Goal: Task Accomplishment & Management: Complete application form

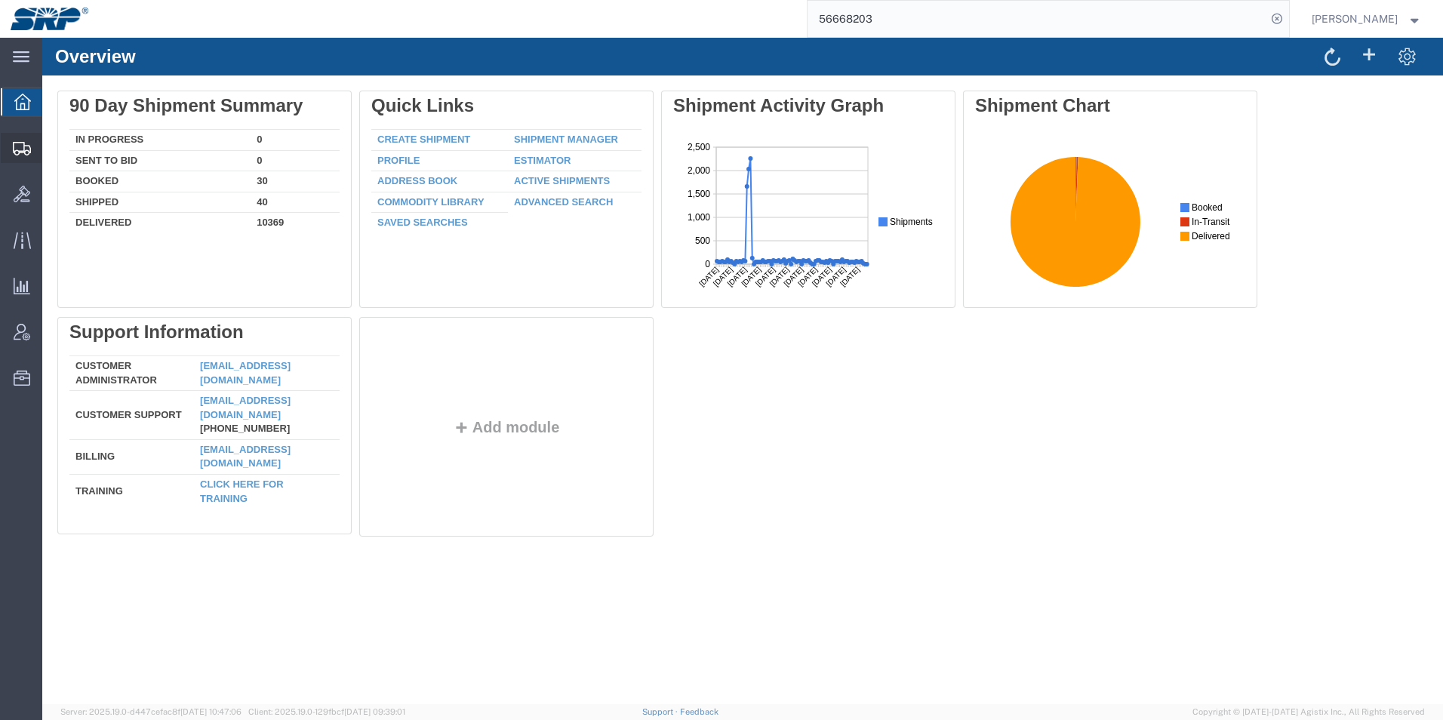
click at [13, 152] on icon at bounding box center [22, 149] width 18 height 14
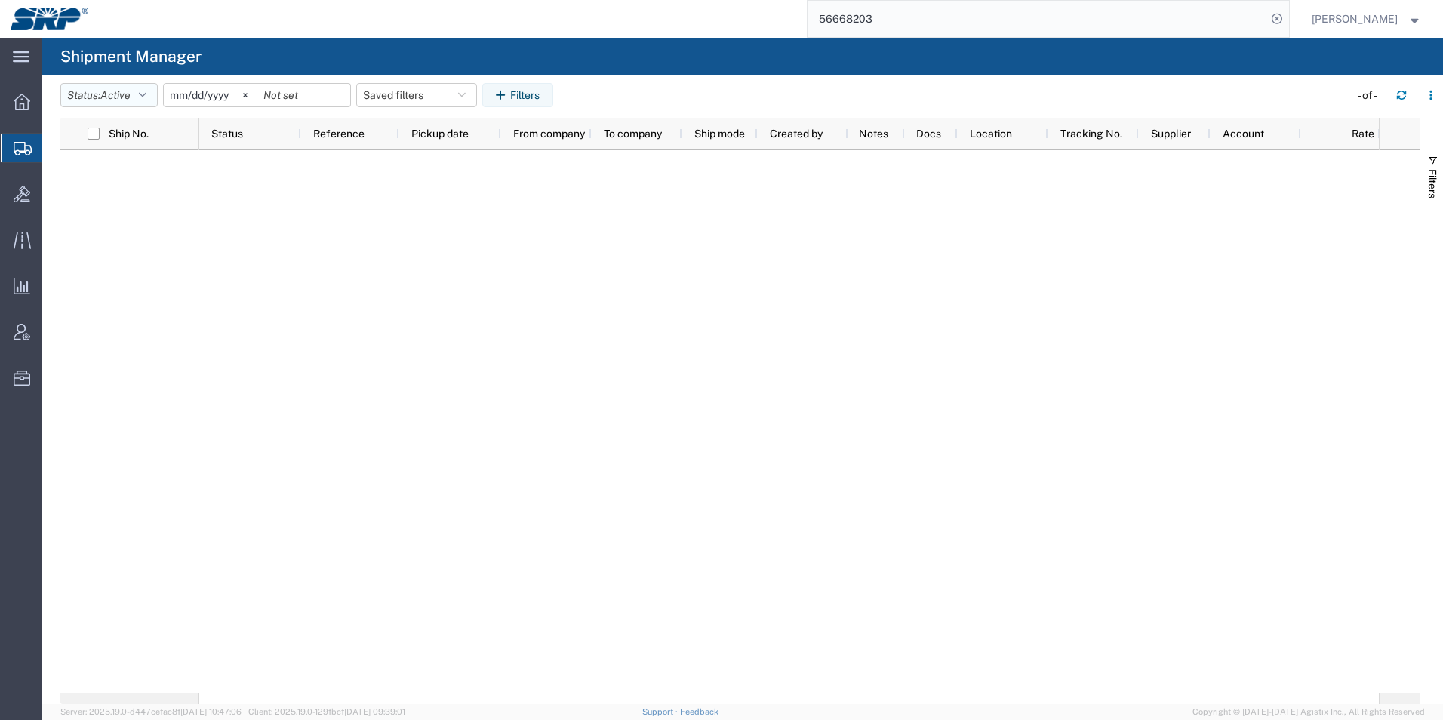
click at [94, 90] on button "Status: Active" at bounding box center [108, 95] width 97 height 24
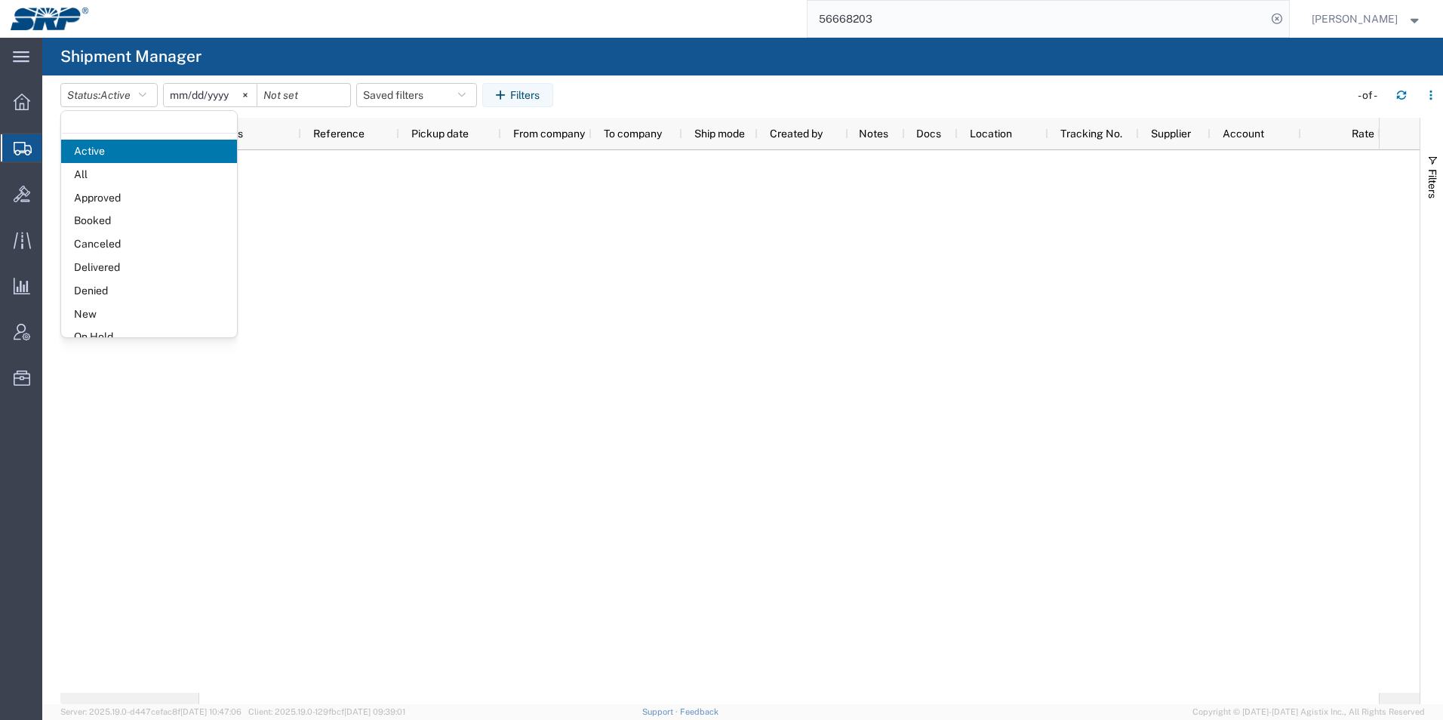
click at [580, 317] on div at bounding box center [788, 421] width 1179 height 542
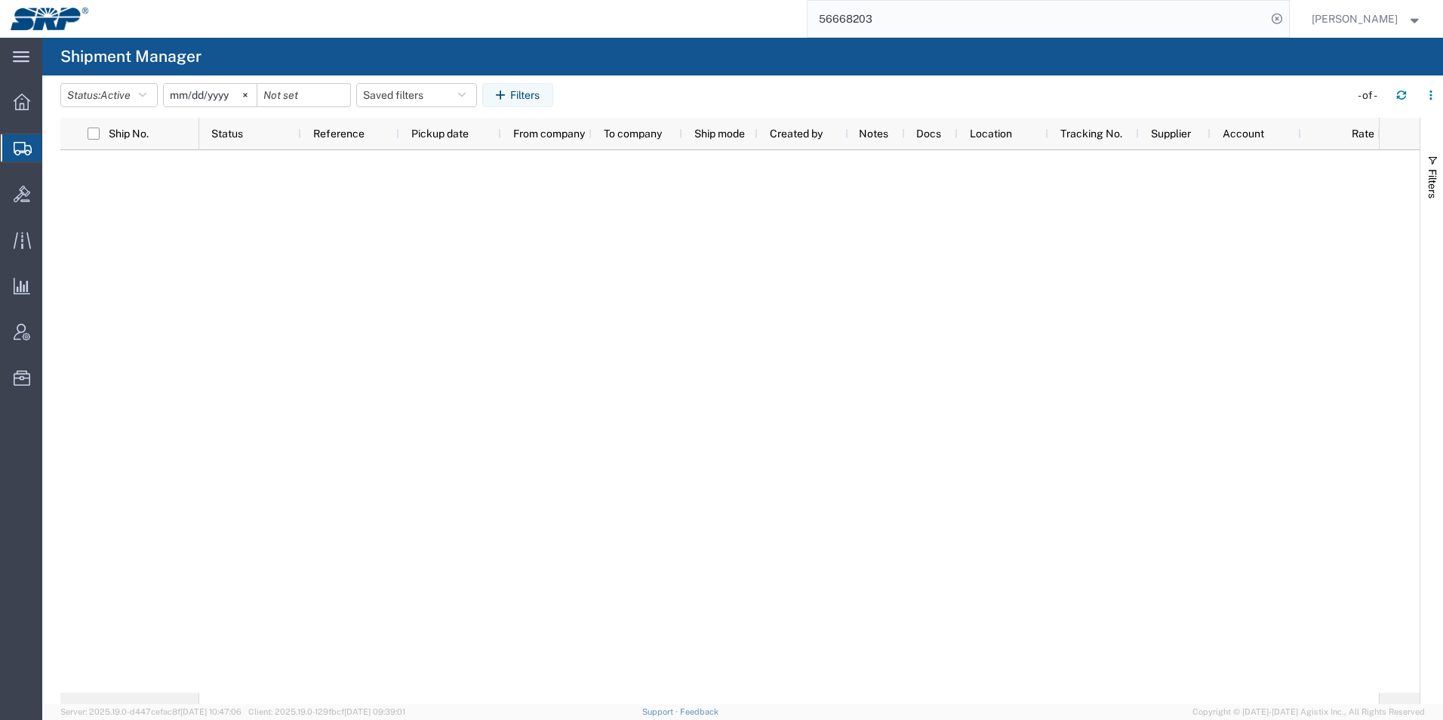
click at [0, 0] on span "Create Shipment" at bounding box center [0, 0] width 0 height 0
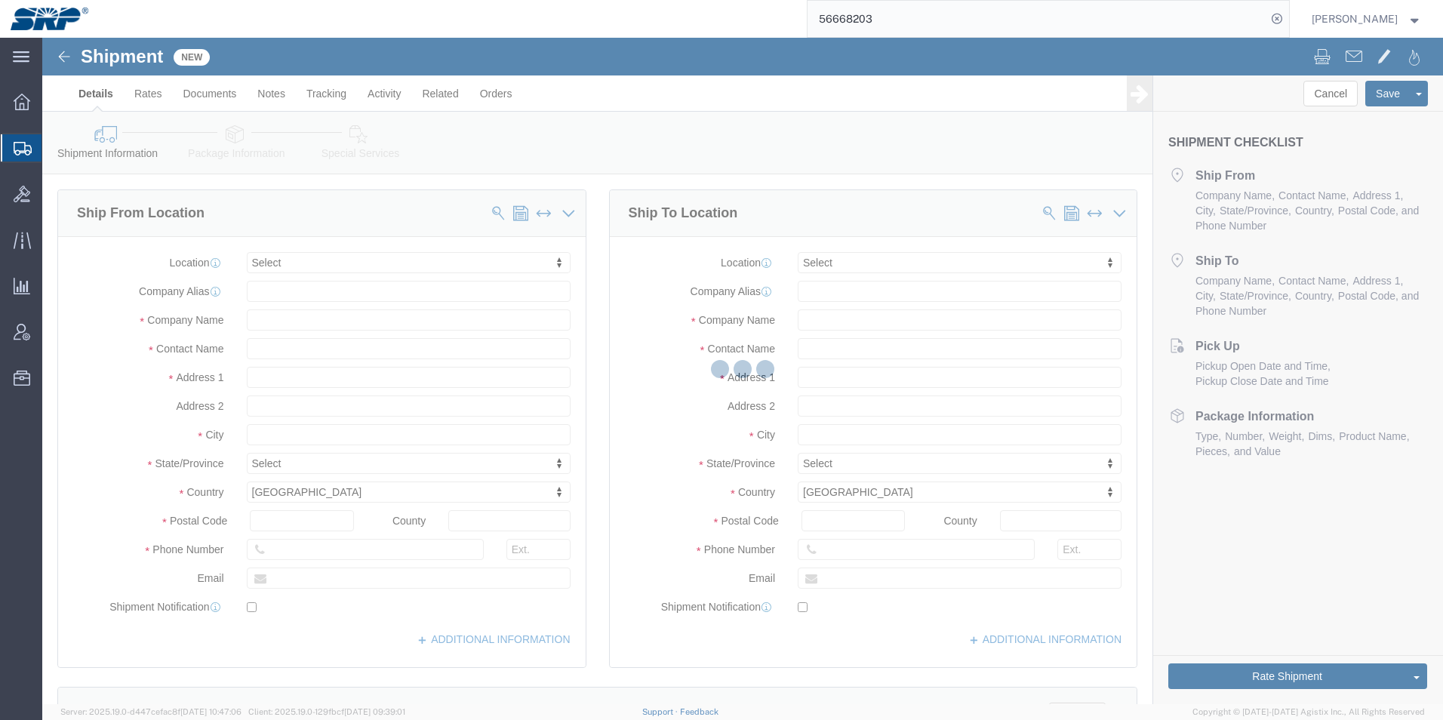
select select
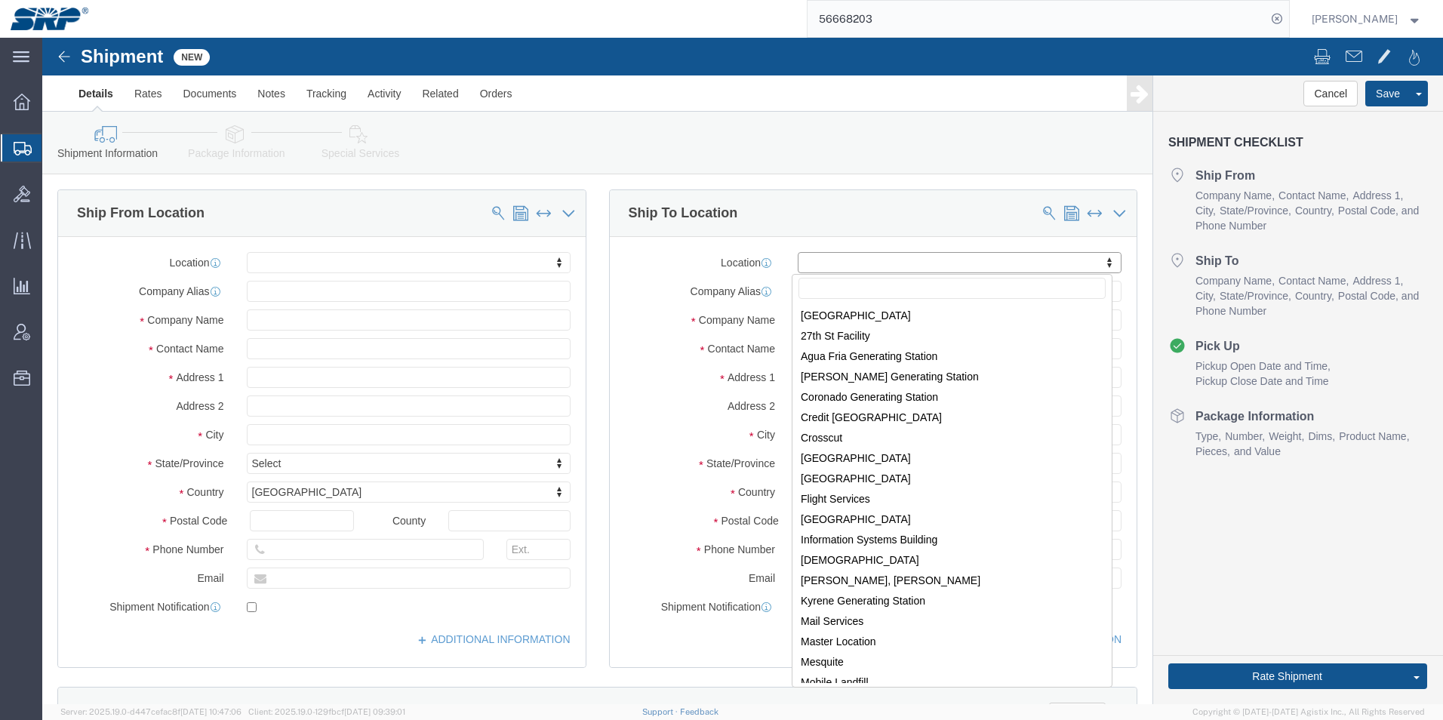
scroll to position [14, 0]
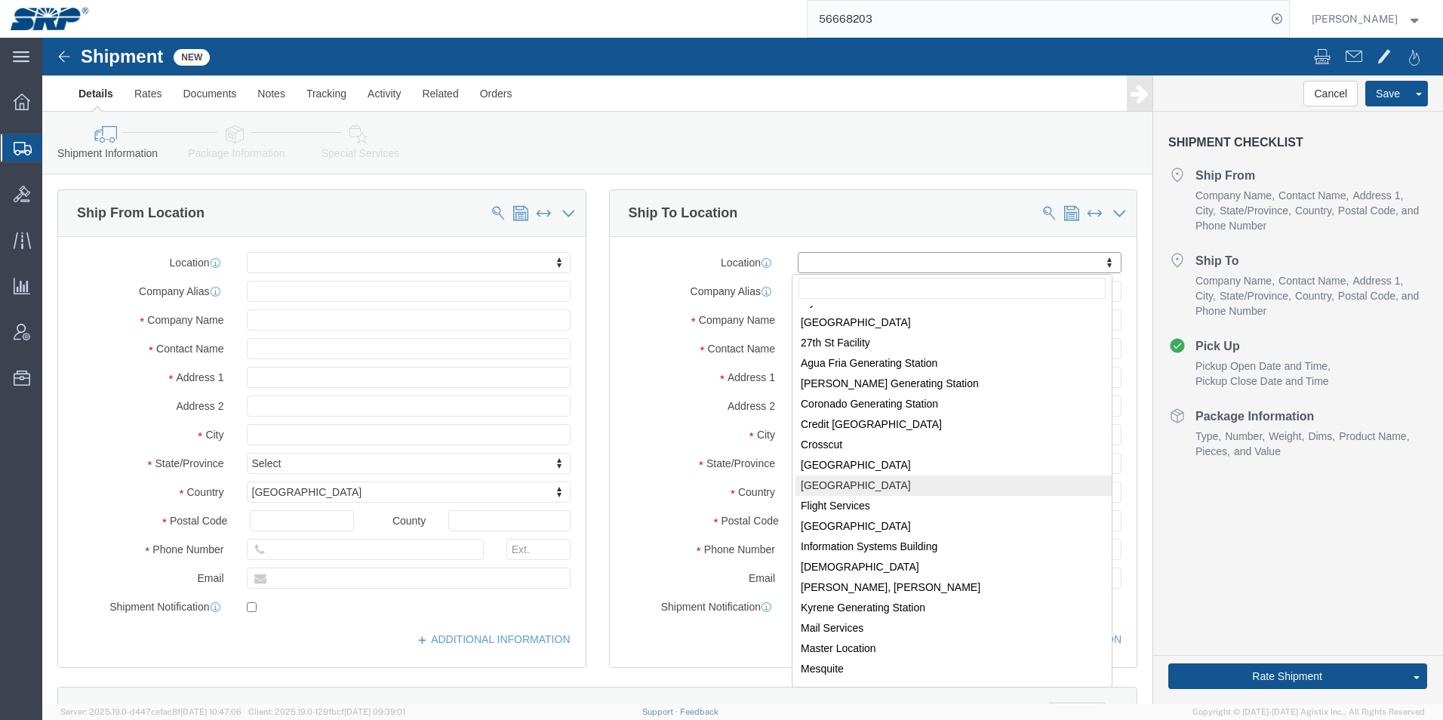
select select "54819"
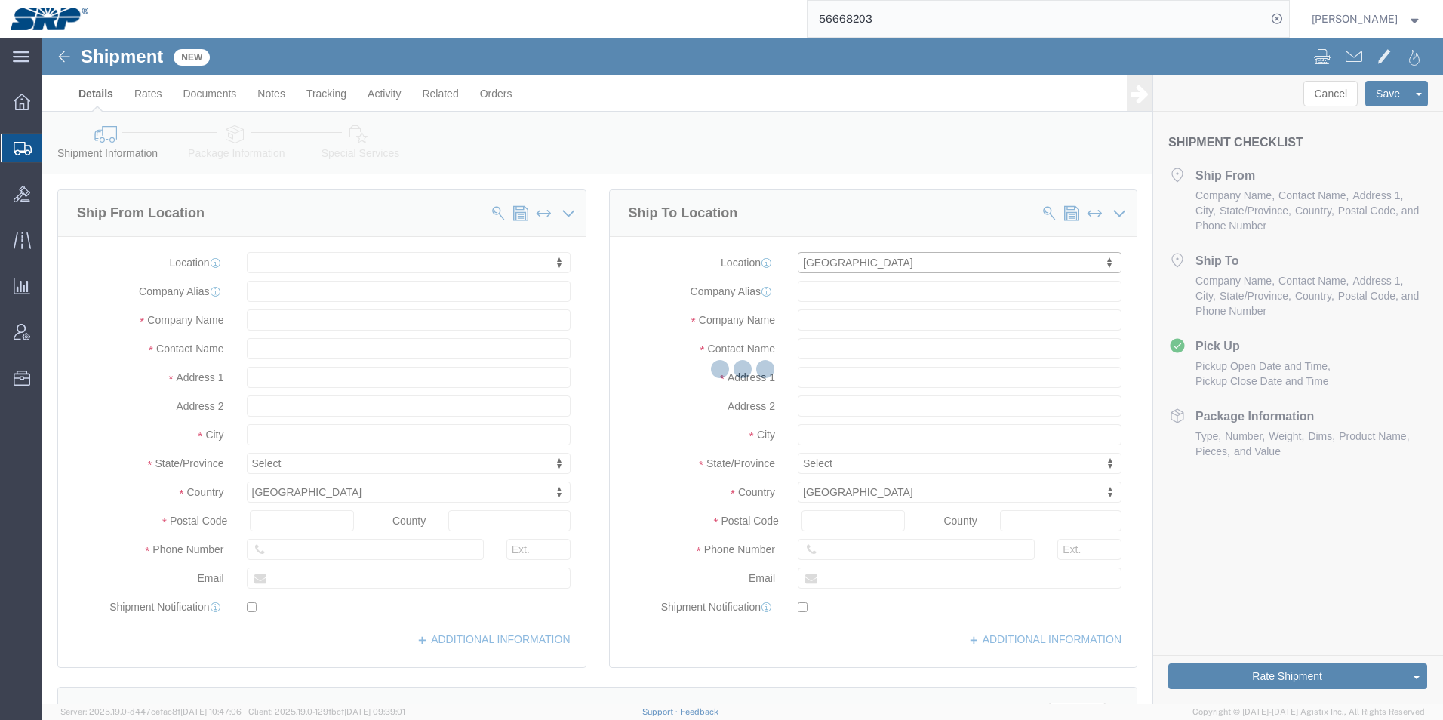
type input "[GEOGRAPHIC_DATA]"
type input "85207"
type input "EVS"
type input "Salt River Project"
type input "Mesa"
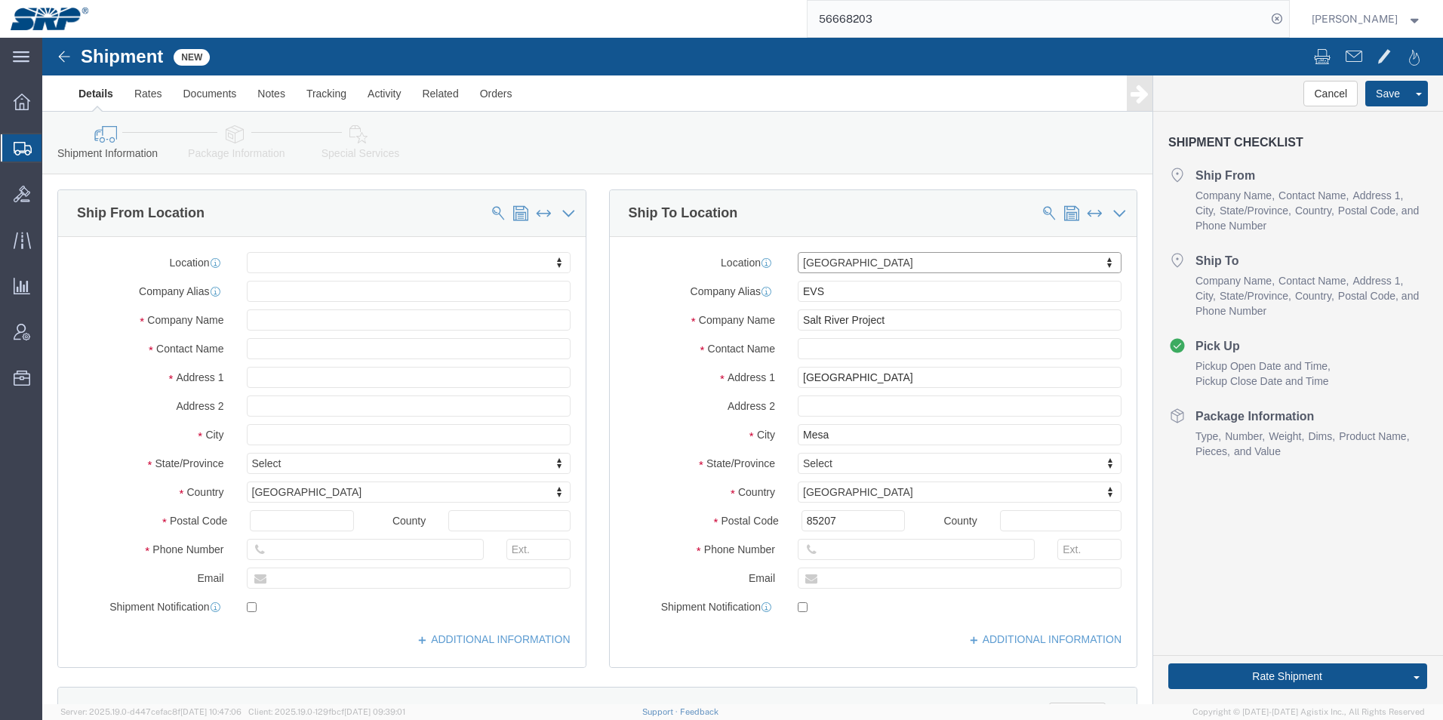
select select "AZ"
click input "text"
paste input "Worthington Products, Inc."
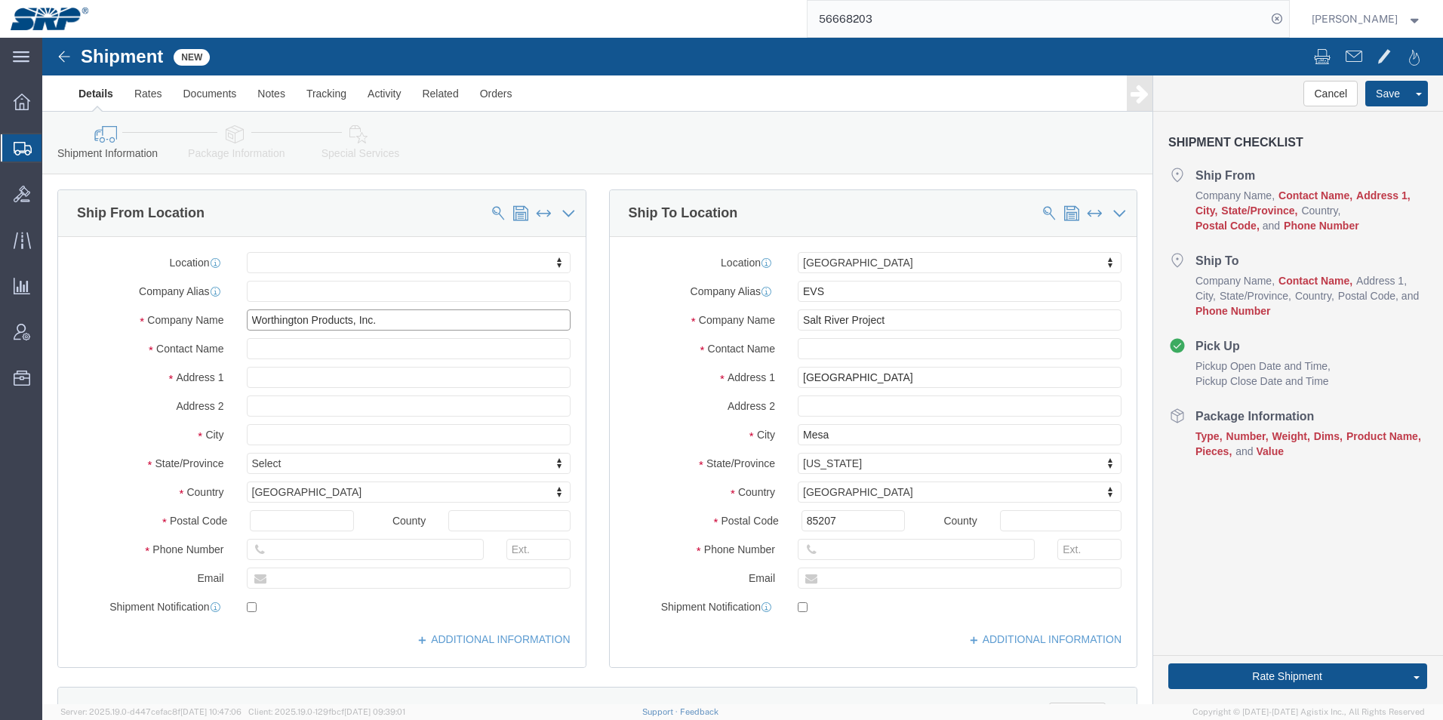
type input "Worthington Products, Inc."
click input "text"
paste input "[STREET_ADDRESS]"
type input "[STREET_ADDRESS]"
select select
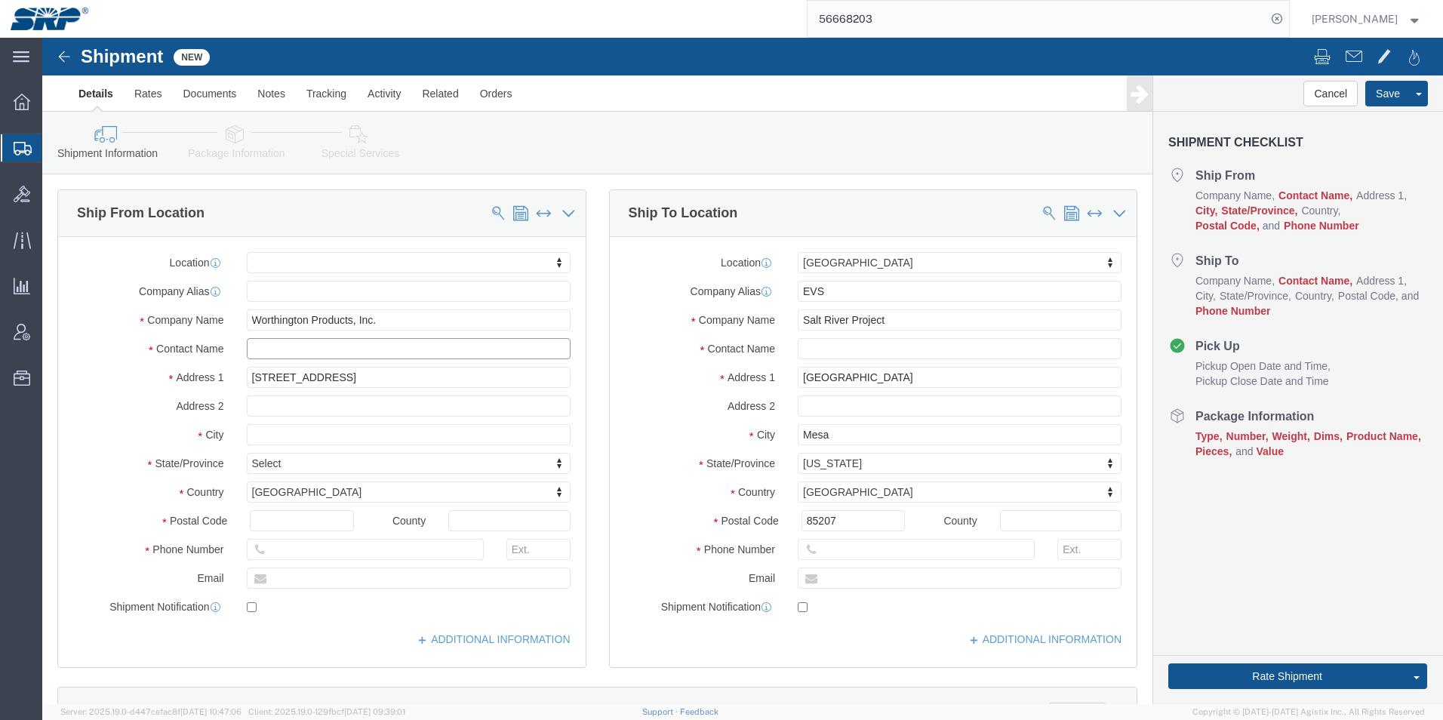
click input "text"
paste input "[PERSON_NAME]"
type input "[PERSON_NAME]"
click input "text"
paste input "[PHONE_NUMBER]"
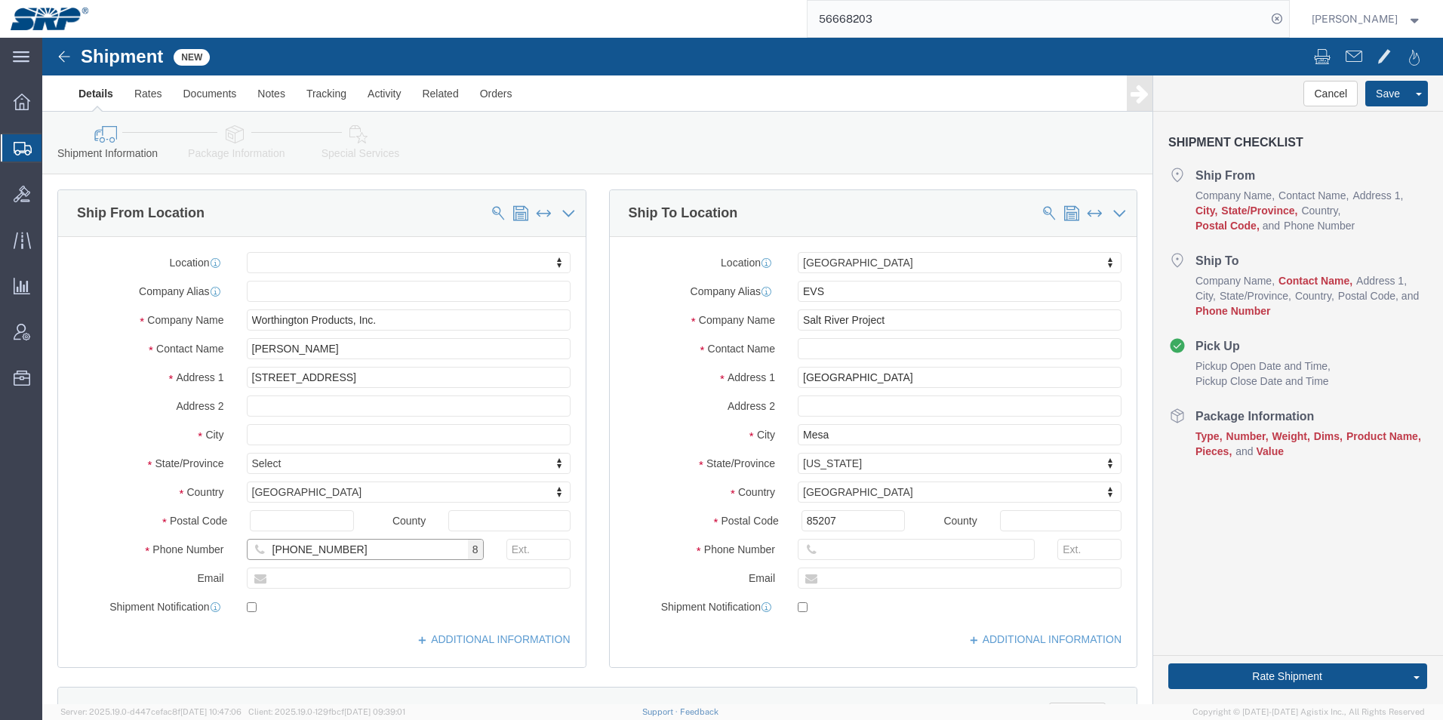
type input "[PHONE_NUMBER]"
click input "text"
type input "W"
type input "[GEOGRAPHIC_DATA]"
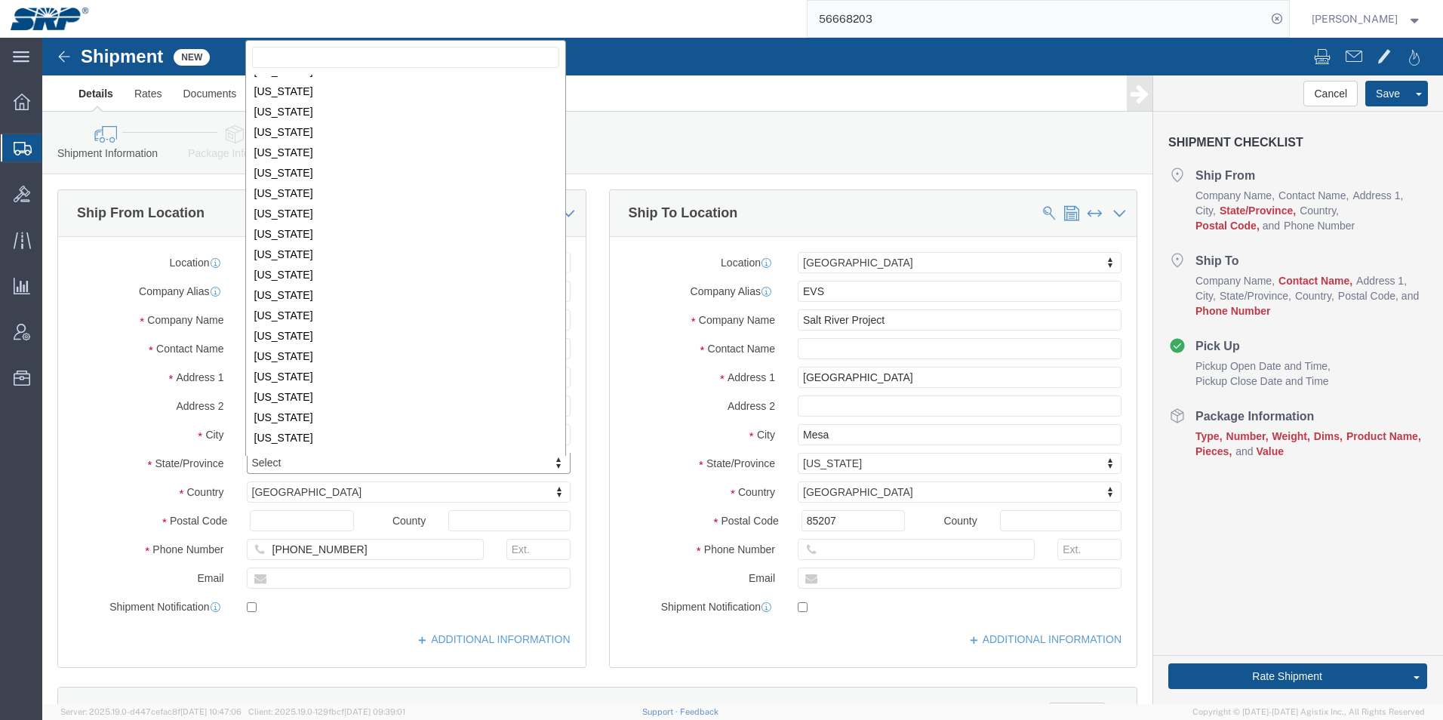
scroll to position [606, 0]
select select
select select "OH"
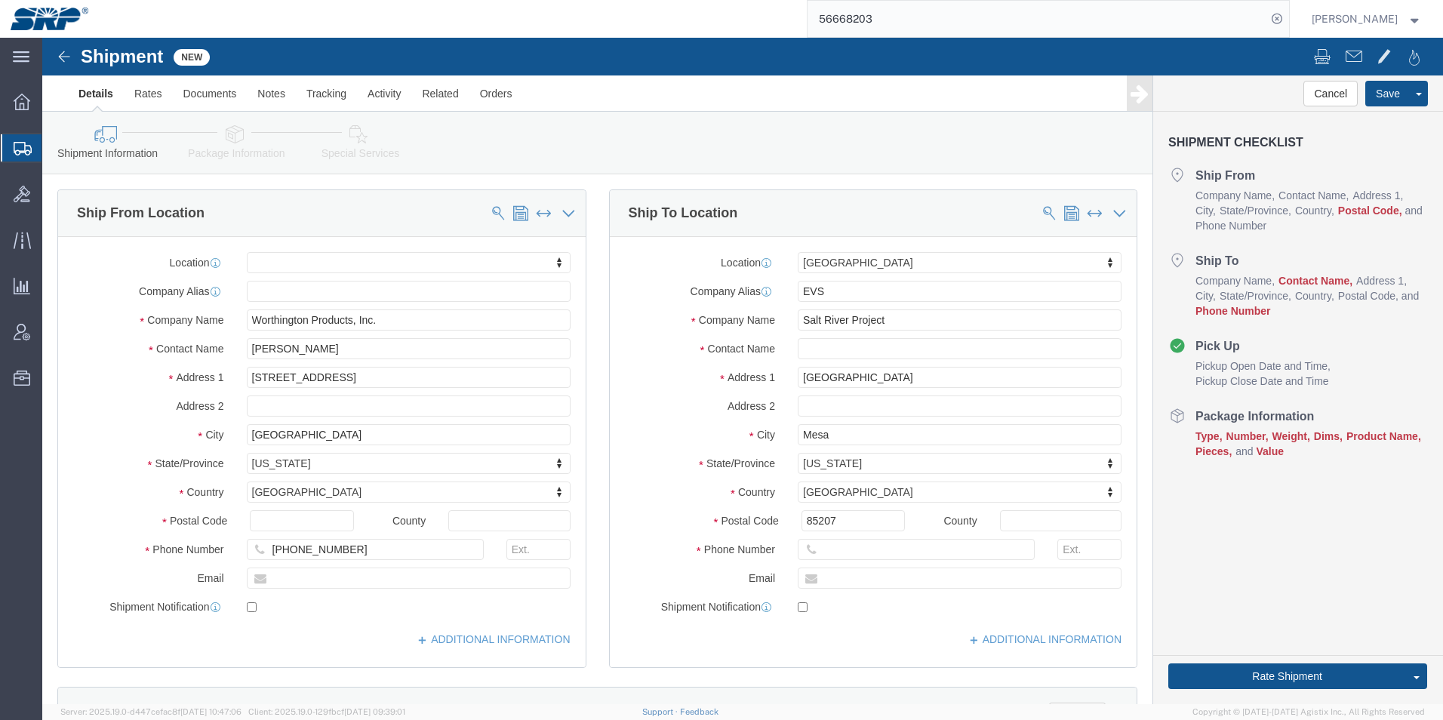
click div "Location My Profile Location [GEOGRAPHIC_DATA] Facility [GEOGRAPHIC_DATA] [GEOG…"
click input "text"
type input "44730"
select select
click input "text"
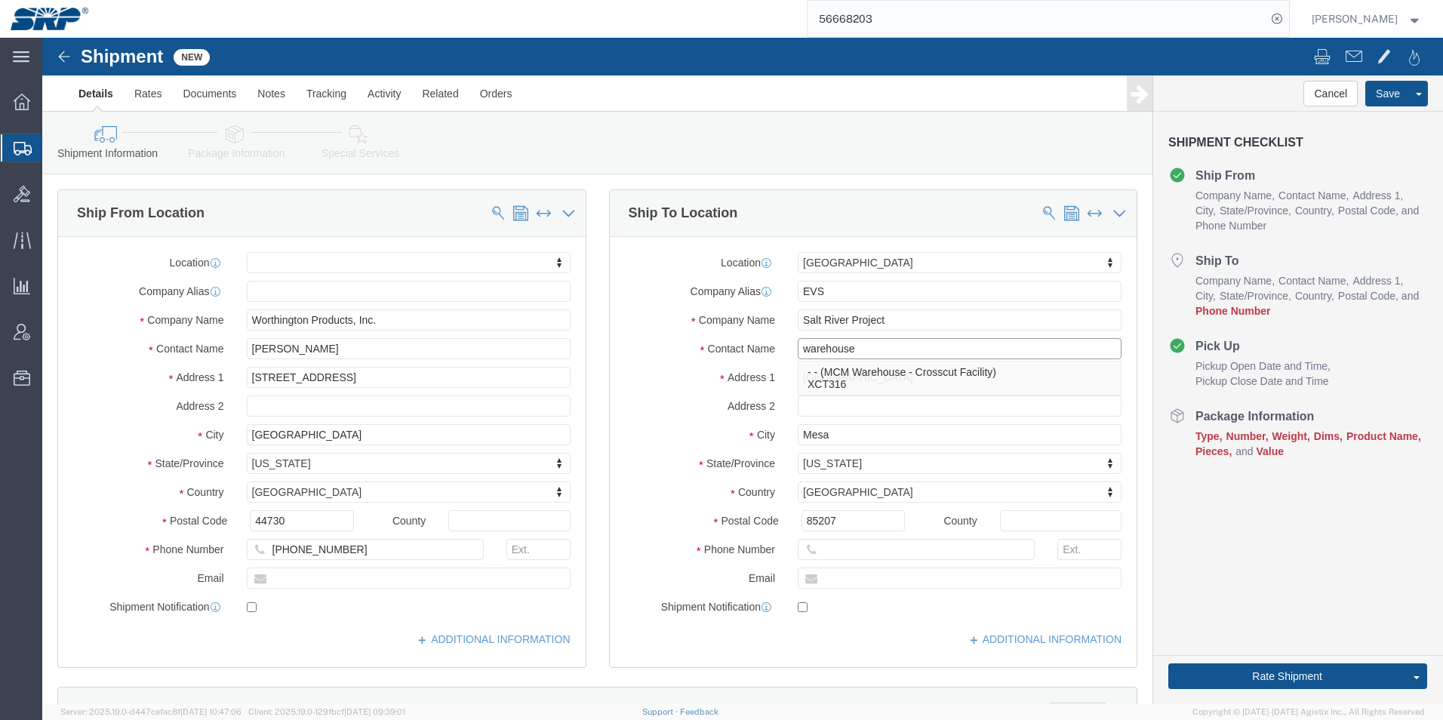
type input "warehouse"
click input "text"
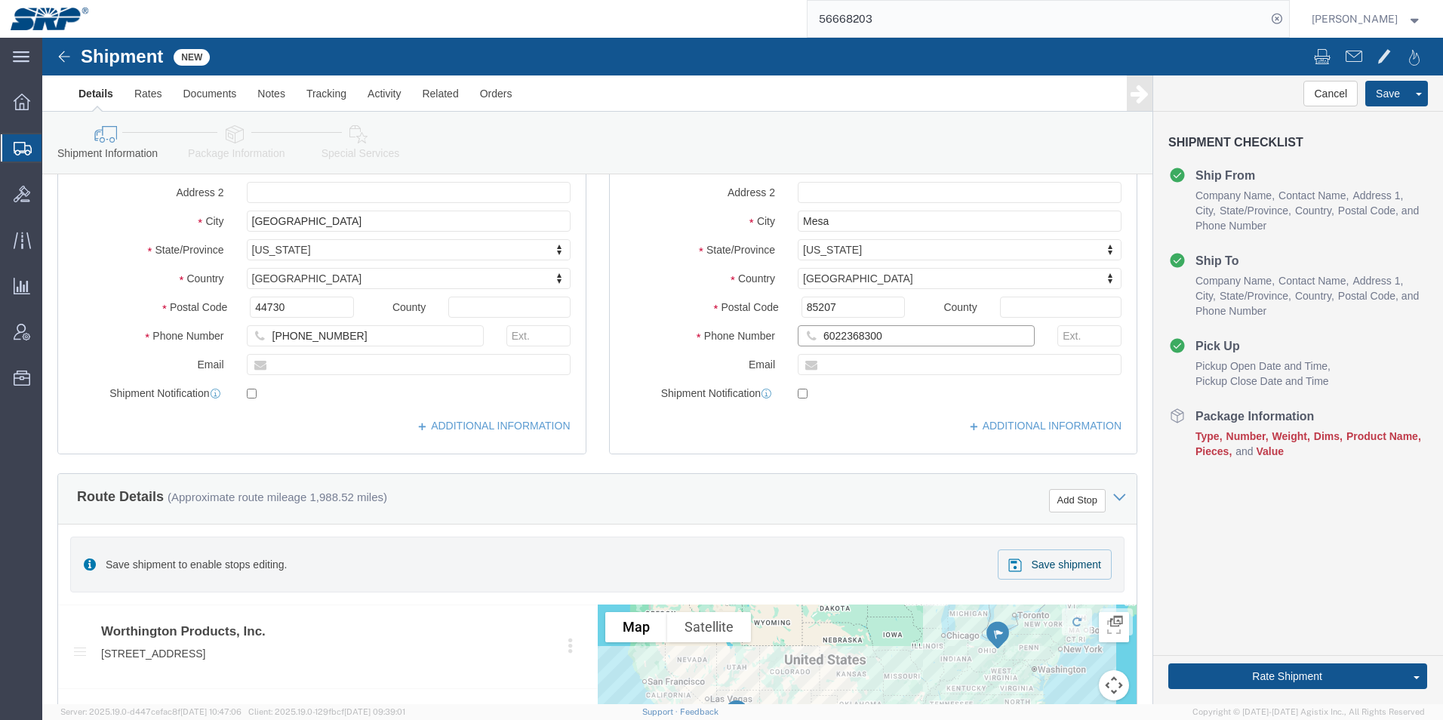
scroll to position [0, 0]
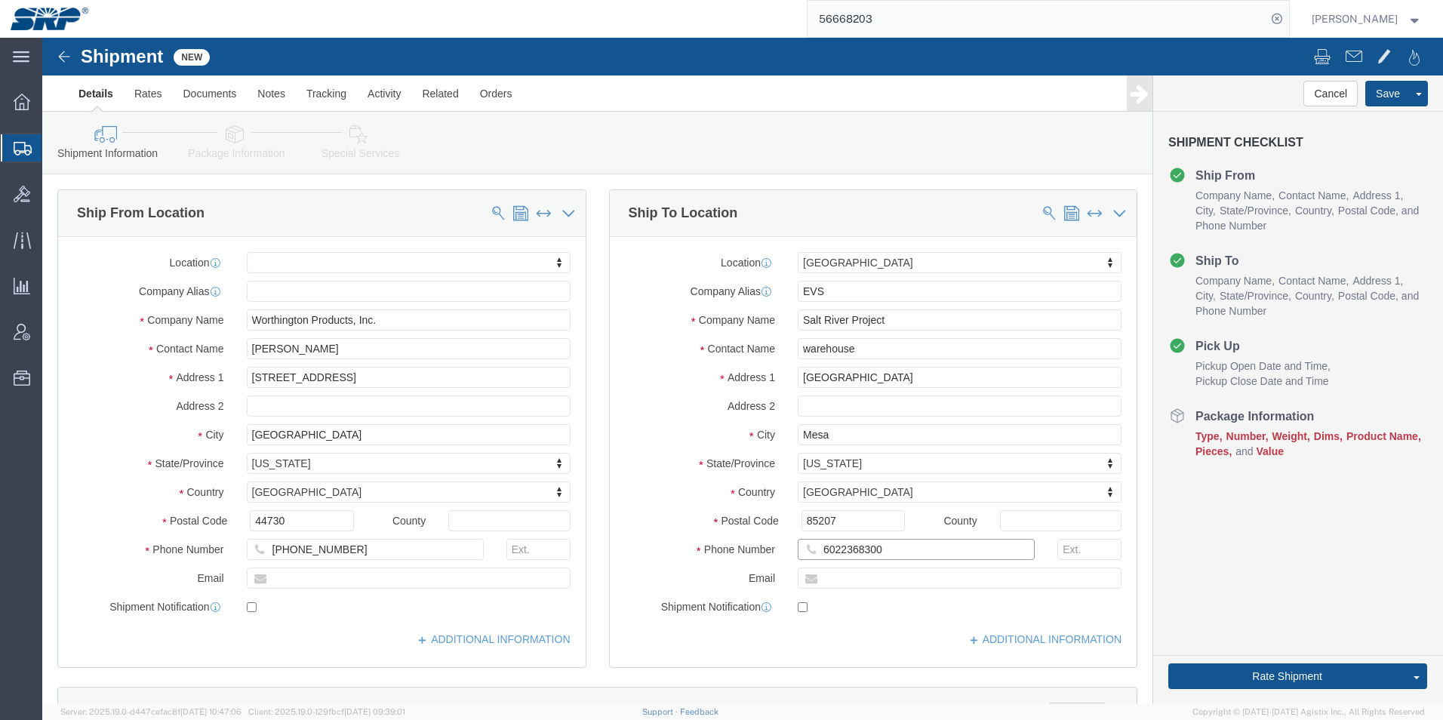
type input "6022368300"
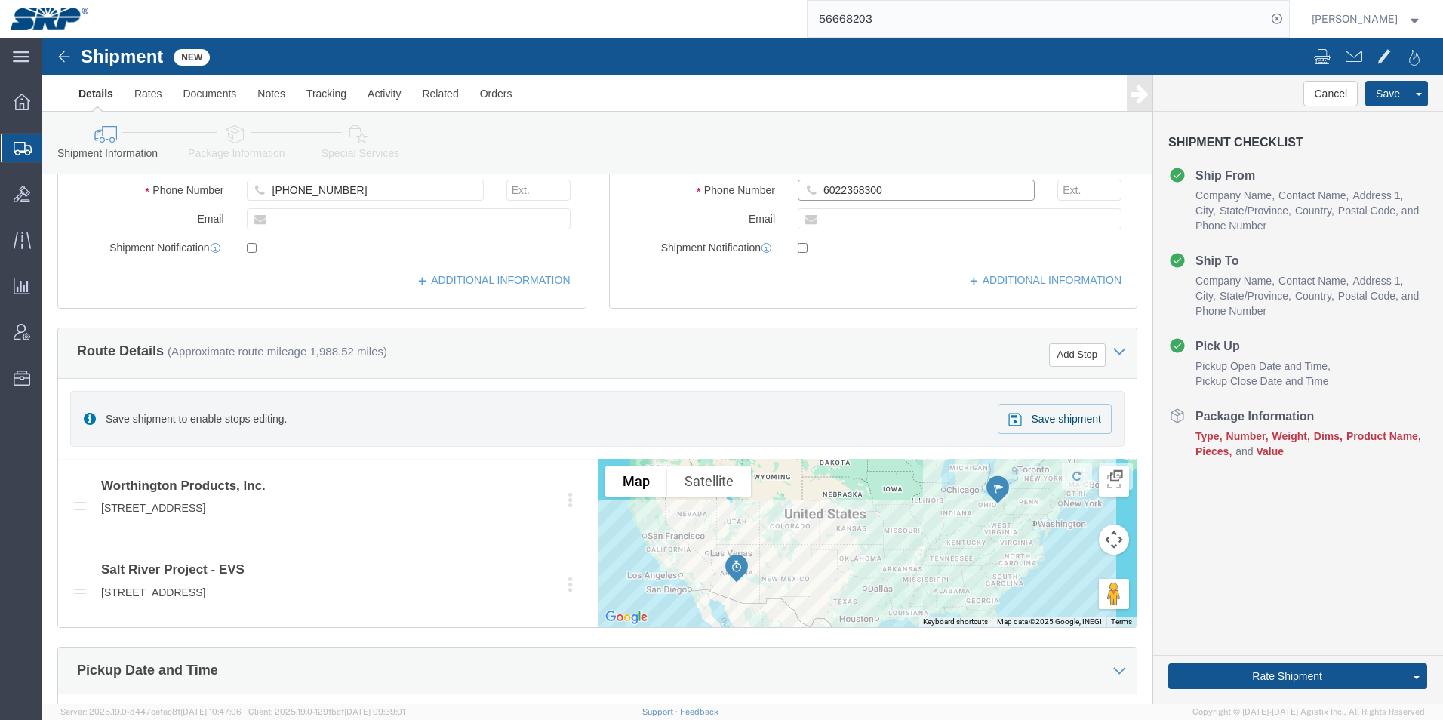
scroll to position [604, 0]
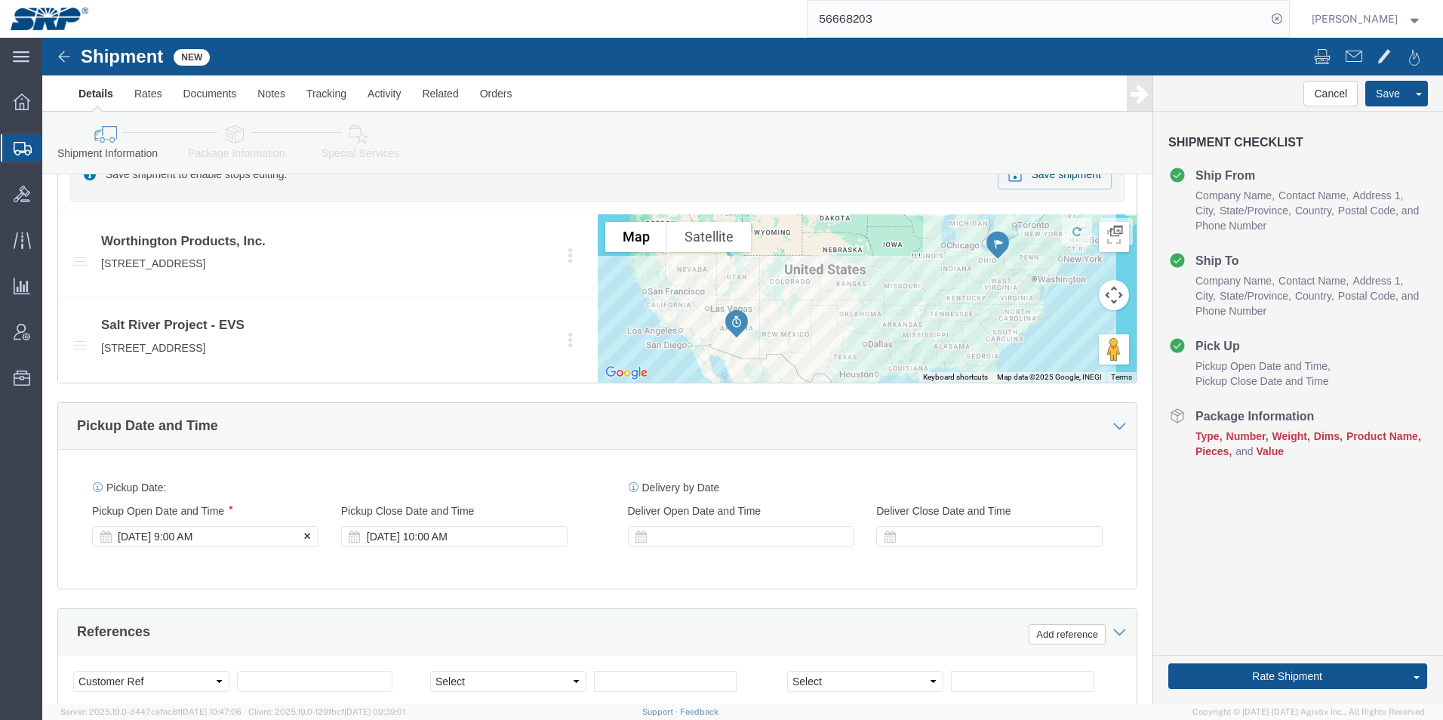
click div "[DATE] 9:00 AM"
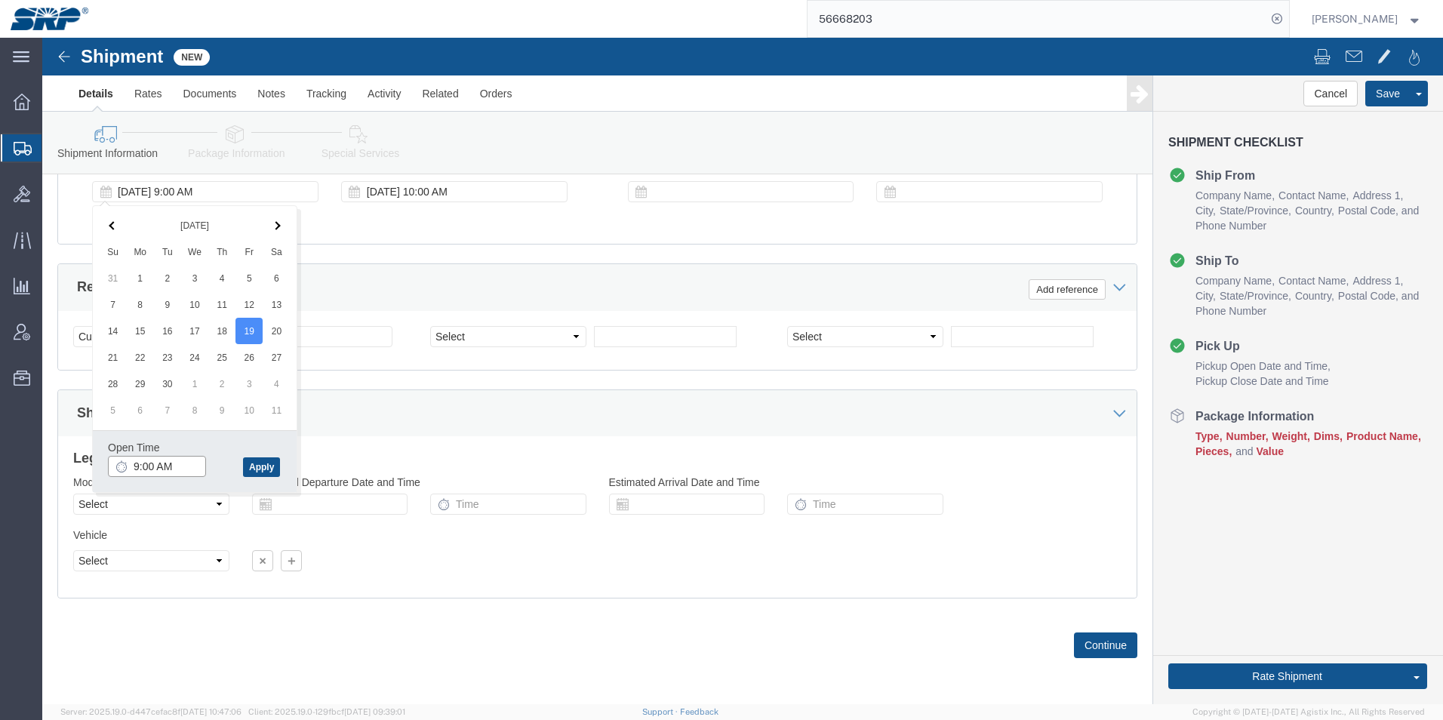
click input "9:00 AM"
type input "8:00 AM"
click button "Apply"
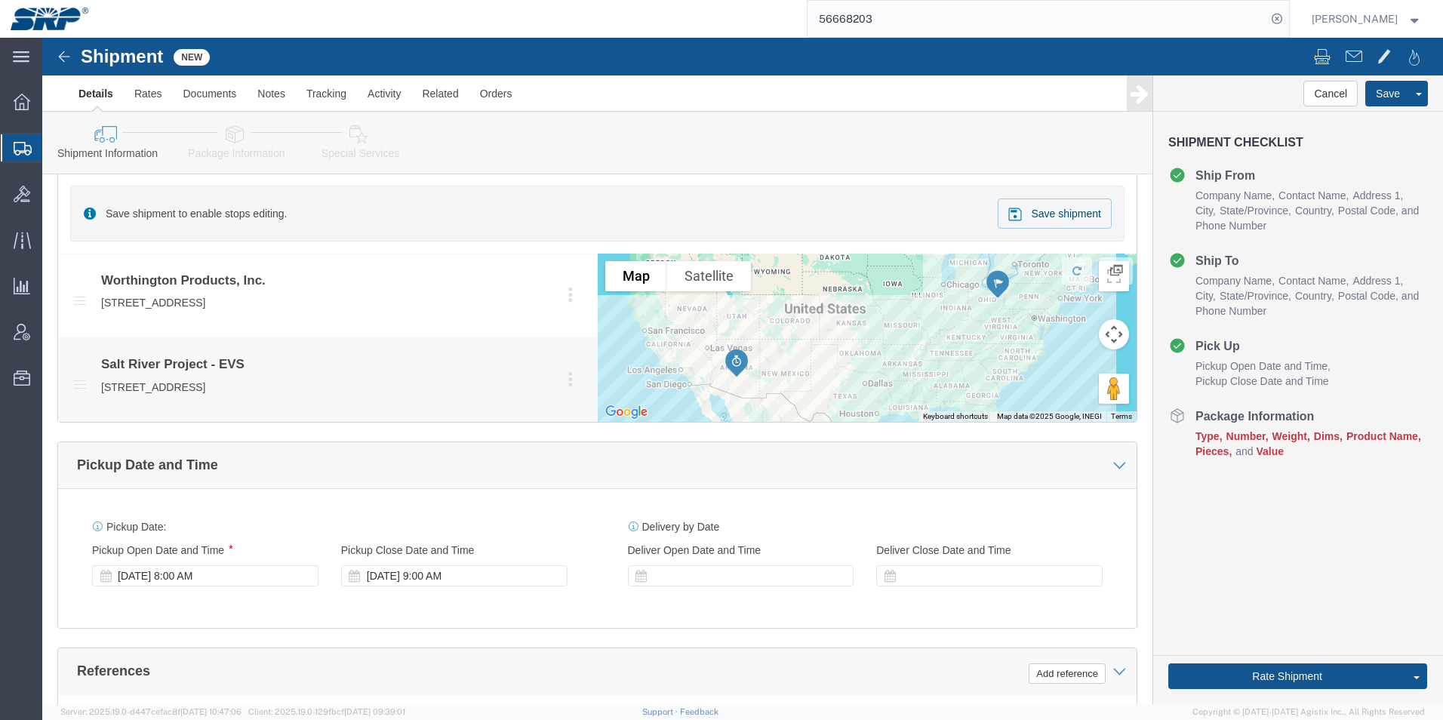
scroll to position [797, 0]
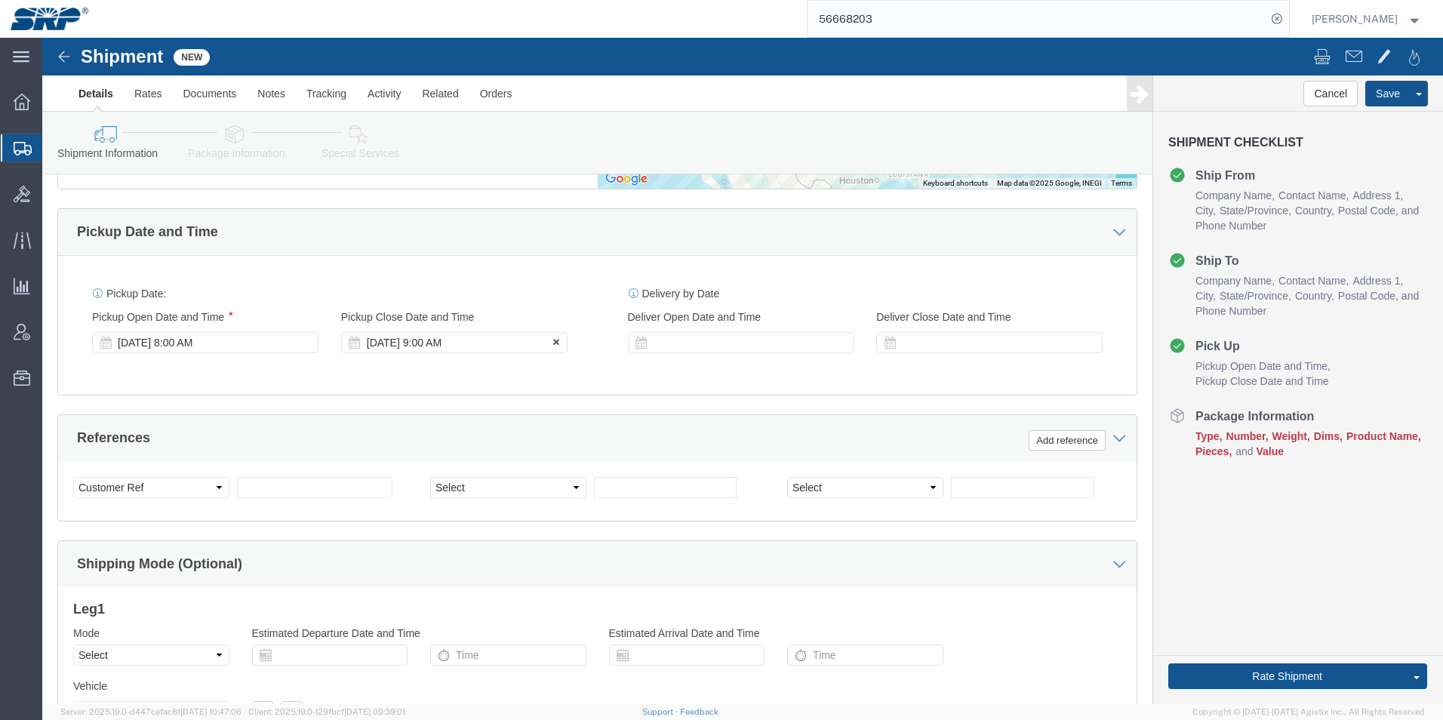
click div "[DATE] 9:00 AM"
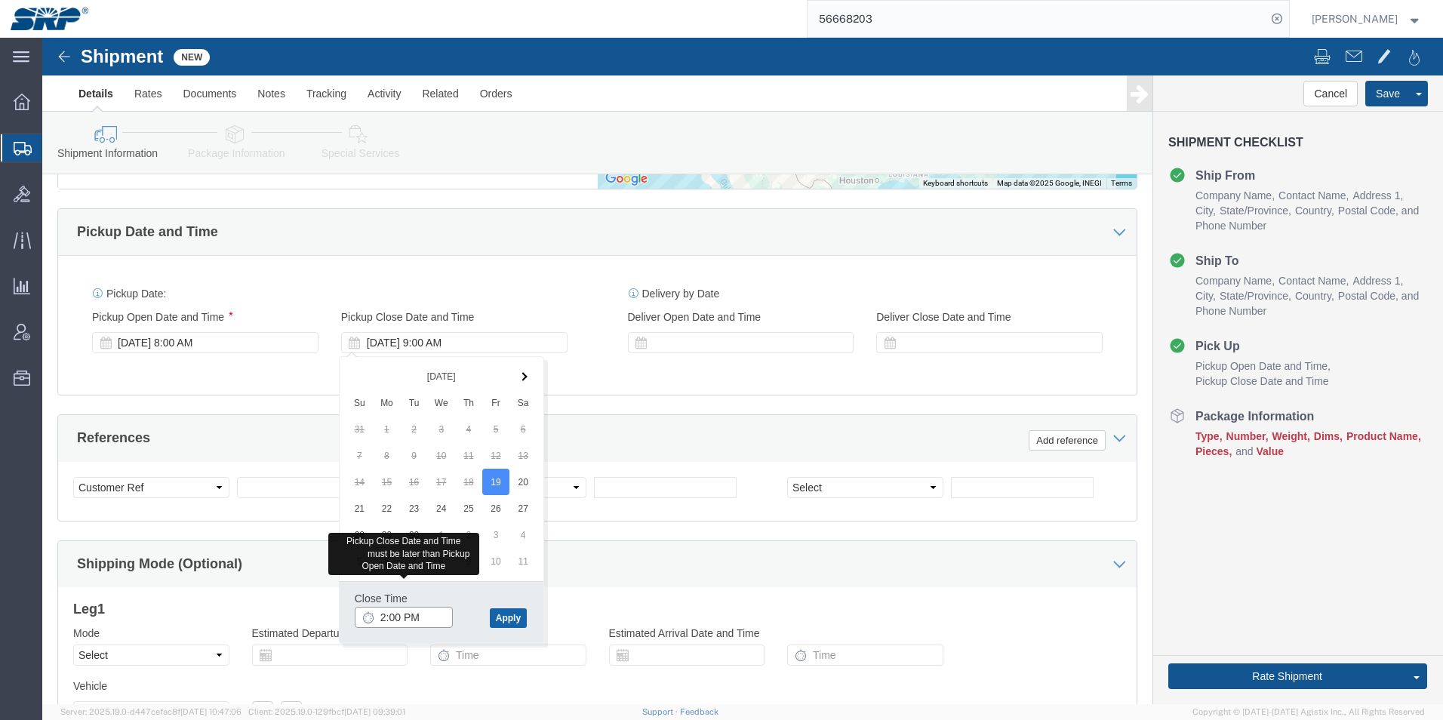
type input "2:00 PM"
click button "Apply"
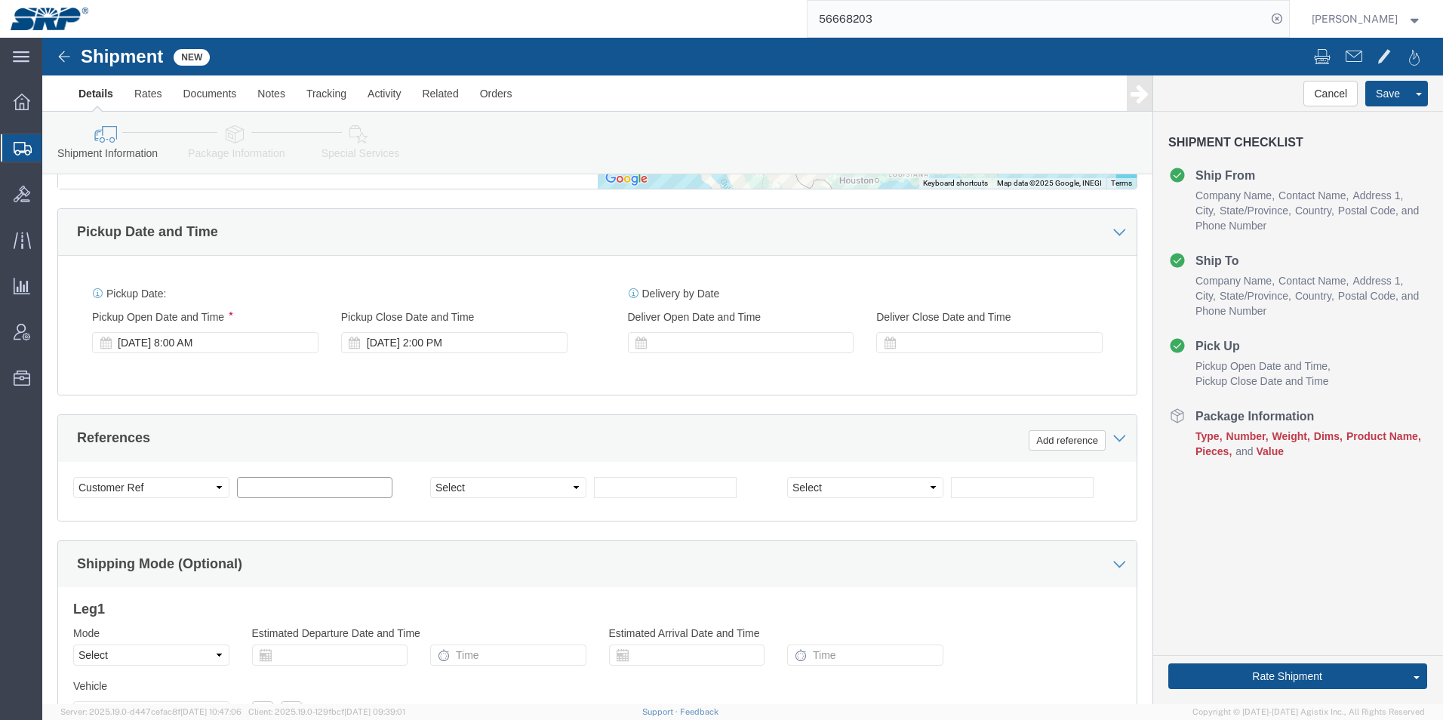
click input "text"
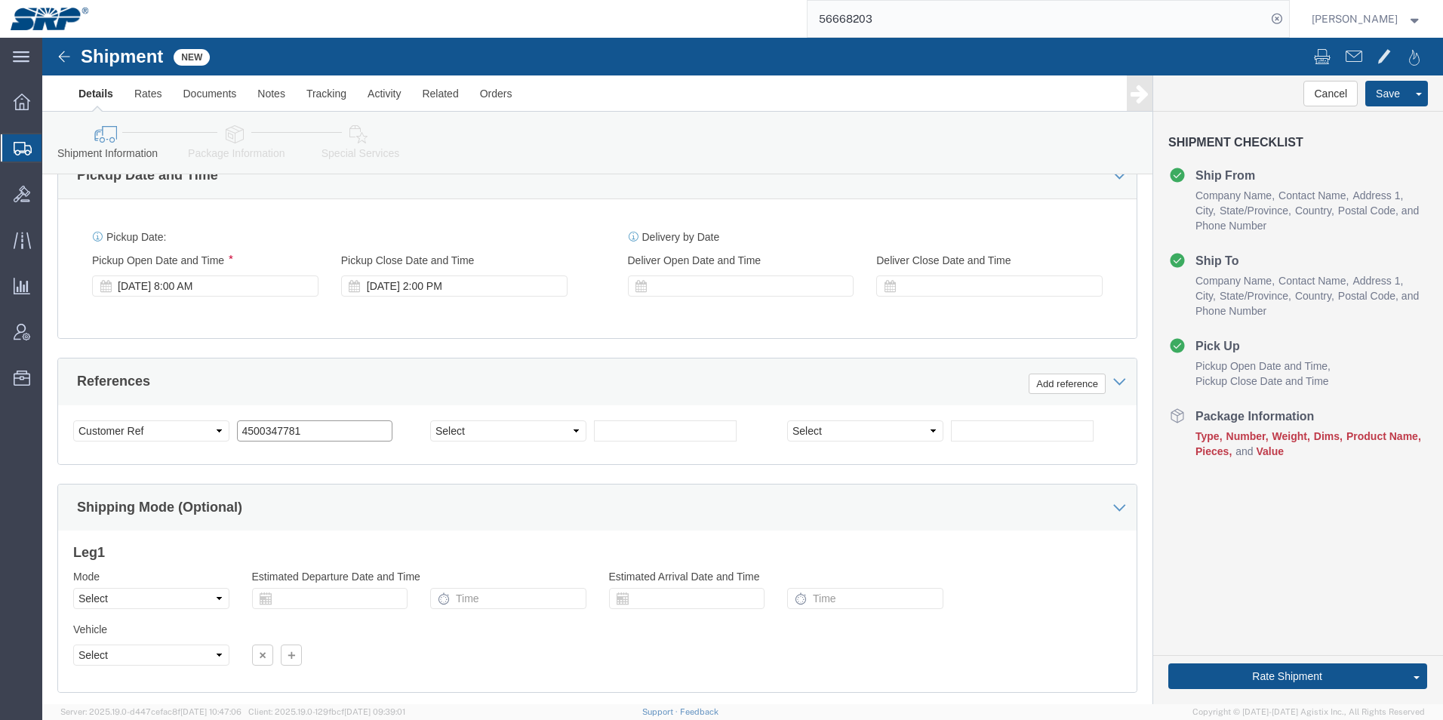
scroll to position [948, 0]
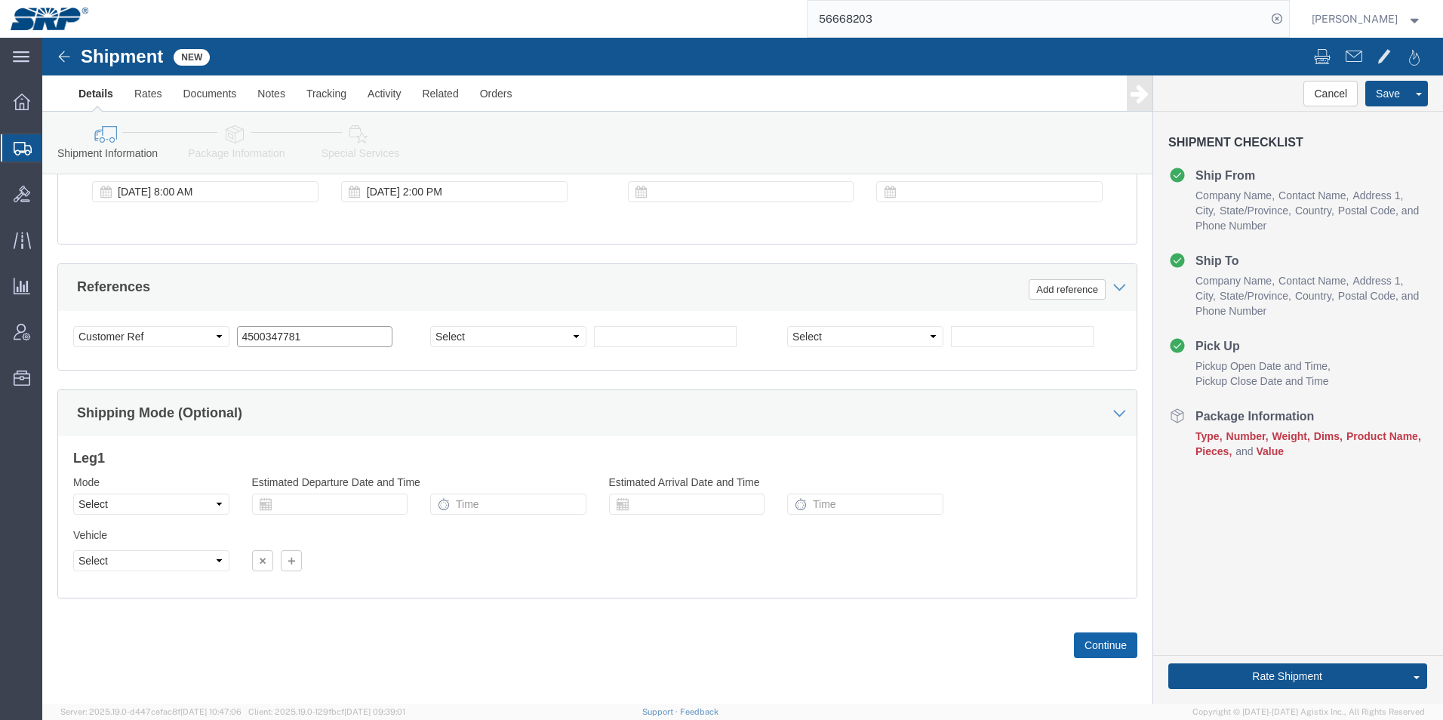
type input "4500347781"
click button "Continue"
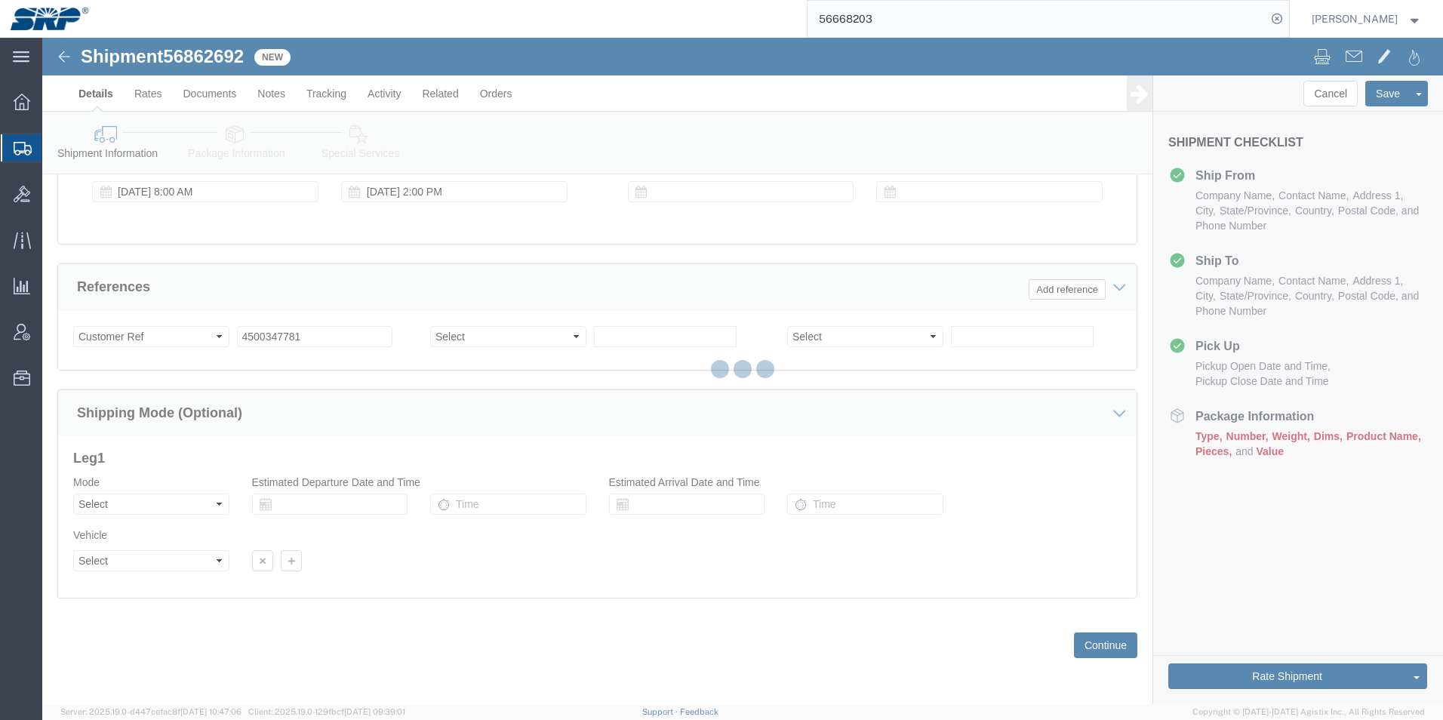
select select "54819"
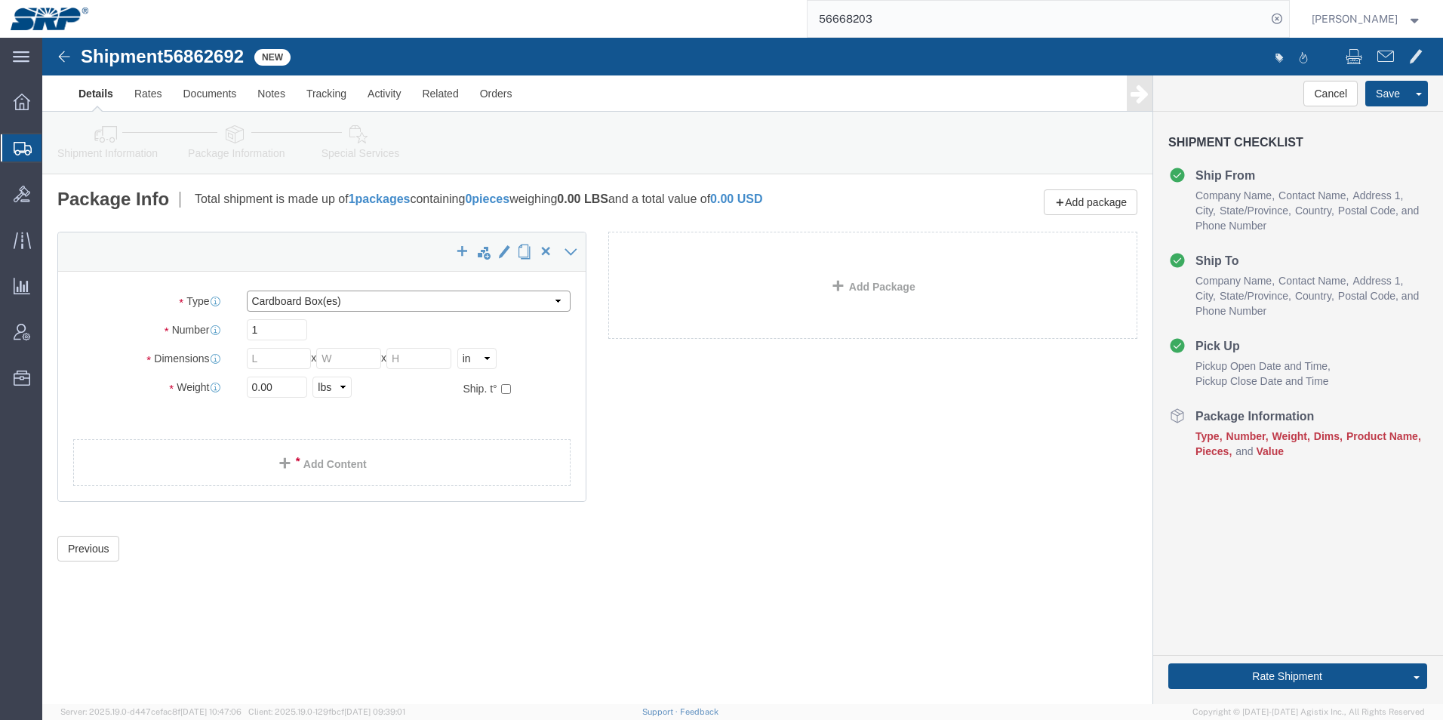
click select "Select Bale(s) Basket(s) Bolt(s) Bottle(s) Buckets Bulk Bundle(s) Can(s) Cardbo…"
select select "YRPK"
click select "Select Bale(s) Basket(s) Bolt(s) Bottle(s) Buckets Bulk Bundle(s) Can(s) Cardbo…"
drag, startPoint x: 232, startPoint y: 288, endPoint x: 139, endPoint y: 277, distance: 93.5
click div "Package Type Select Bale(s) Basket(s) Bolt(s) Bottle(s) Buckets Bulk Bundle(s) …"
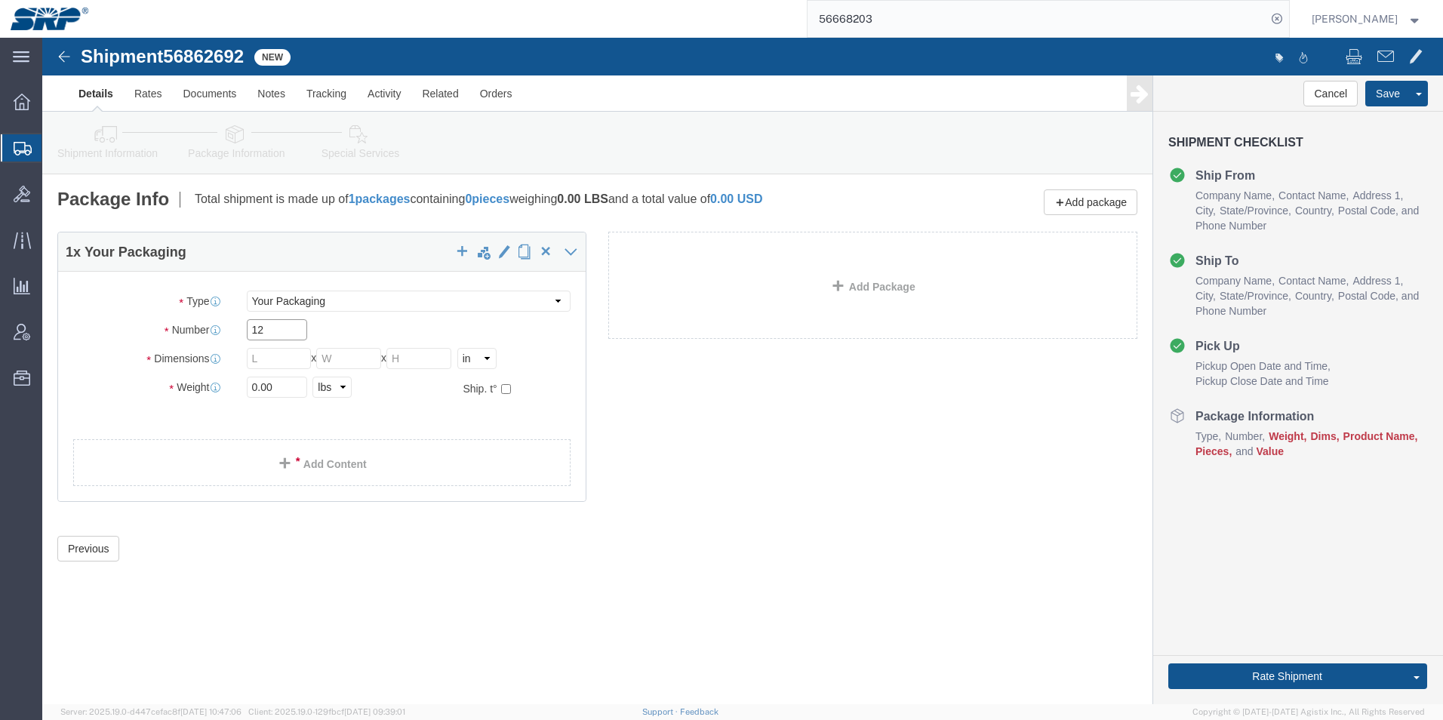
type input "12"
drag, startPoint x: 235, startPoint y: 316, endPoint x: 114, endPoint y: 322, distance: 120.9
click div "Dimensions Length x Width x Height Select cm ft in"
type input "144"
drag, startPoint x: 239, startPoint y: 350, endPoint x: -35, endPoint y: 327, distance: 275.6
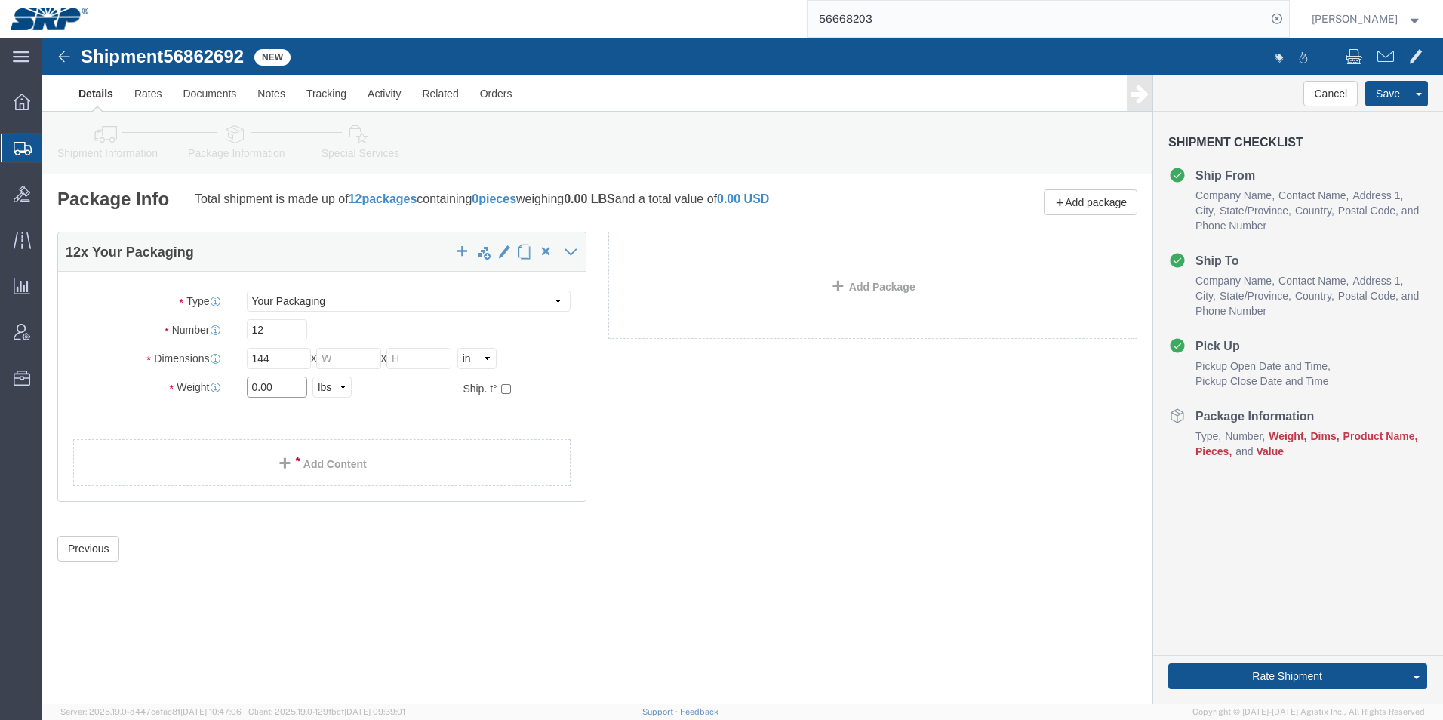
click html "Shipment 56862692 New Details Rates Documents Notes Tracking Activity Related O…"
type input "2200"
drag, startPoint x: 322, startPoint y: 316, endPoint x: 229, endPoint y: 309, distance: 93.0
click div "Package Type Select Bale(s) Basket(s) Bolt(s) Bottle(s) Buckets Bulk Bundle(s) …"
type input "102"
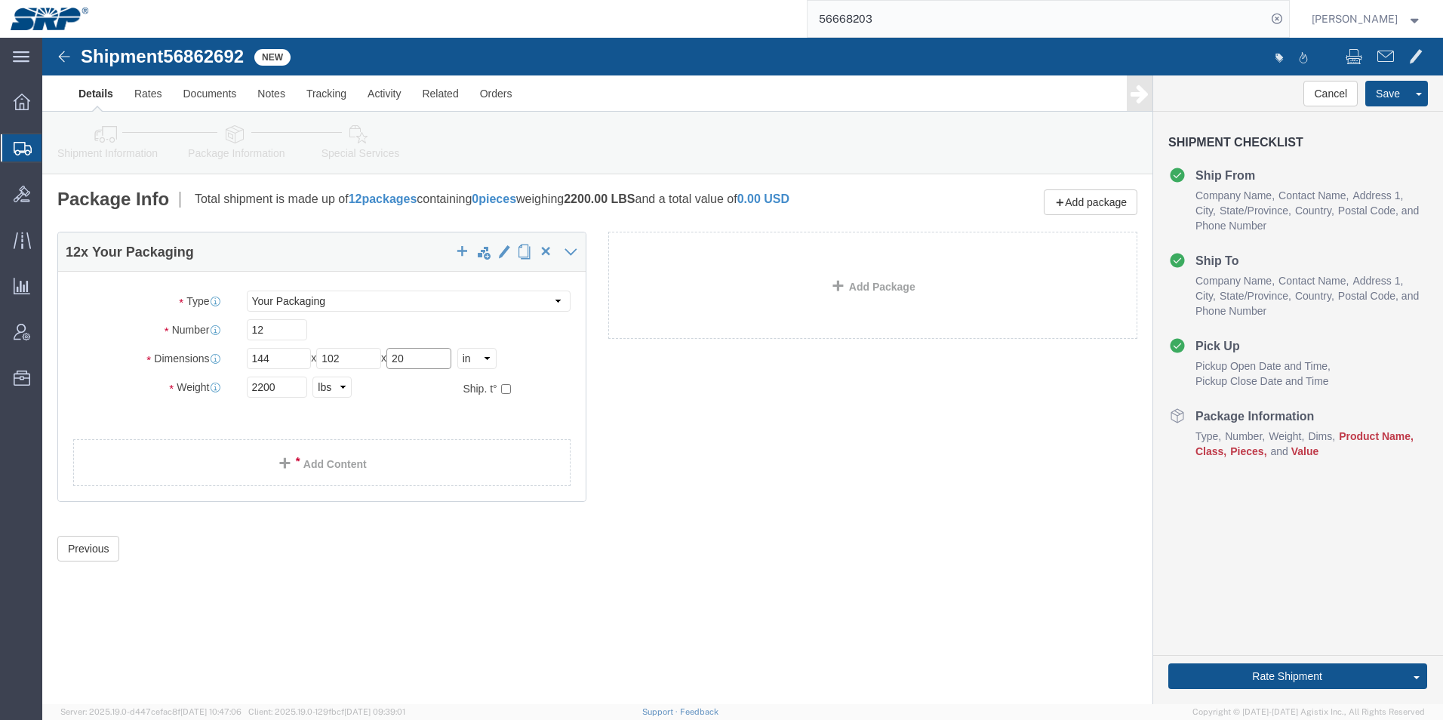
type input "20"
drag, startPoint x: 230, startPoint y: 292, endPoint x: 119, endPoint y: 269, distance: 113.2
click div "Package Type Select Bale(s) Basket(s) Bolt(s) Bottle(s) Buckets Bulk Bundle(s) …"
type input "1"
click link "Add Content"
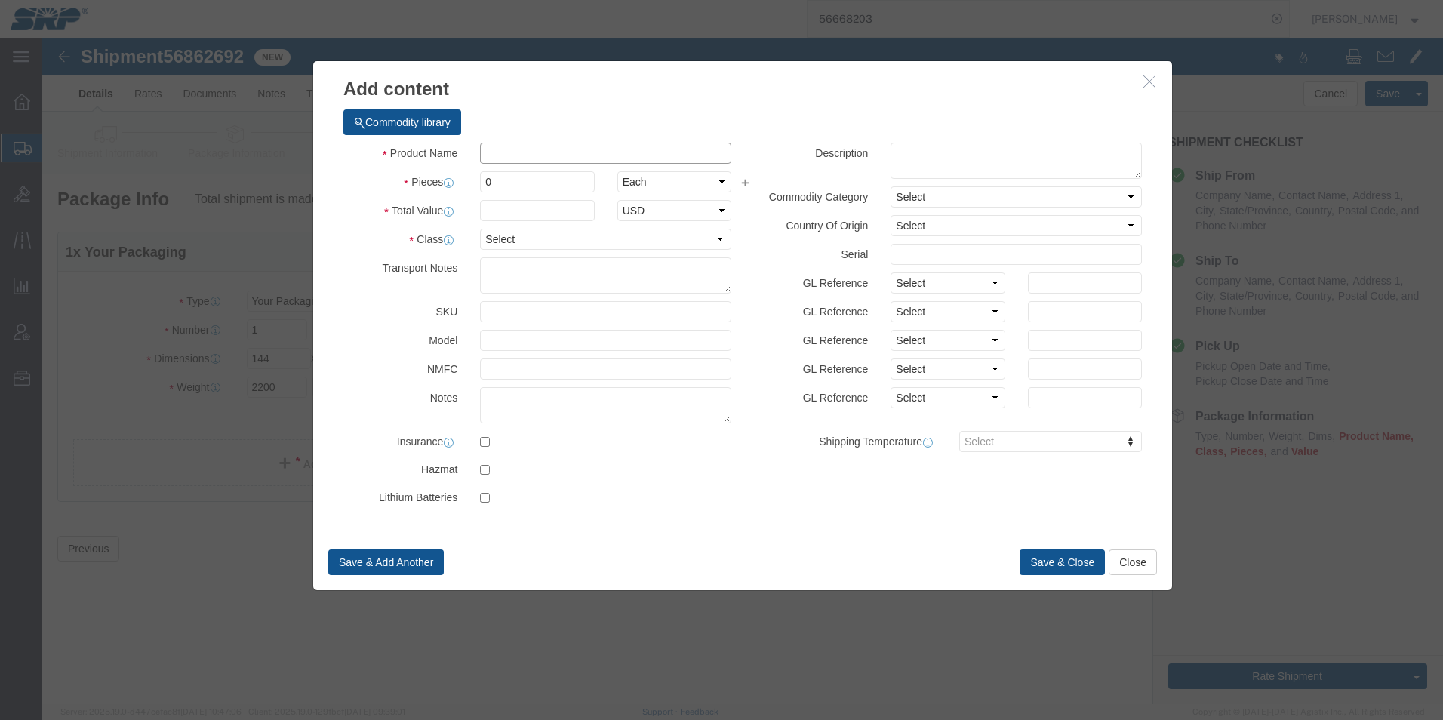
click input "text"
type input "Tuffbooms"
drag, startPoint x: 471, startPoint y: 142, endPoint x: 311, endPoint y: 128, distance: 160.6
click div "Product Name Tuffbooms Pieces 0 Select Bag Barrels 100Board Feet Bottle Box Bli…"
type input "12"
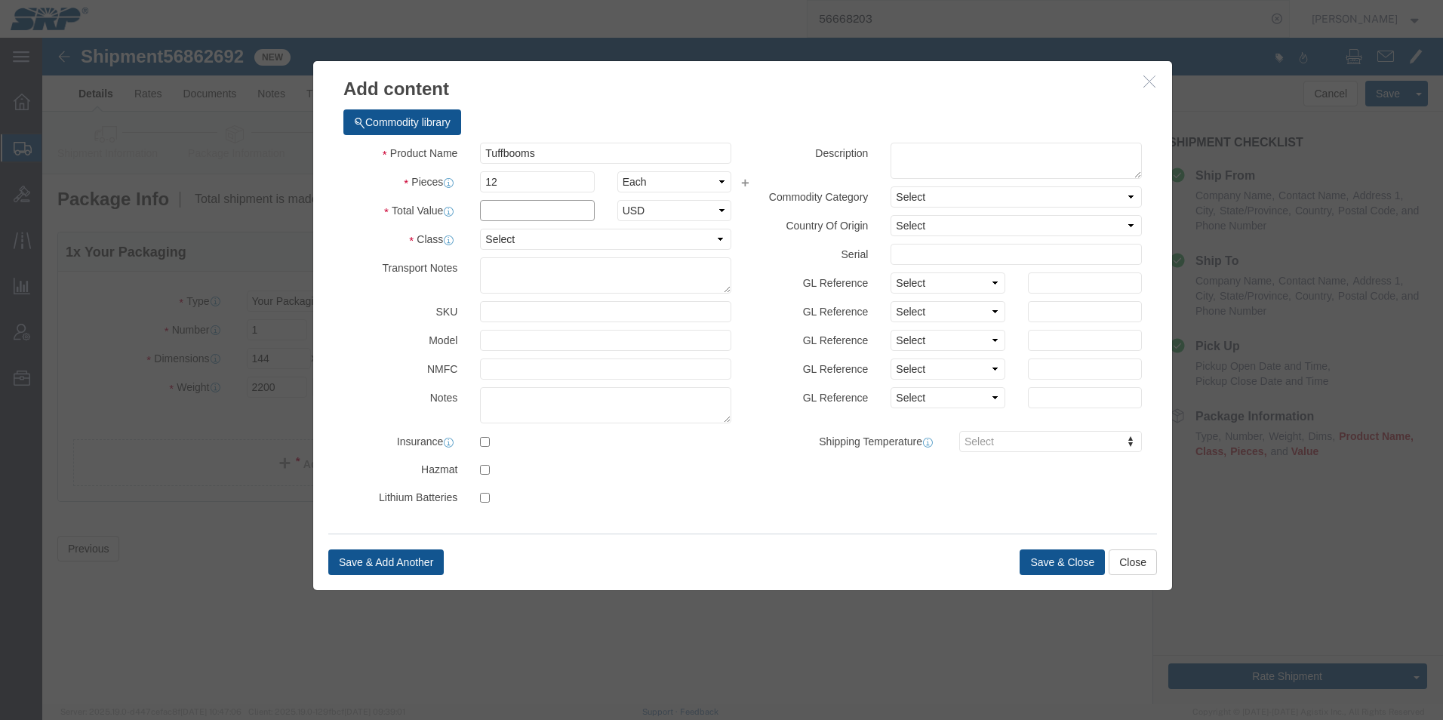
click input "text"
type input "5000"
click select "Select 50 55 60 65 70 85 92.5 100 125 175 250 300 400"
select select "70"
click select "Select 50 55 60 65 70 85 92.5 100 125 175 250 300 400"
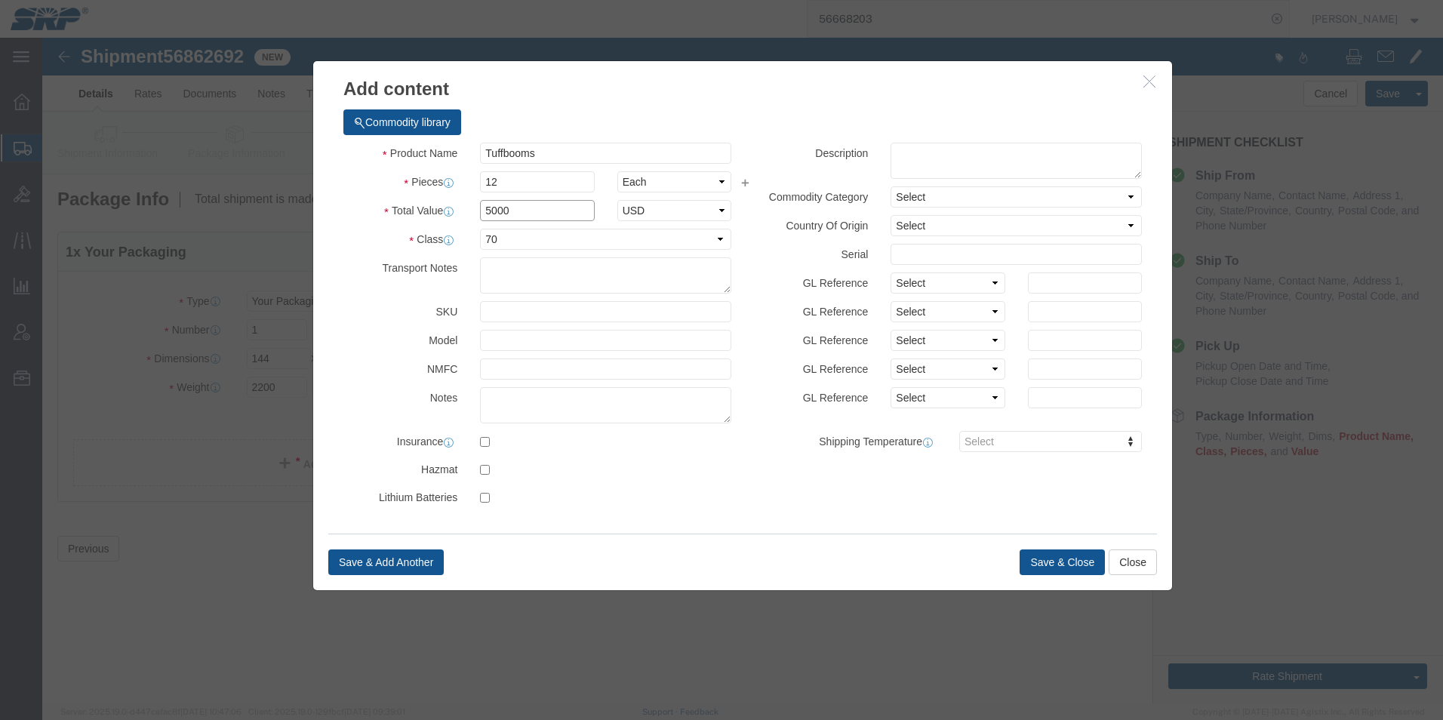
drag, startPoint x: 481, startPoint y: 177, endPoint x: 333, endPoint y: 171, distance: 148.0
click div "Total Value 5000 Select ADP AED AFN ALL AMD AOA ARS ATS AUD AWG AZN BAM BBD BDT…"
drag, startPoint x: 490, startPoint y: 169, endPoint x: 223, endPoint y: 131, distance: 269.8
click div "Add content Commodity library Product Name Tuffbooms Pieces 12 Select Bag Barre…"
type input "12000"
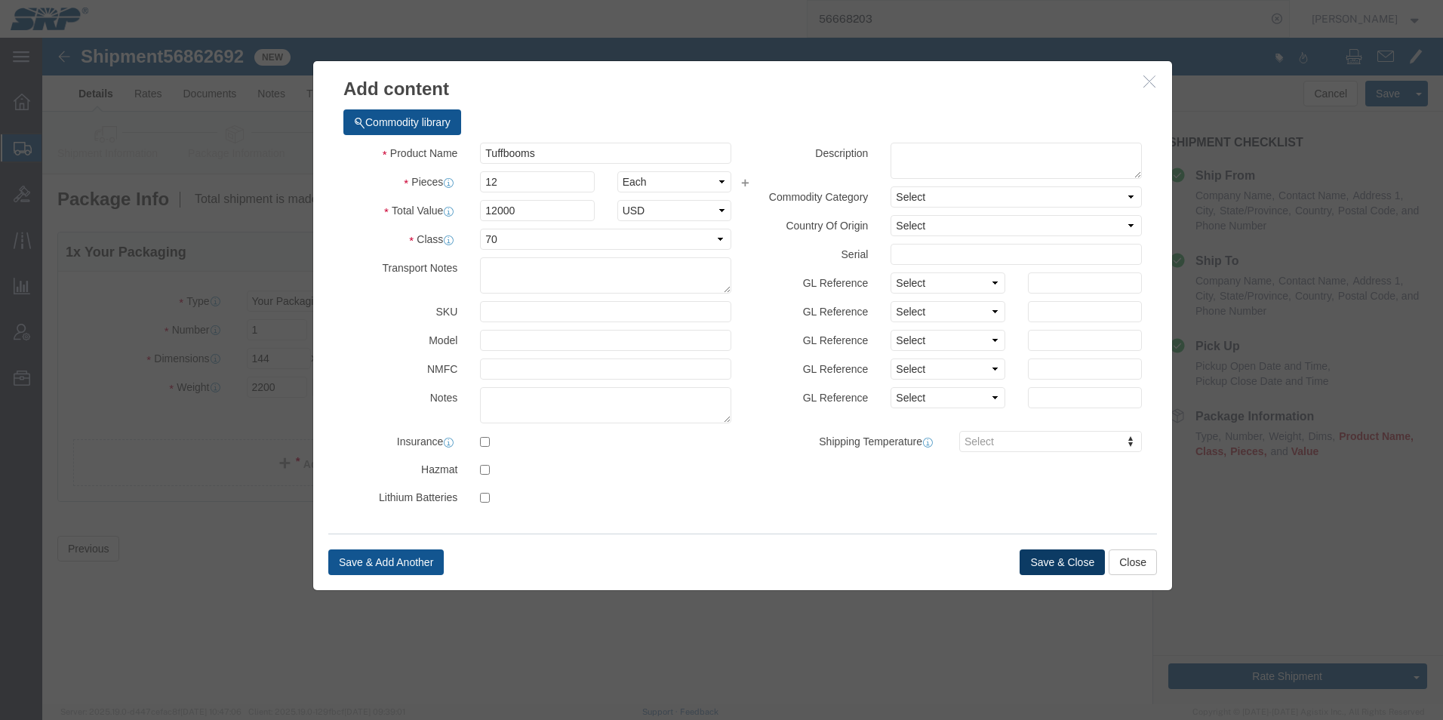
click button "Save & Close"
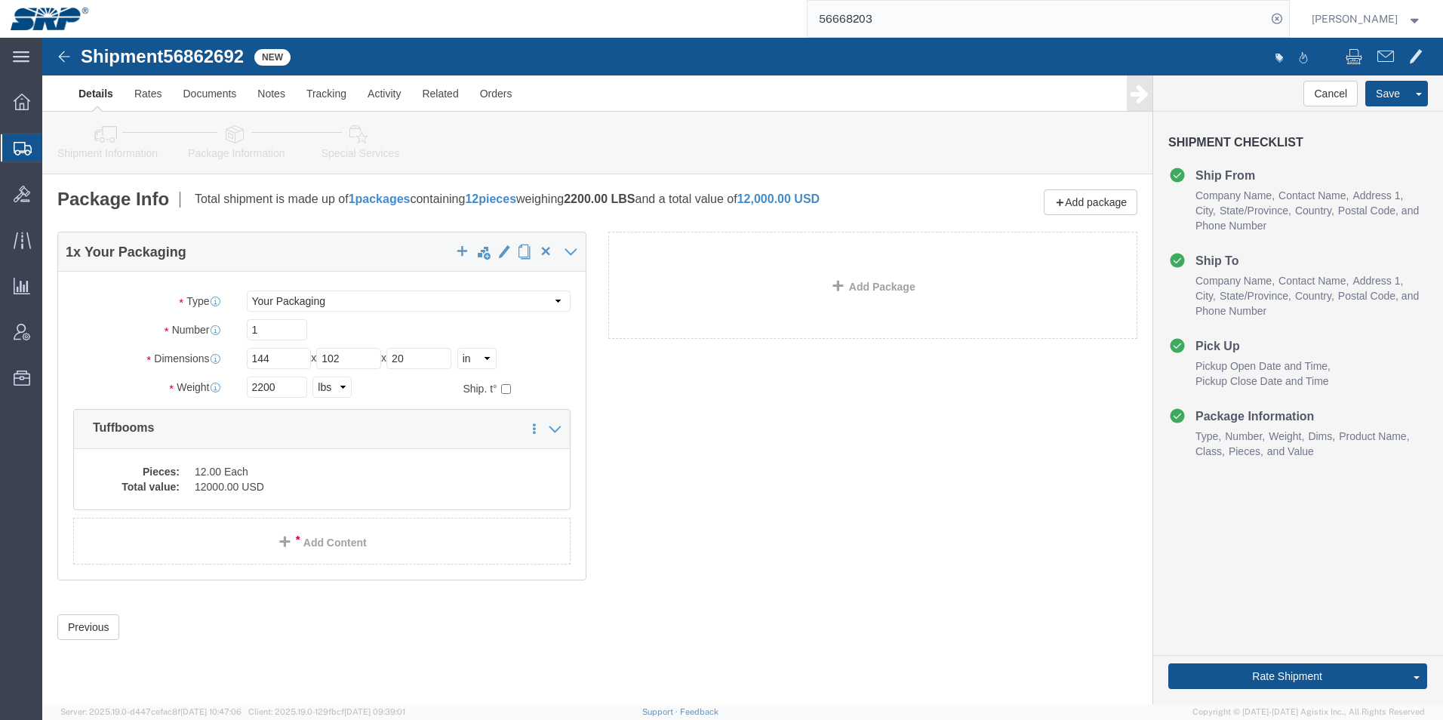
click link "Special Services"
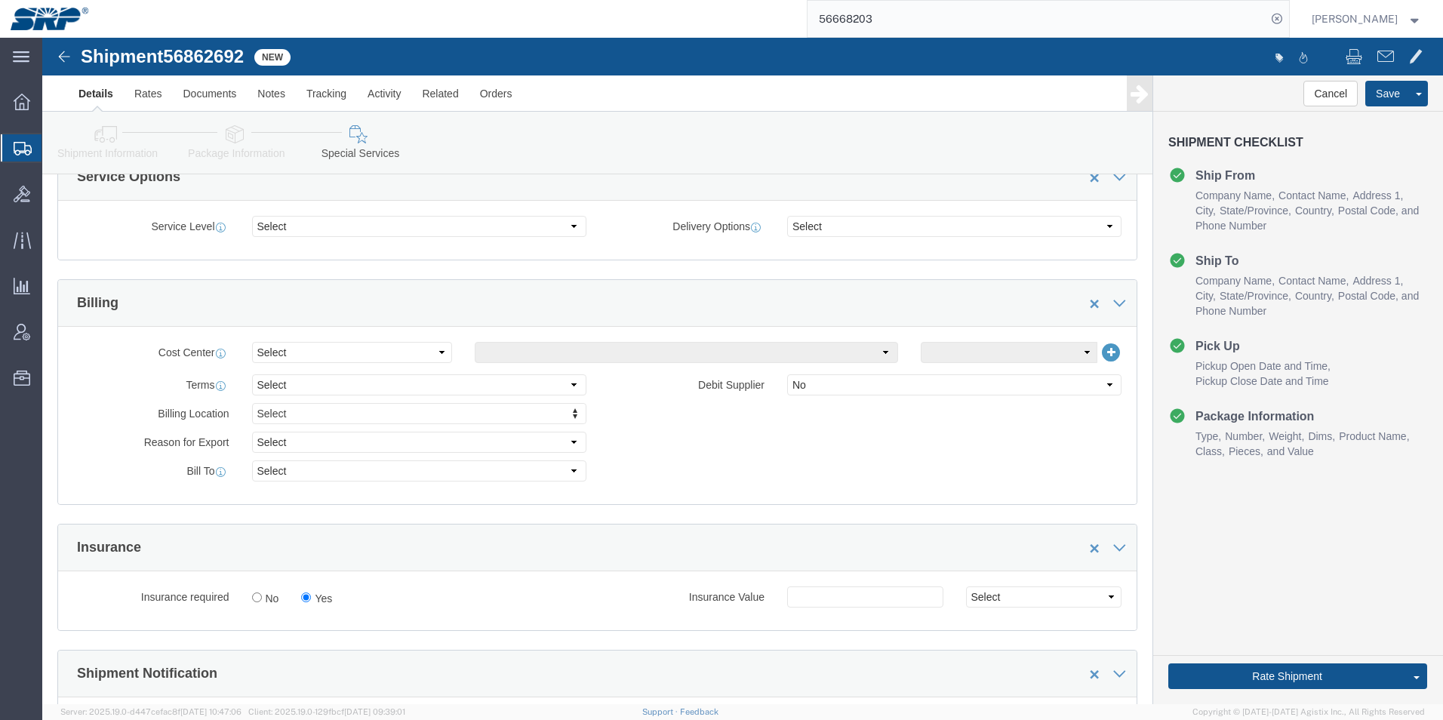
scroll to position [830, 0]
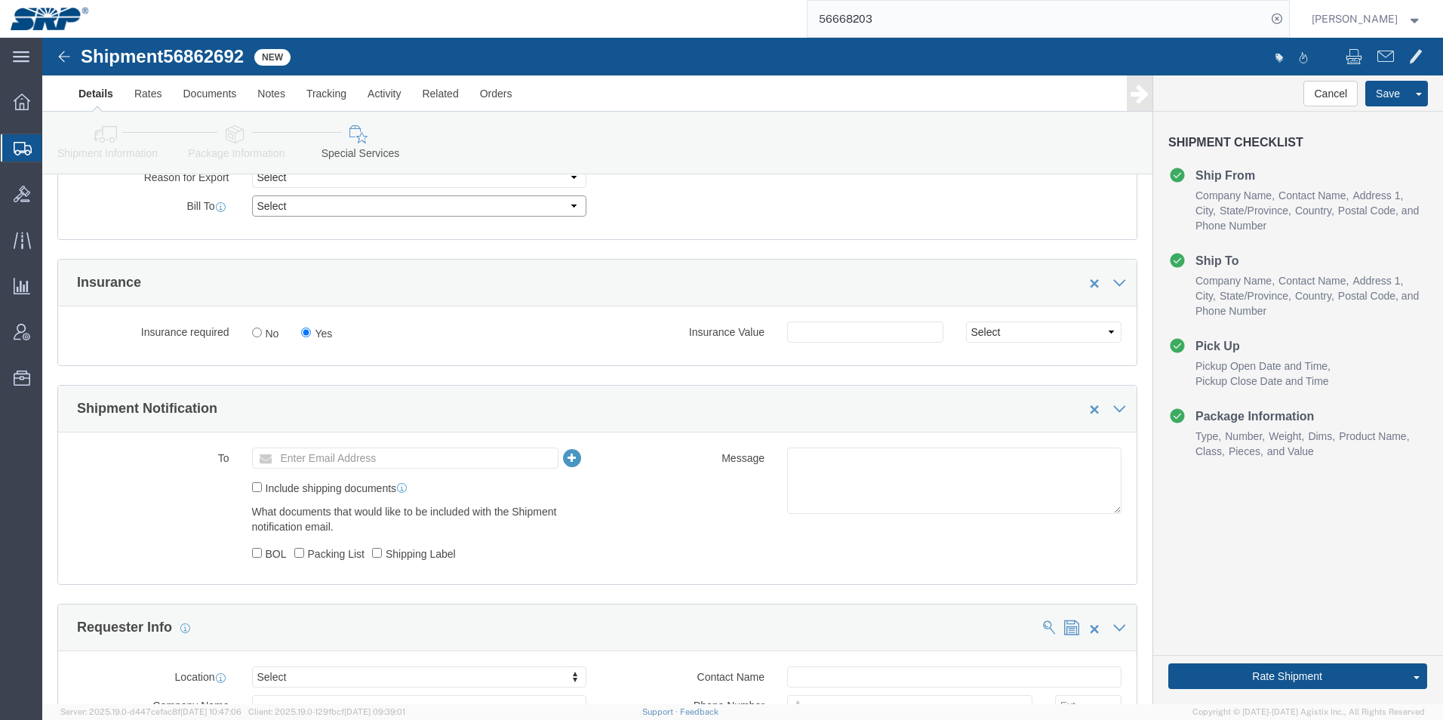
click select "Select Recipient Account Sender/Shipper Third Party Account"
select select "RCPN"
click select "Select Recipient Account Sender/Shipper Third Party Account"
type input "Salt River Project"
type input "[GEOGRAPHIC_DATA]"
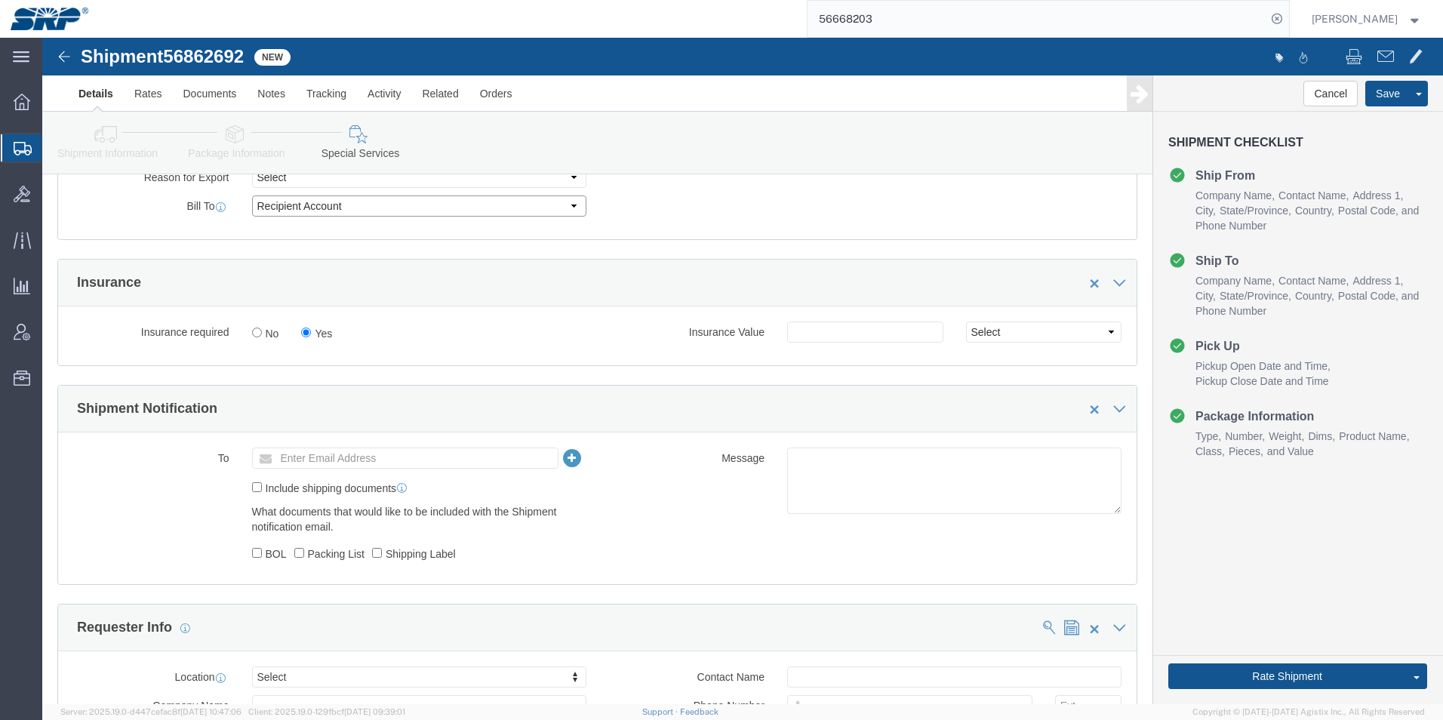
select select "US"
select select "AZ"
type input "6022368300"
type input "warehouse"
type input "Mesa"
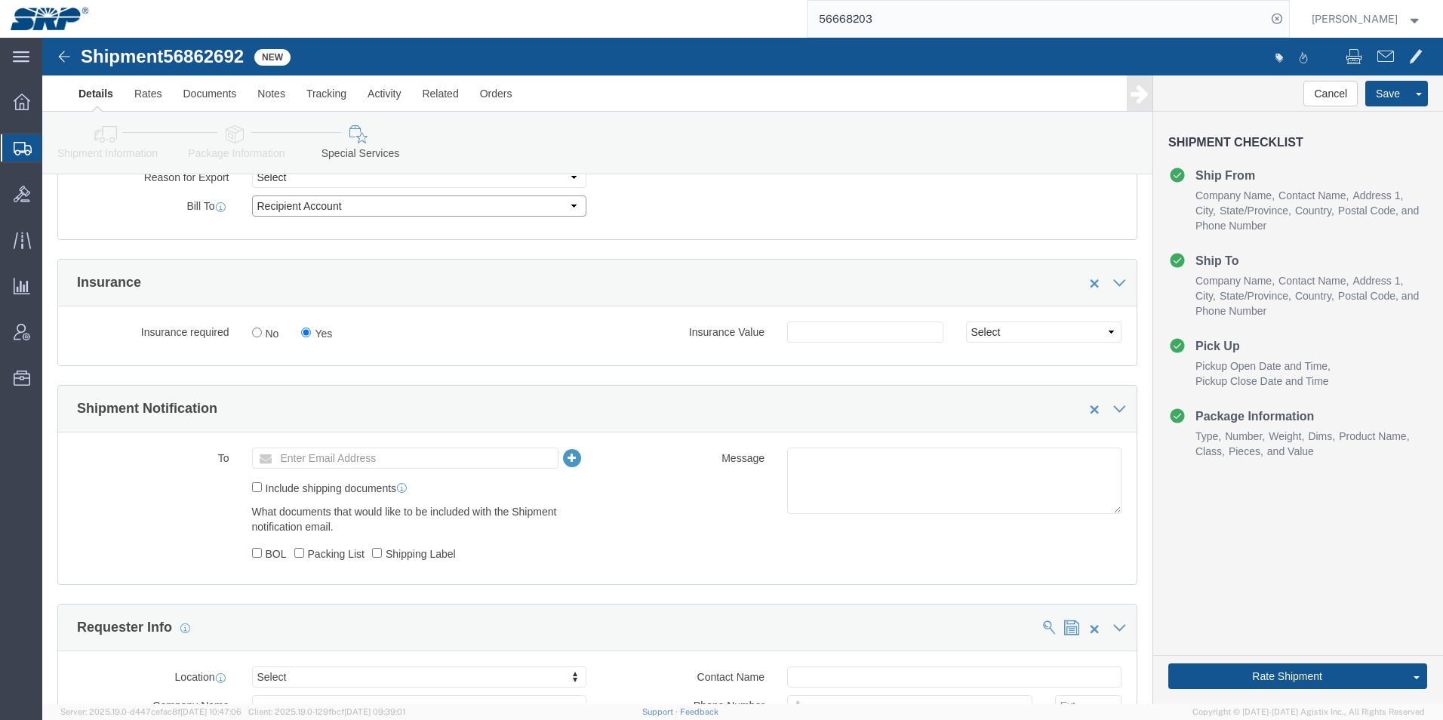
type input "85207"
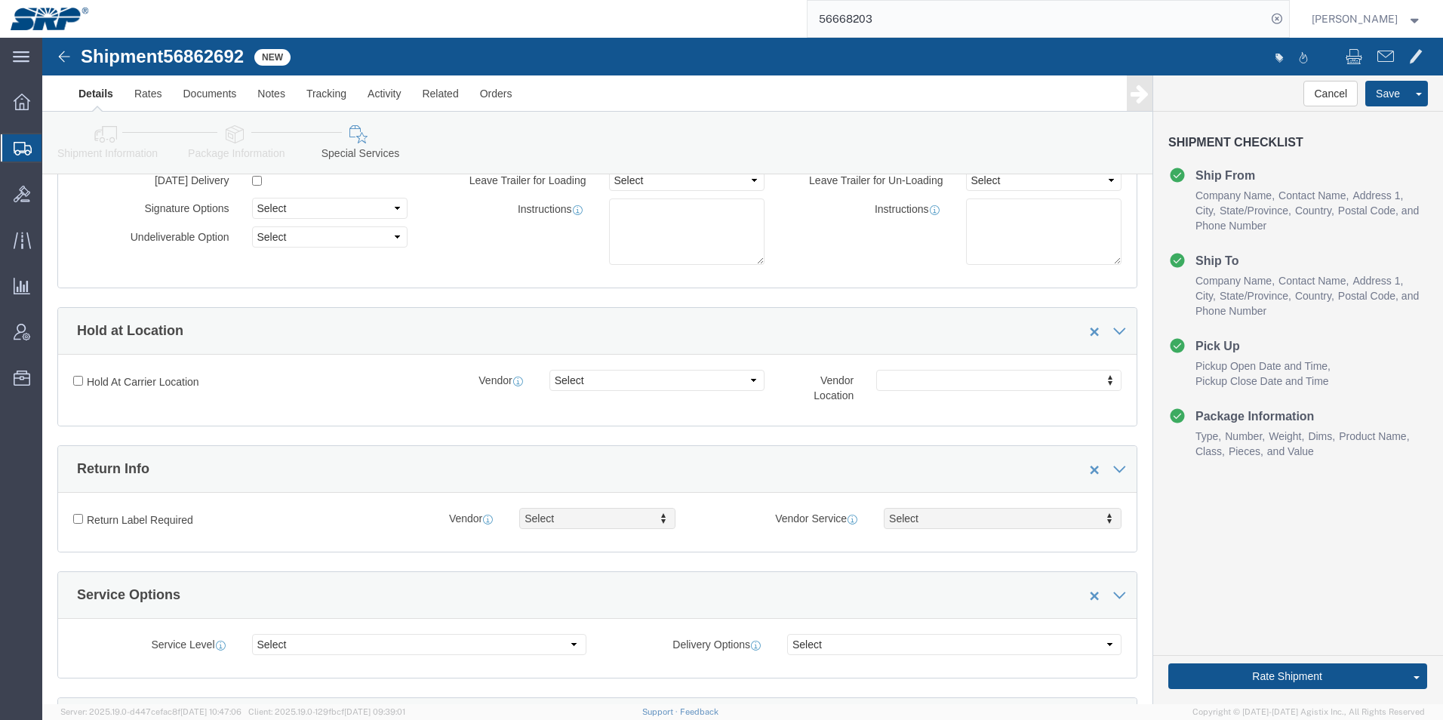
scroll to position [0, 0]
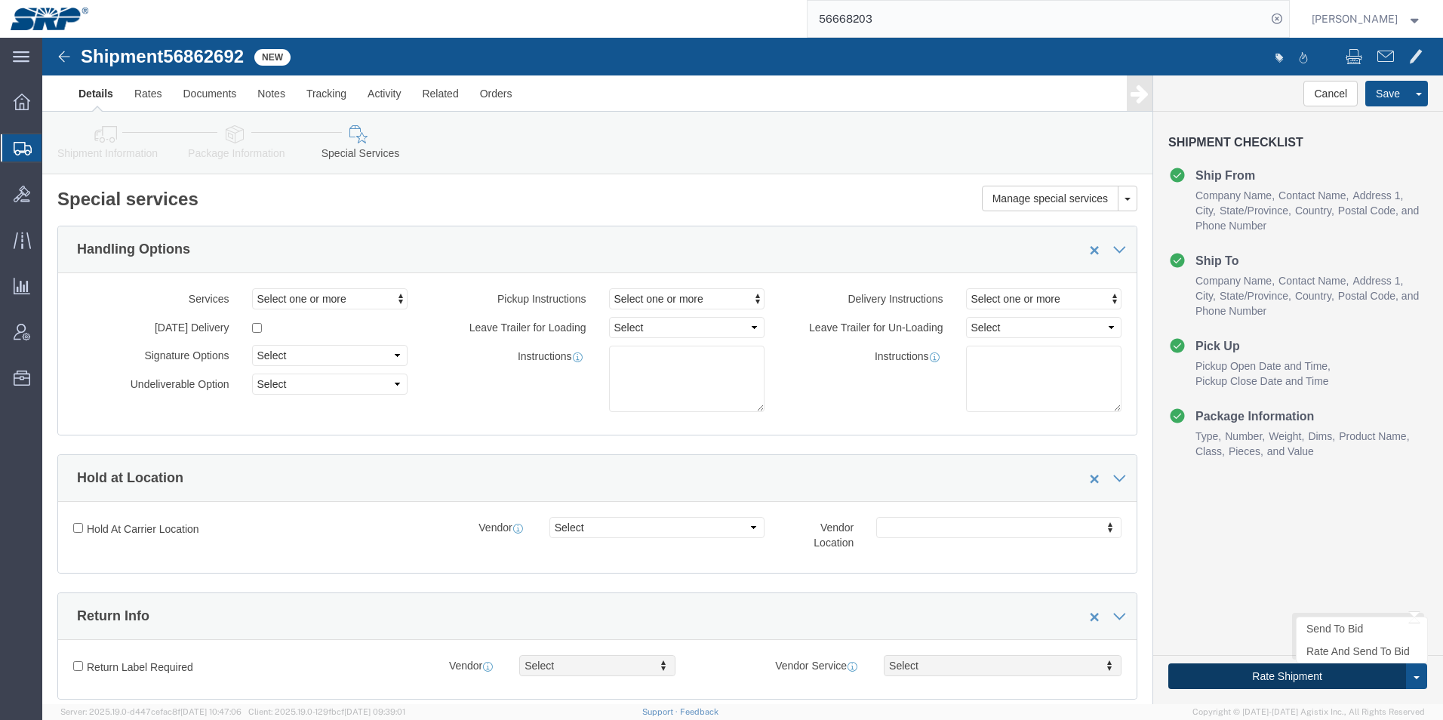
click button "Rate Shipment"
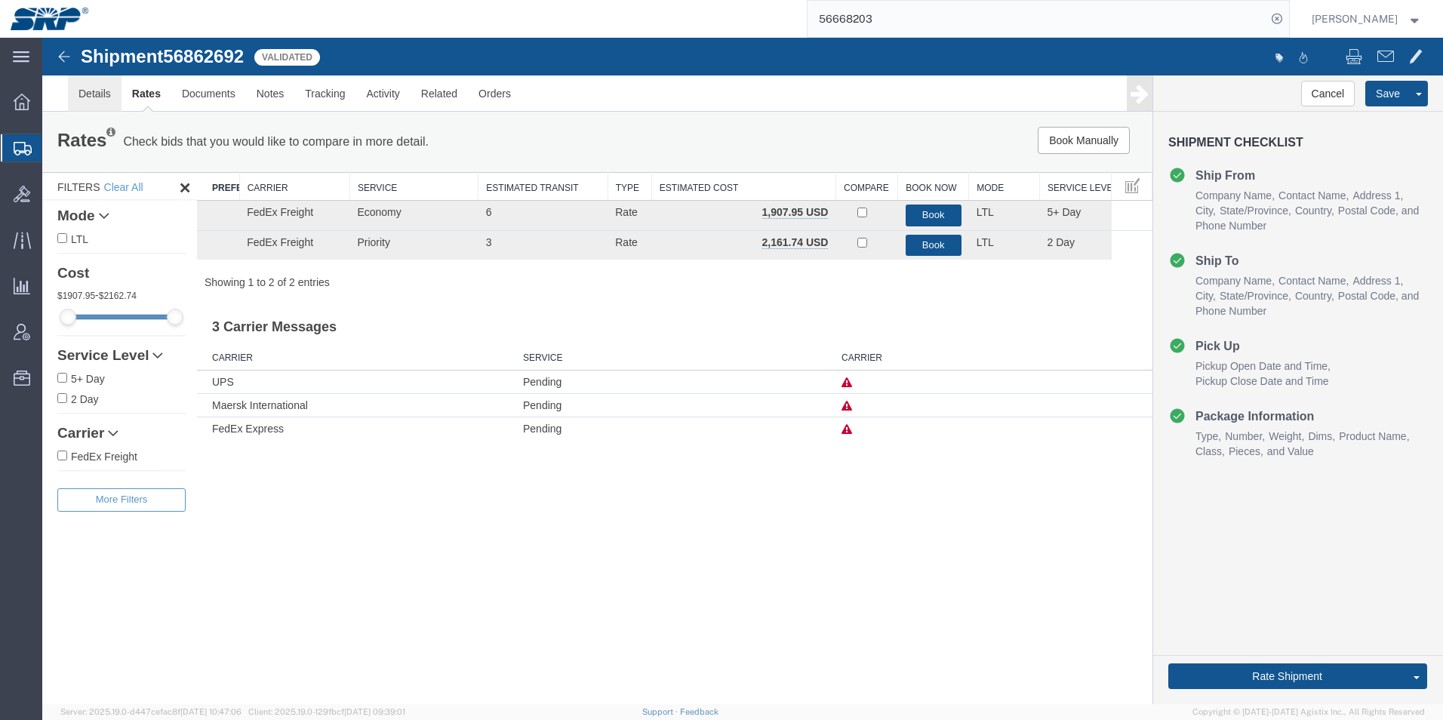
click at [95, 94] on link "Details" at bounding box center [95, 93] width 54 height 36
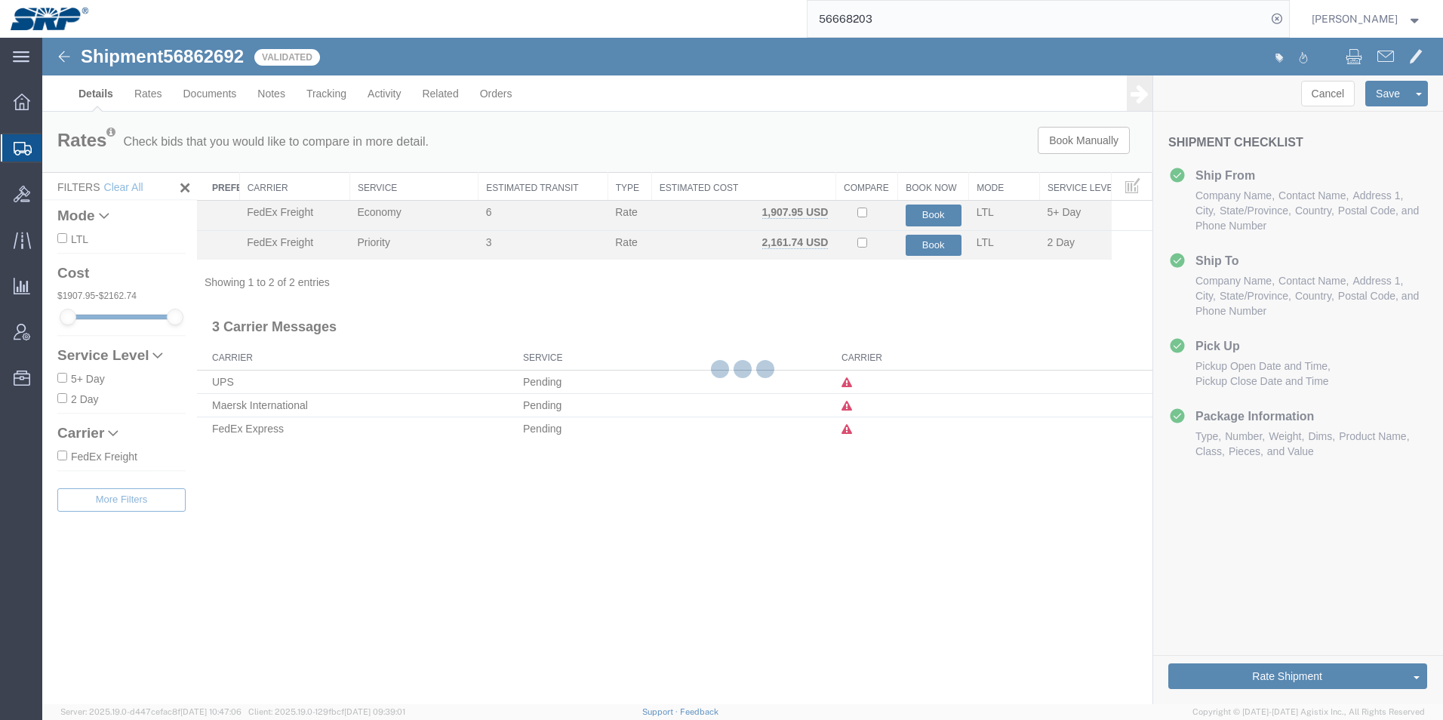
select select "54819"
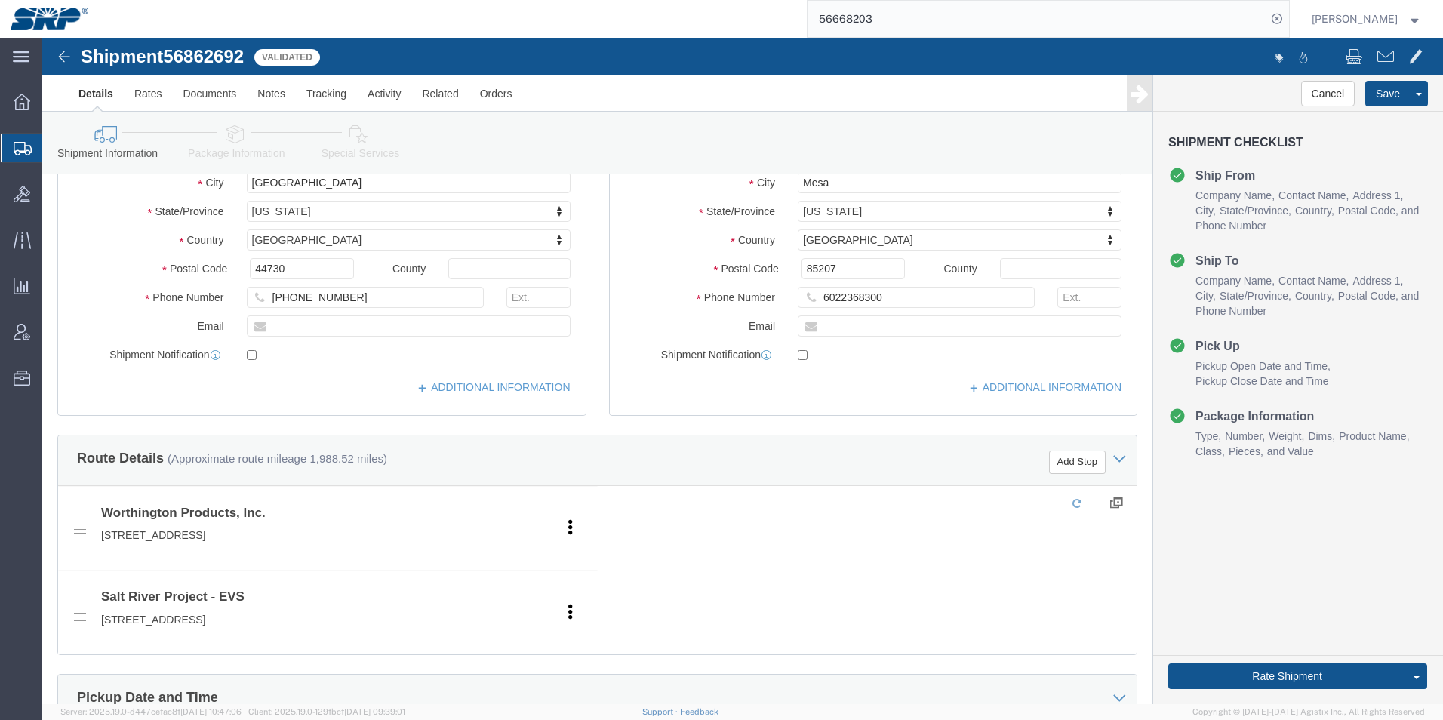
scroll to position [302, 0]
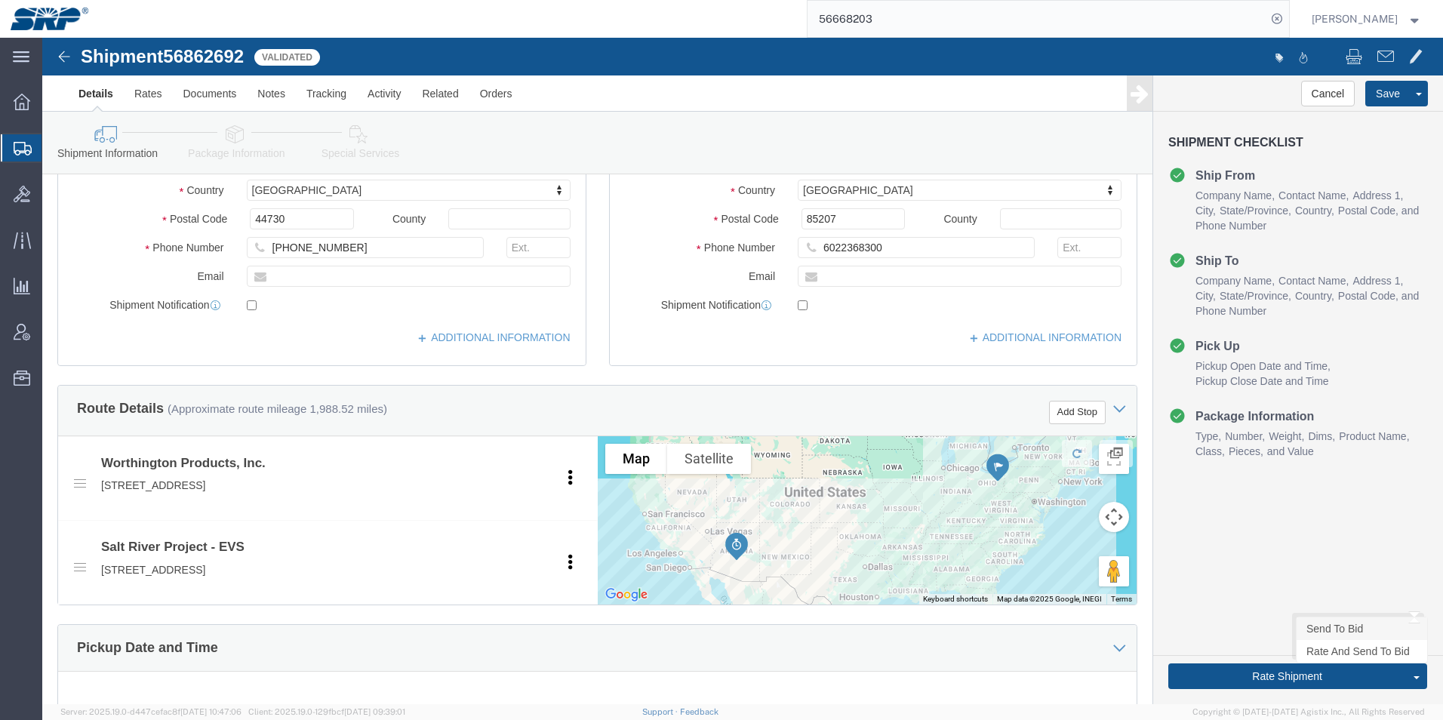
click link "Send To Bid"
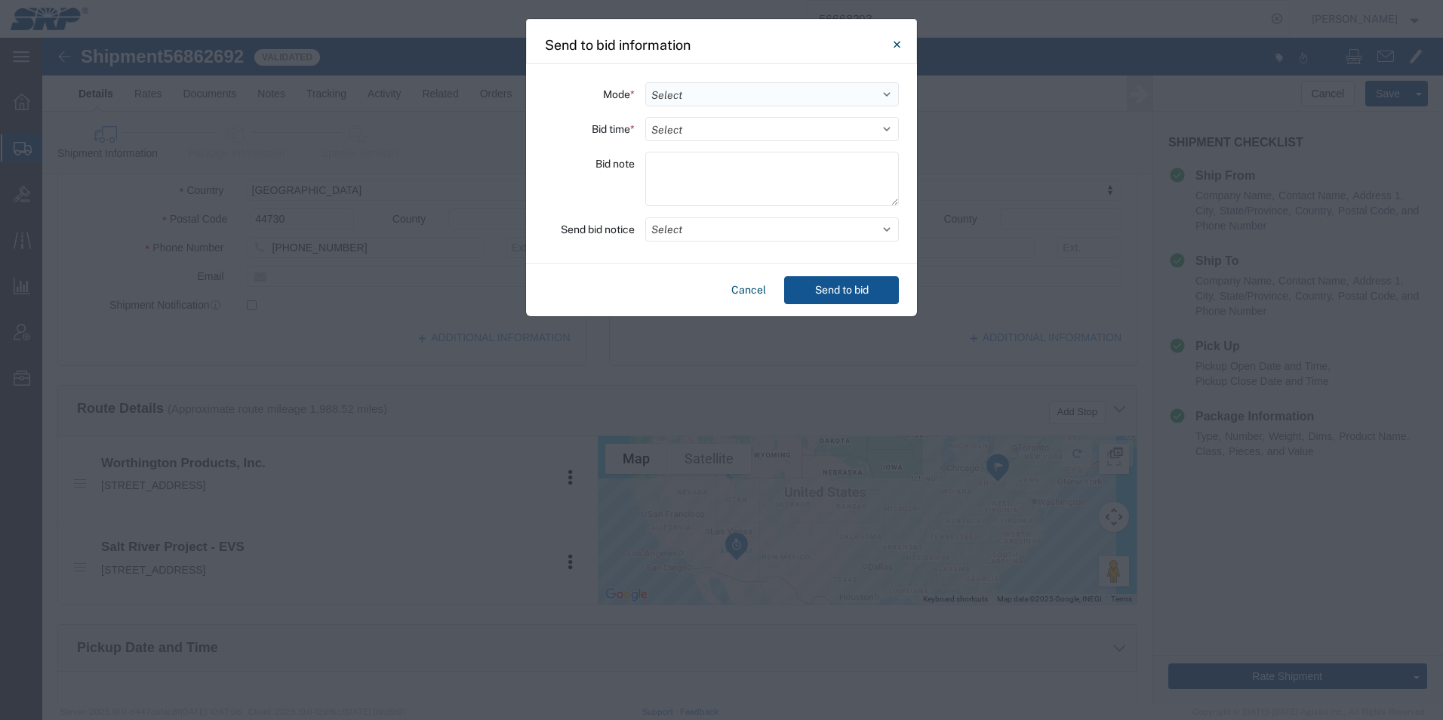
click at [683, 103] on select "Select Small Parcel Truckload Air Rail Less than Truckload Ocean Freight Multi-…" at bounding box center [772, 94] width 254 height 24
select select "TL"
click at [645, 82] on select "Select Small Parcel Truckload Air Rail Less than Truckload Ocean Freight Multi-…" at bounding box center [772, 94] width 254 height 24
click at [681, 135] on select "Select 30 Min (Rush) 1 Hour (Rush) 2 Hours (Rush) 4 Hours (Rush) 8 Hours (Rush)…" at bounding box center [772, 129] width 254 height 24
select select "8"
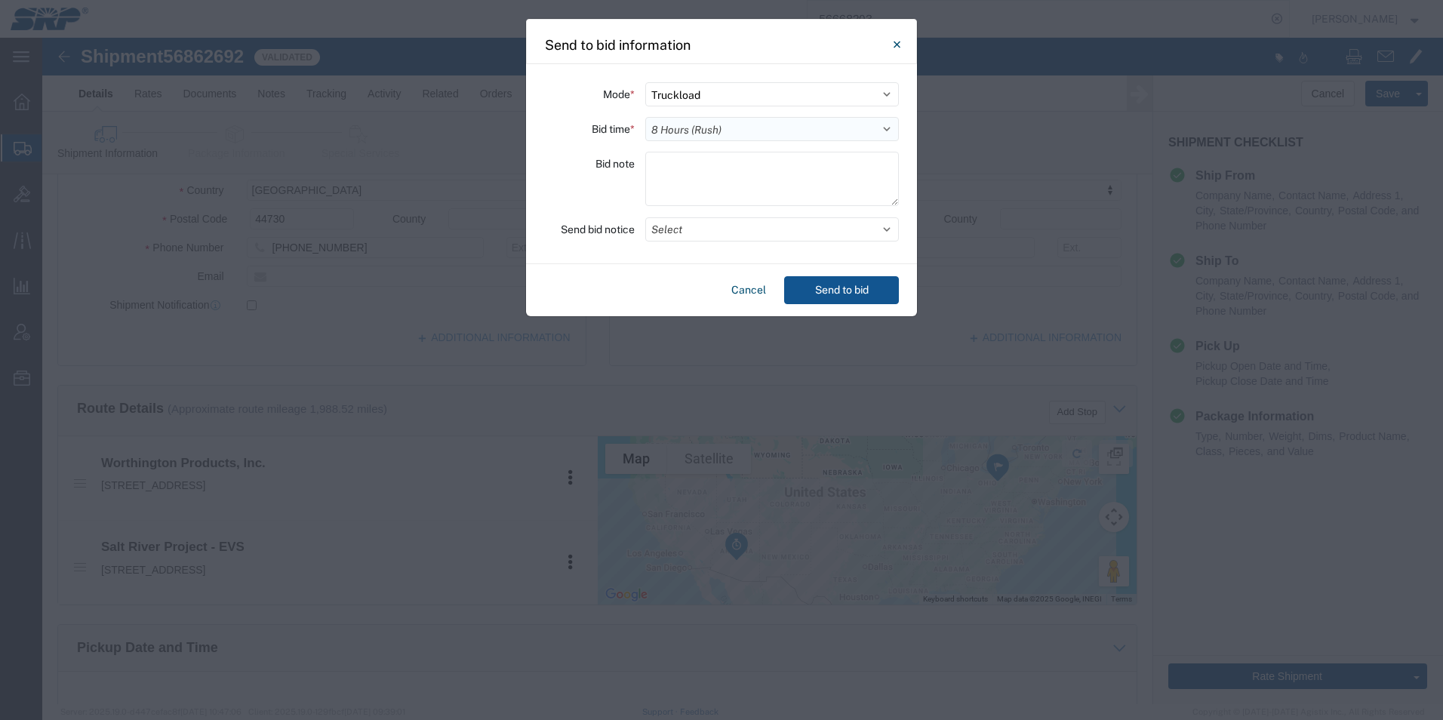
click at [645, 117] on select "Select 30 Min (Rush) 1 Hour (Rush) 2 Hours (Rush) 4 Hours (Rush) 8 Hours (Rush)…" at bounding box center [772, 129] width 254 height 24
click at [658, 151] on div "Mode * Select Small Parcel Truckload Air Rail Less than Truckload Ocean Freight…" at bounding box center [721, 164] width 391 height 200
click at [674, 169] on textarea at bounding box center [772, 179] width 254 height 54
type textarea "Flatbed with no tarp. [PERSON_NAME] says this will take about 12' deckspace @ 2…"
click at [698, 232] on button "Select" at bounding box center [772, 229] width 254 height 24
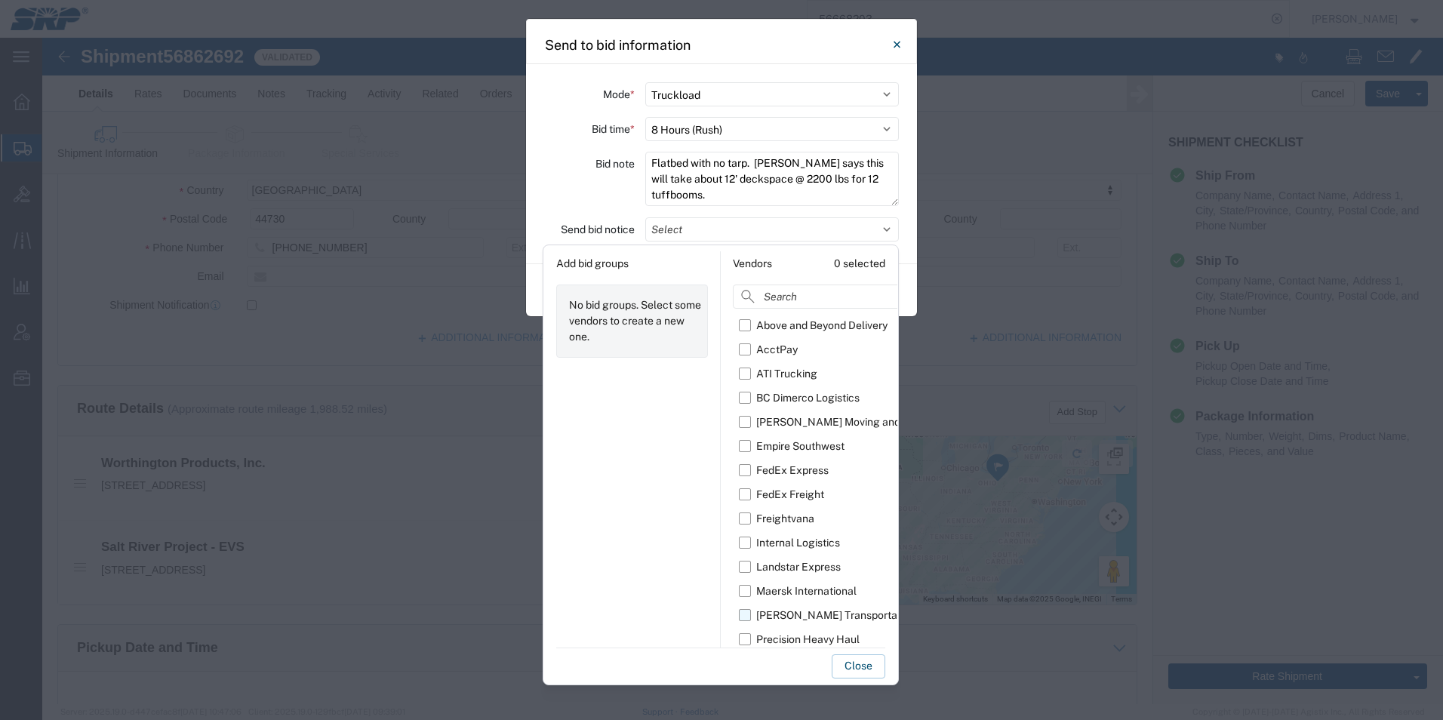
click at [743, 613] on label "[PERSON_NAME] Transportation" at bounding box center [842, 615] width 207 height 24
click at [0, 0] on input "[PERSON_NAME] Transportation" at bounding box center [0, 0] width 0 height 0
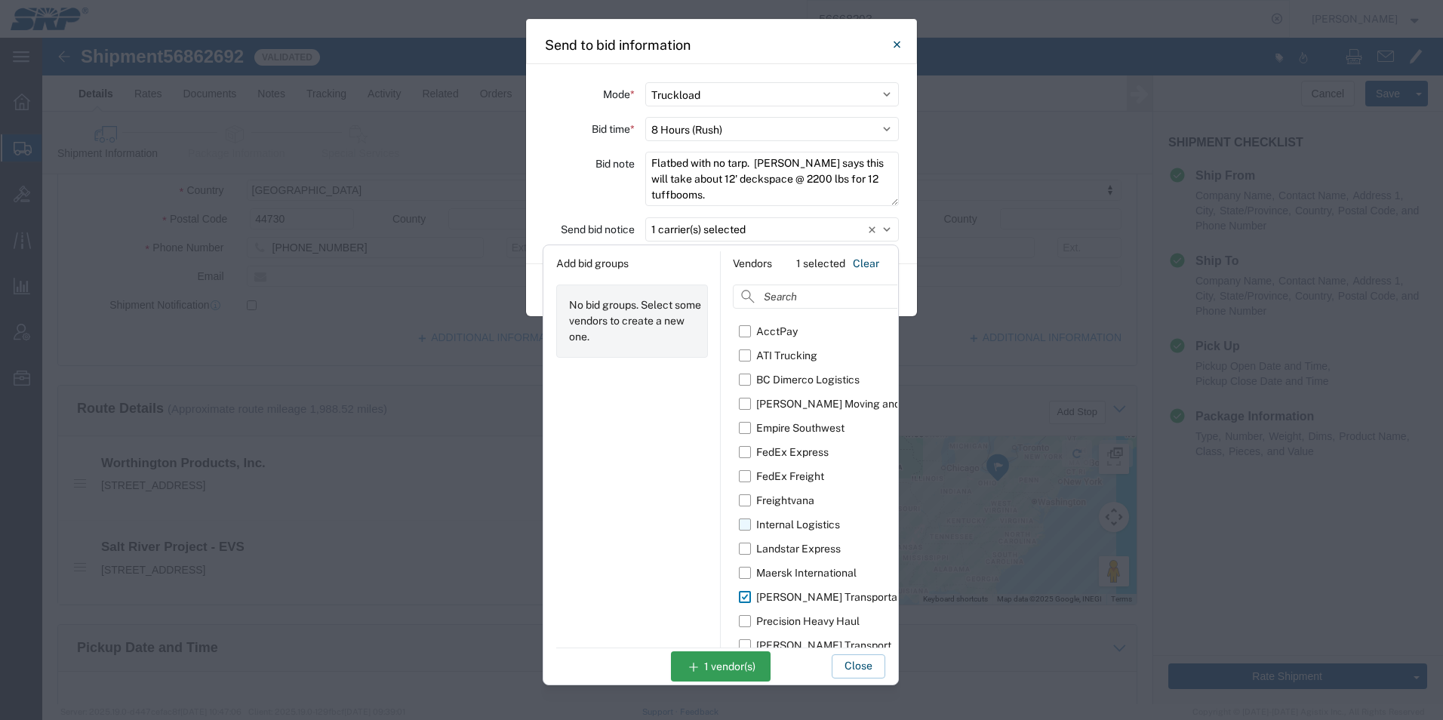
scroll to position [27, 0]
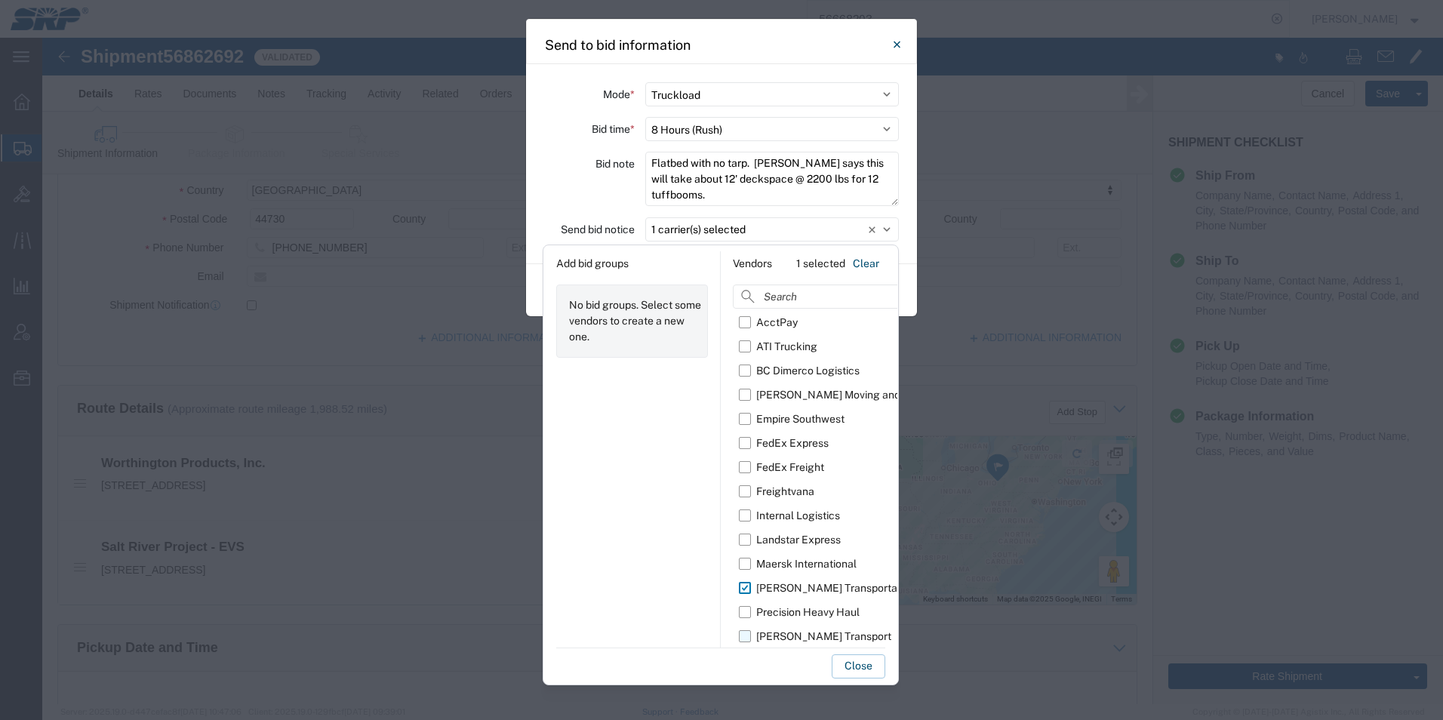
click at [742, 639] on label "[PERSON_NAME] Transport" at bounding box center [842, 636] width 207 height 24
click at [0, 0] on input "[PERSON_NAME] Transport" at bounding box center [0, 0] width 0 height 0
click at [854, 672] on button "Close" at bounding box center [858, 666] width 54 height 24
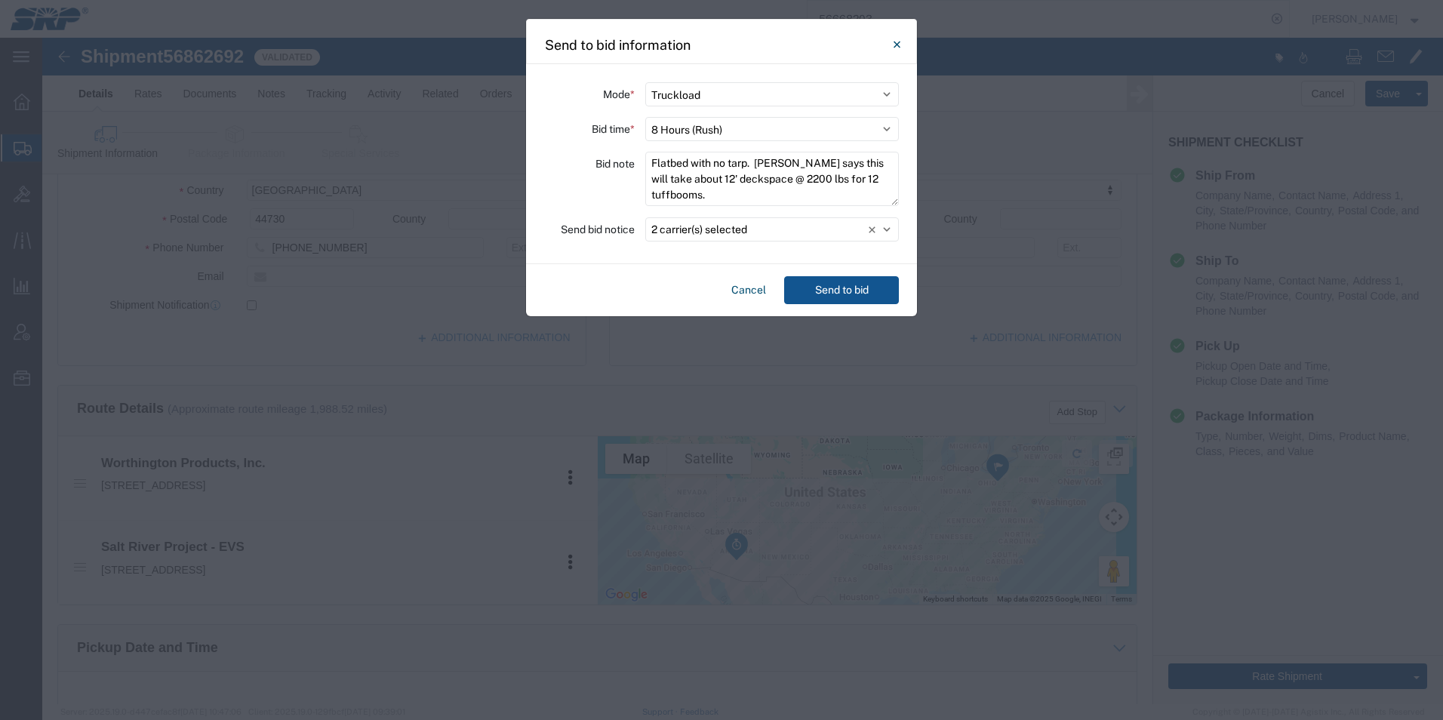
drag, startPoint x: 712, startPoint y: 197, endPoint x: 592, endPoint y: 149, distance: 130.0
click at [592, 149] on div "Mode * Select Small Parcel Truckload Air Rail Less than Truckload Ocean Freight…" at bounding box center [721, 164] width 391 height 200
click at [739, 290] on button "Cancel" at bounding box center [748, 290] width 47 height 28
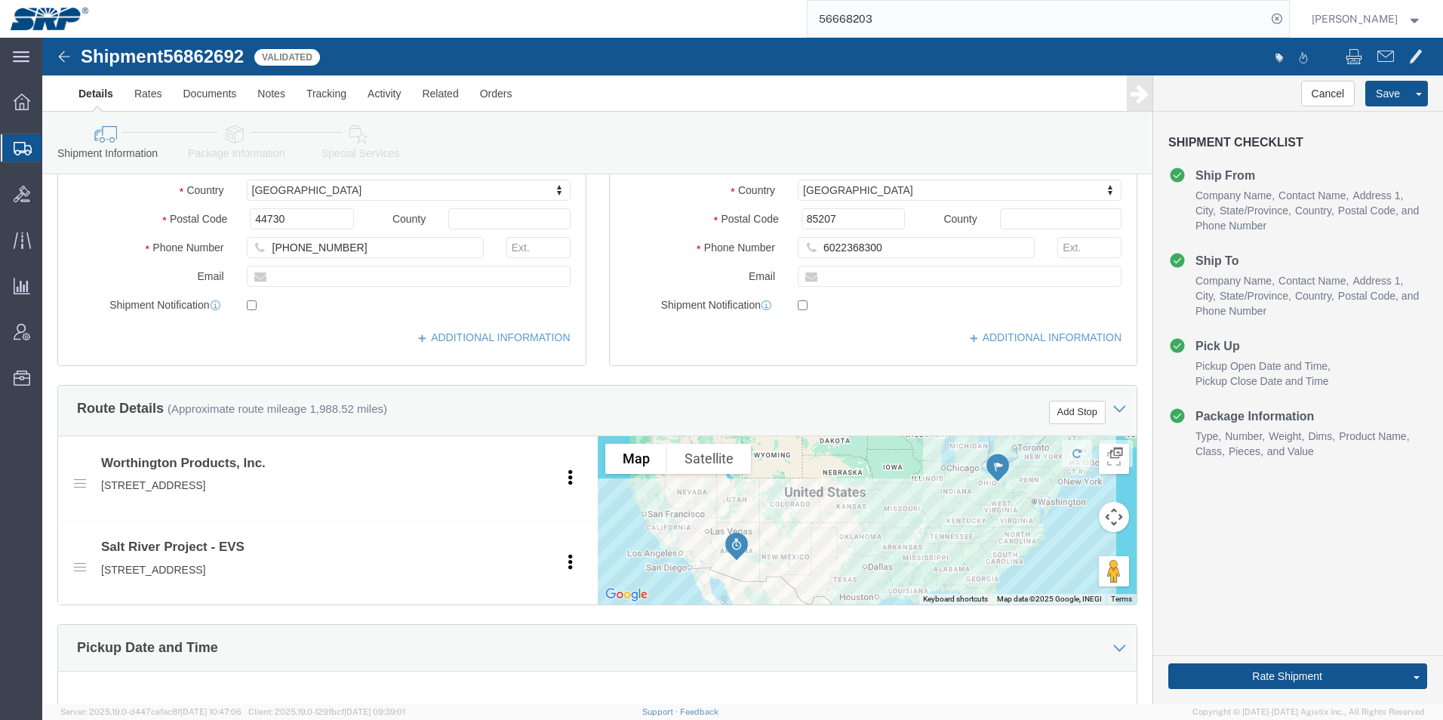
click link "Shipment Information"
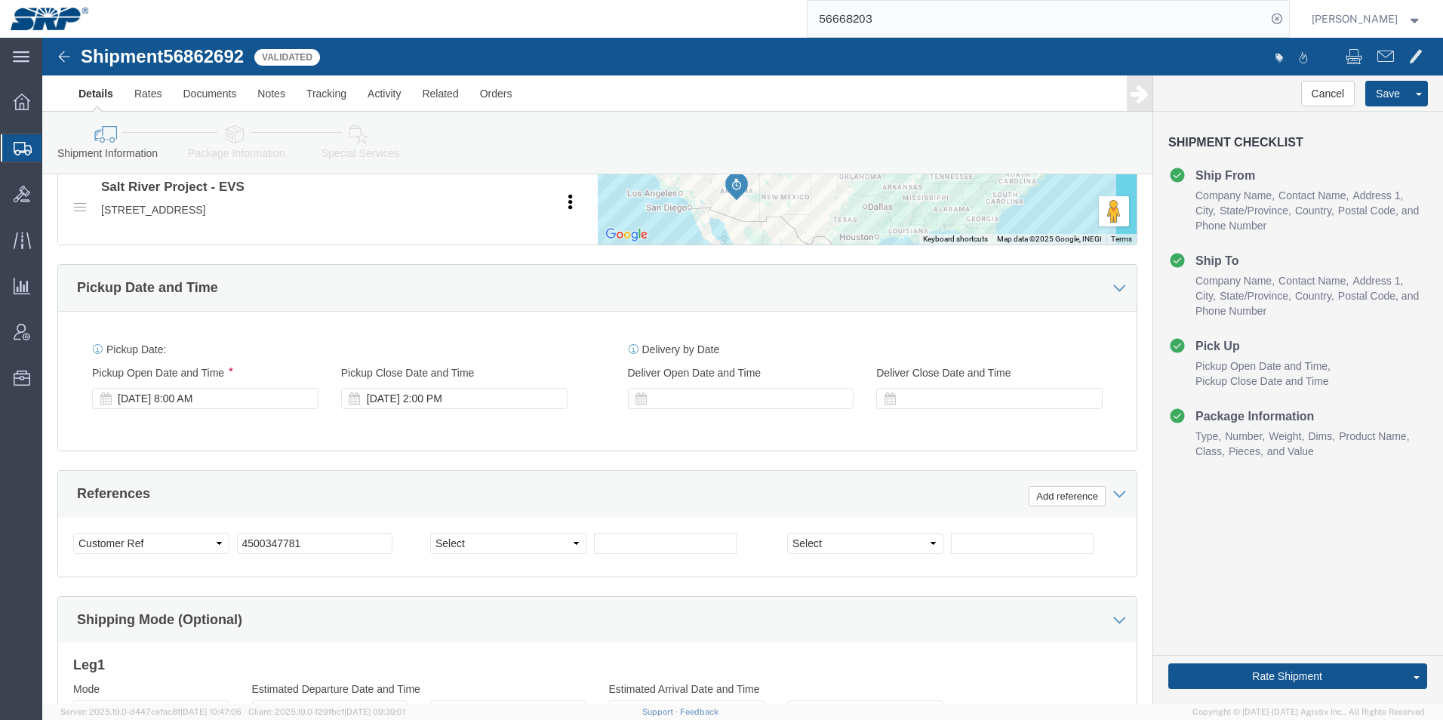
scroll to position [754, 0]
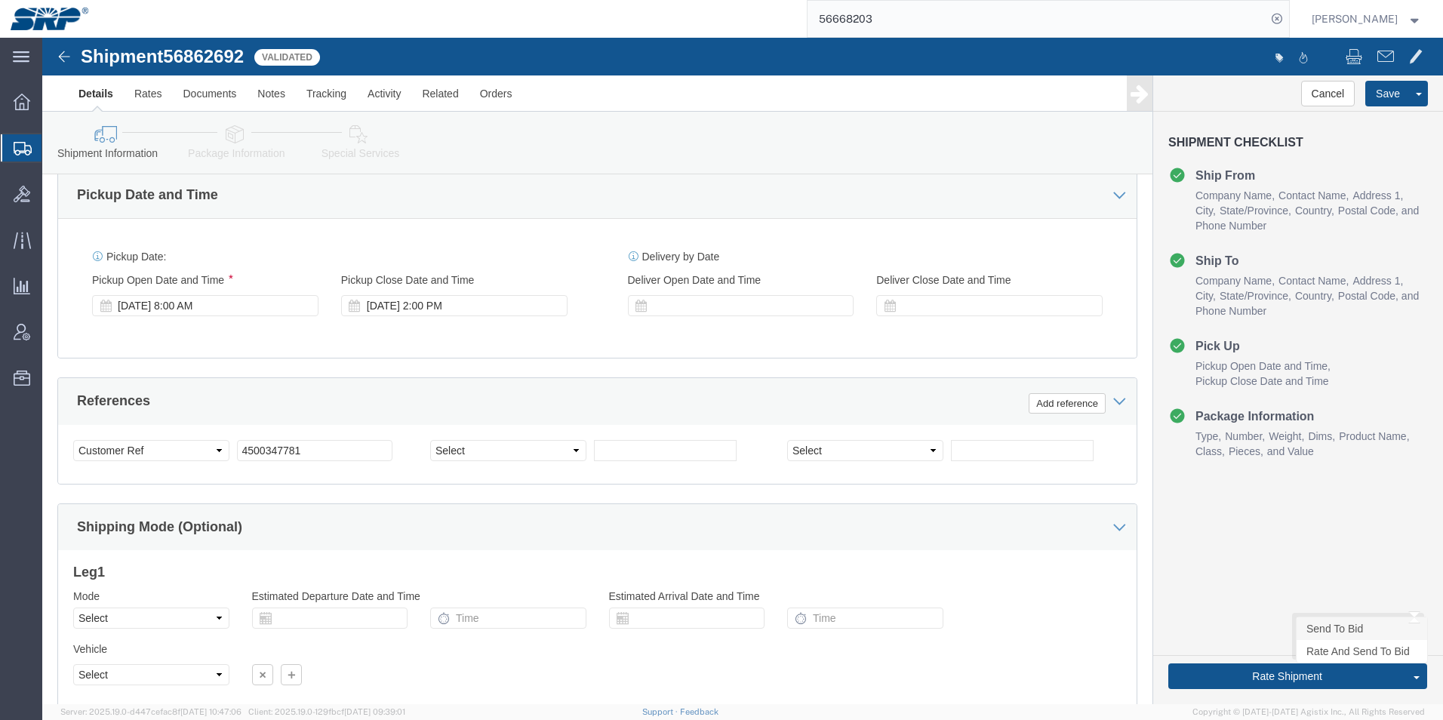
click link "Send To Bid"
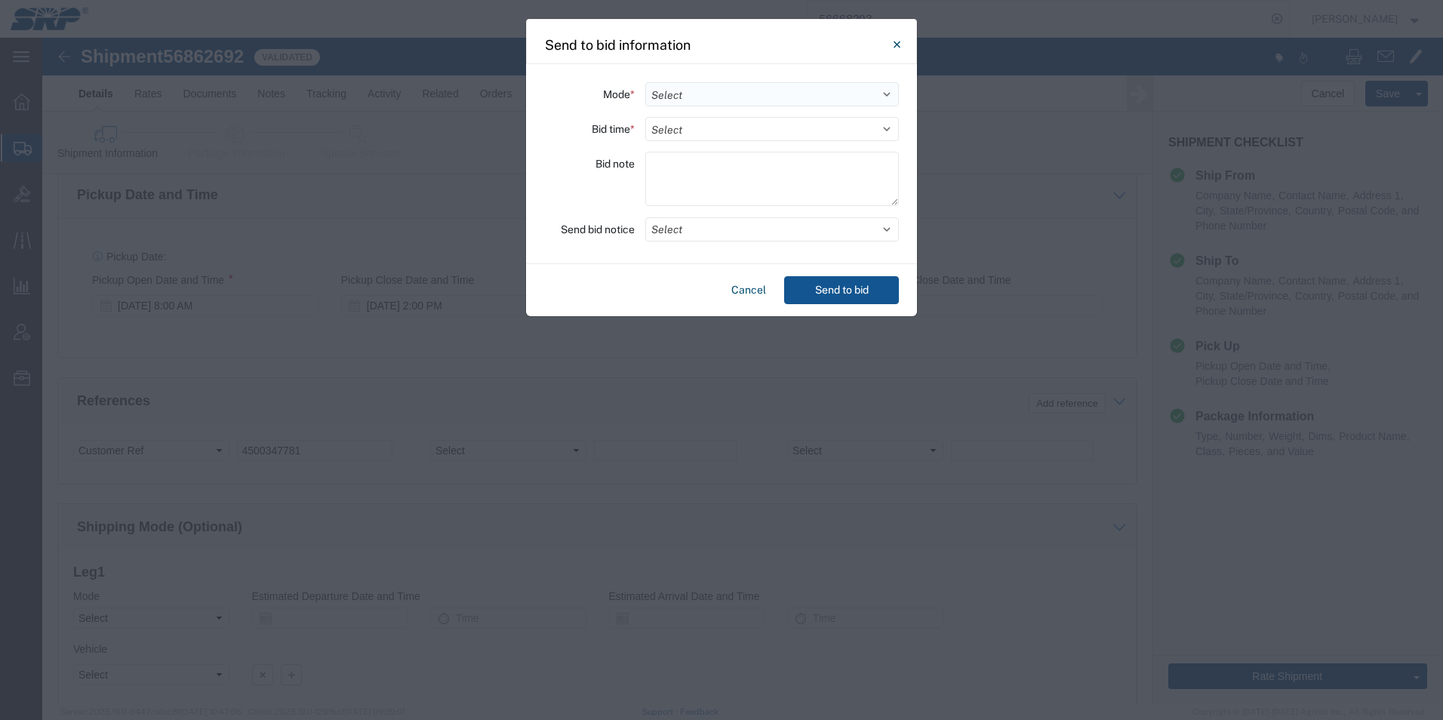
click at [705, 99] on select "Select Small Parcel Truckload Air Rail Less than Truckload Ocean Freight Multi-…" at bounding box center [772, 94] width 254 height 24
select select "TL"
click at [645, 82] on select "Select Small Parcel Truckload Air Rail Less than Truckload Ocean Freight Multi-…" at bounding box center [772, 94] width 254 height 24
click at [681, 131] on select "Select 30 Min (Rush) 1 Hour (Rush) 2 Hours (Rush) 4 Hours (Rush) 8 Hours (Rush)…" at bounding box center [772, 129] width 254 height 24
select select "8"
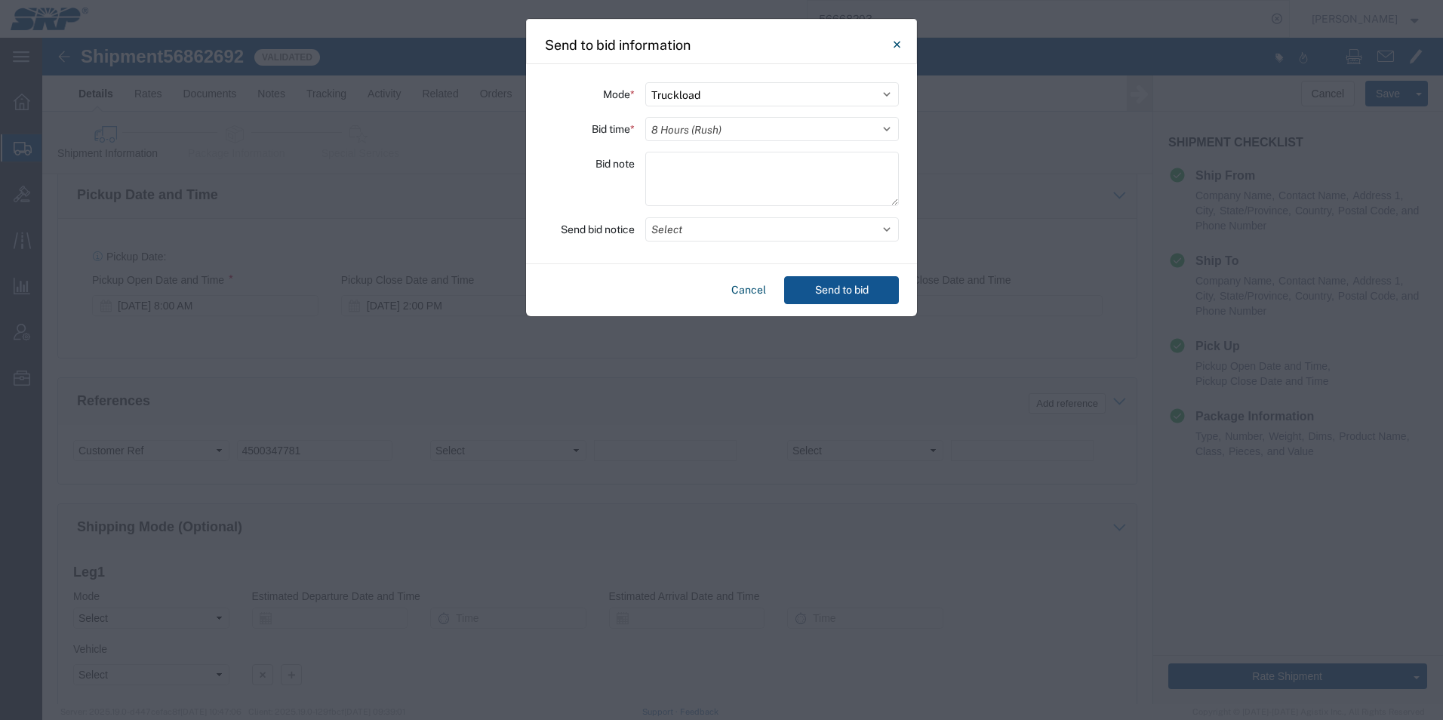
click at [645, 117] on select "Select 30 Min (Rush) 1 Hour (Rush) 2 Hours (Rush) 4 Hours (Rush) 8 Hours (Rush)…" at bounding box center [772, 129] width 254 height 24
click at [675, 173] on textarea at bounding box center [772, 179] width 254 height 54
paste textarea "Flatbed with no tarp. [PERSON_NAME] says this will take about 12' deckspace @ 2…"
click at [721, 232] on button "Select" at bounding box center [772, 229] width 254 height 24
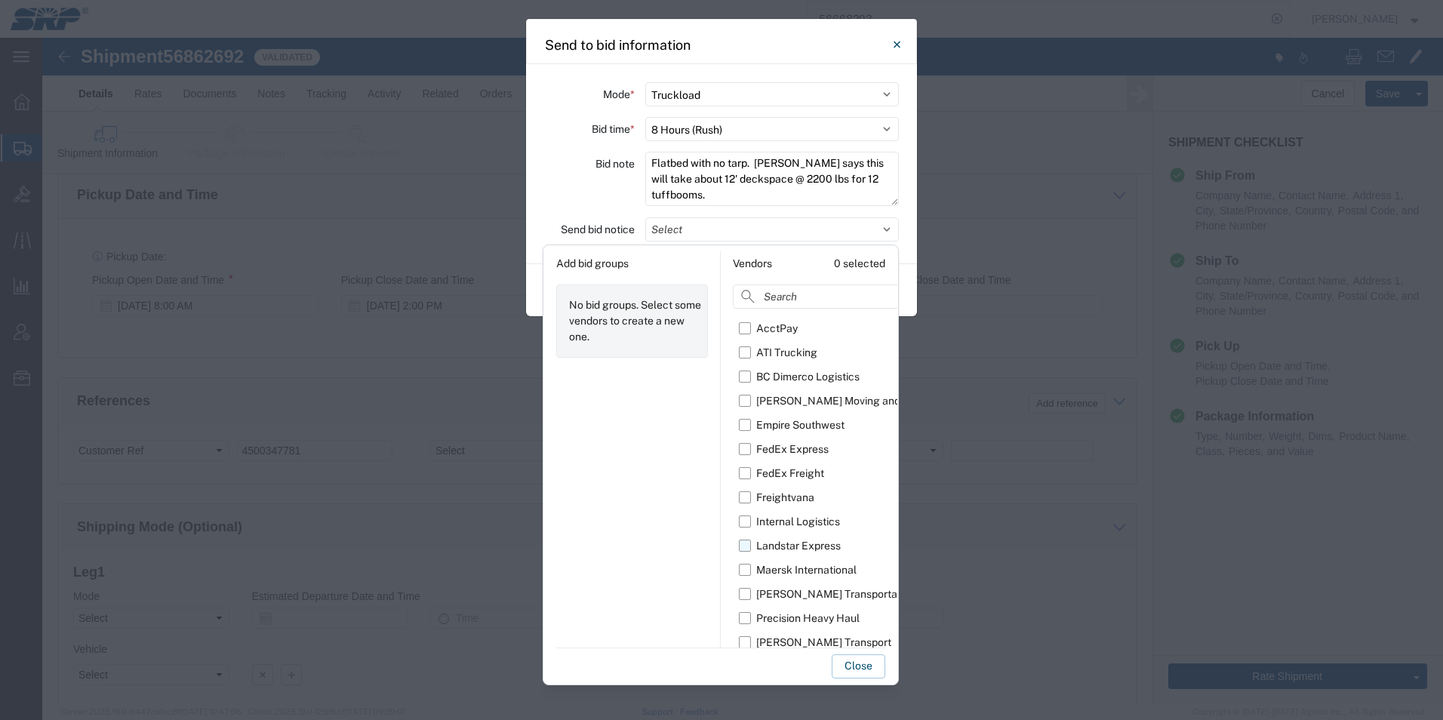
scroll to position [27, 0]
click at [744, 590] on label "[PERSON_NAME] Transportation" at bounding box center [842, 588] width 207 height 24
click at [0, 0] on input "[PERSON_NAME] Transportation" at bounding box center [0, 0] width 0 height 0
click at [748, 640] on label "[PERSON_NAME] Transport" at bounding box center [842, 636] width 207 height 24
click at [0, 0] on input "[PERSON_NAME] Transport" at bounding box center [0, 0] width 0 height 0
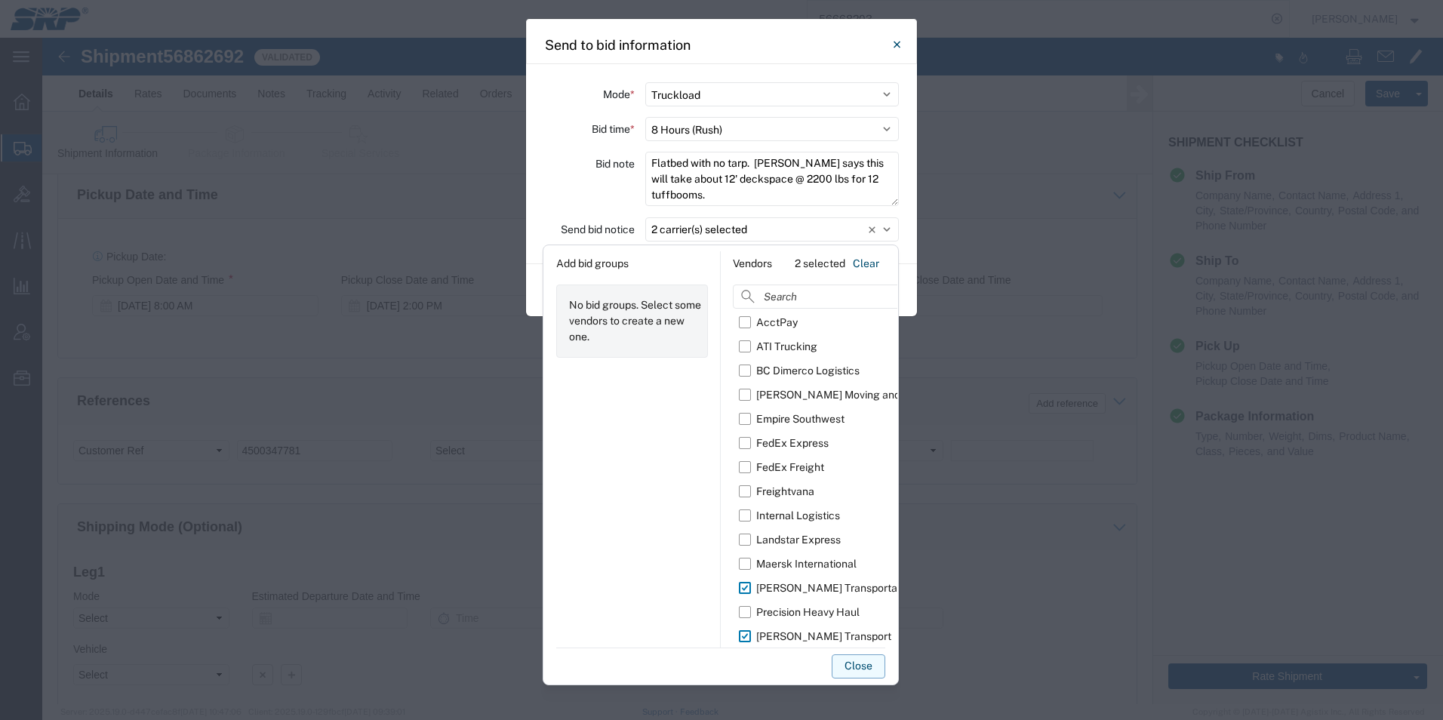
click at [865, 672] on button "Close" at bounding box center [858, 666] width 54 height 24
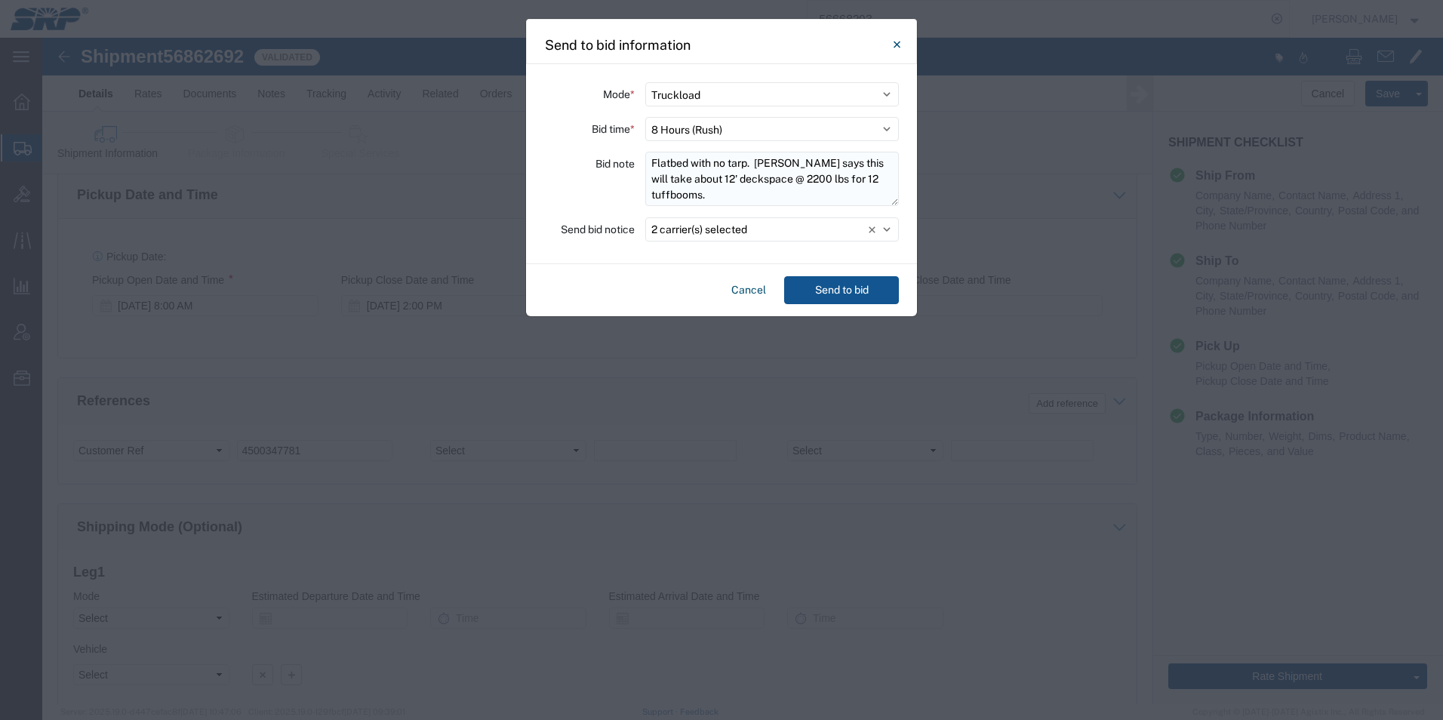
click at [810, 181] on textarea "Flatbed with no tarp. [PERSON_NAME] says this will take about 12' deckspace @ 2…" at bounding box center [772, 179] width 254 height 54
type textarea "Flatbed with no tarp. Vendor says this will take about 12' deckspace @ 2200 lbs…"
click at [809, 291] on button "Send to bid" at bounding box center [841, 290] width 115 height 28
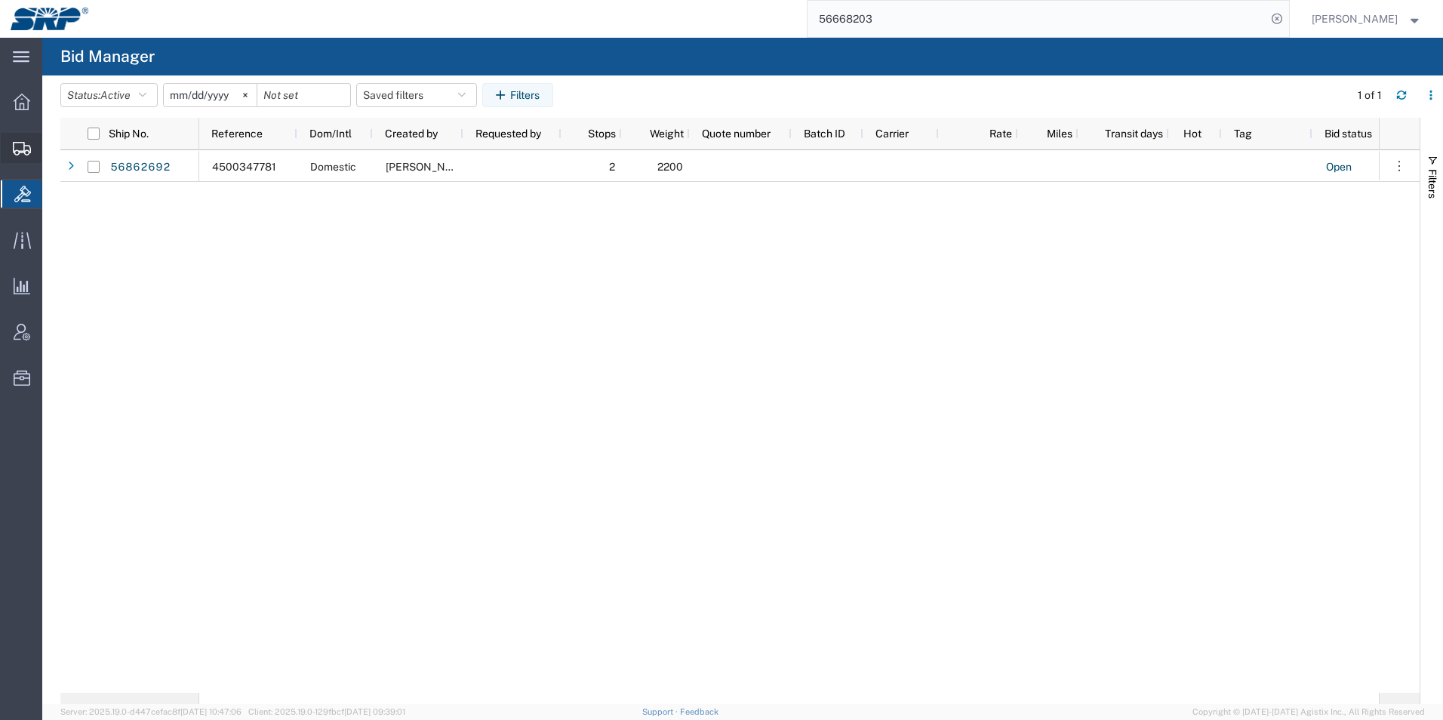
click at [29, 155] on icon at bounding box center [22, 149] width 18 height 14
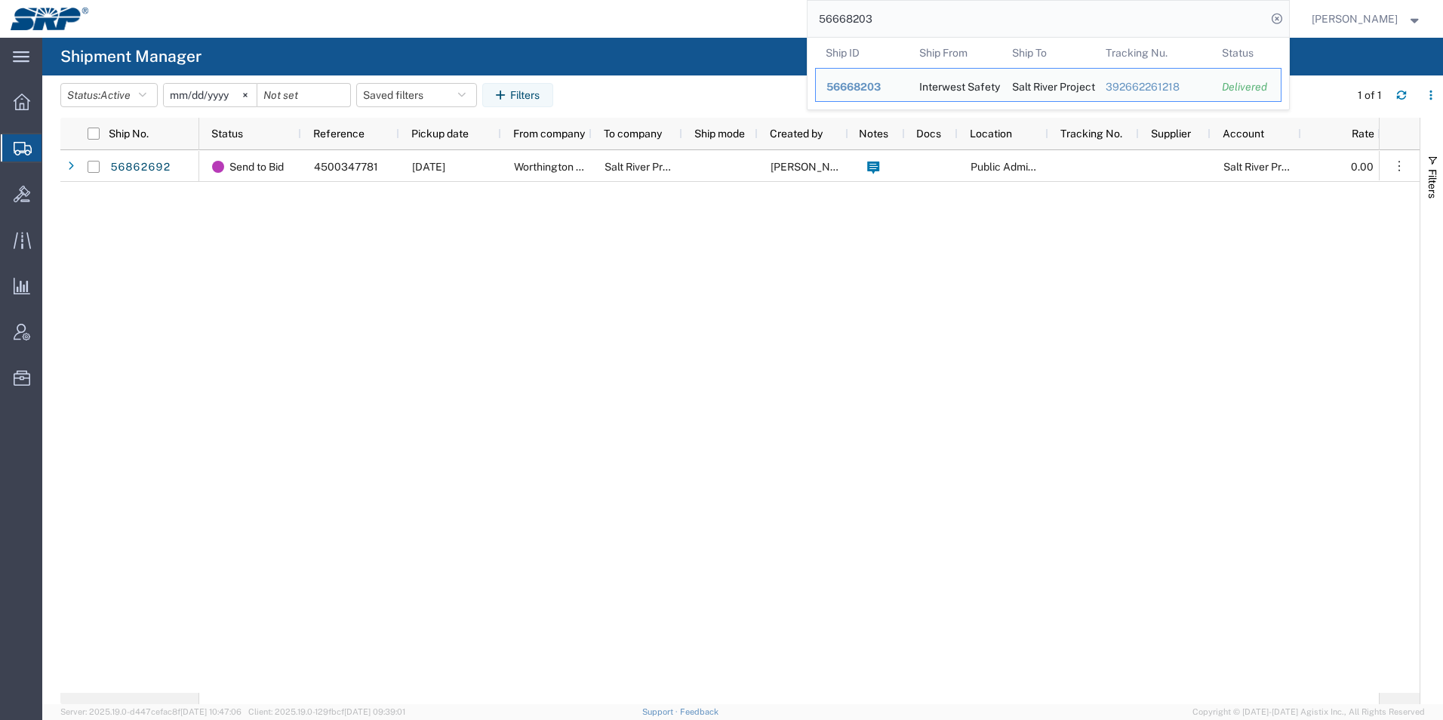
click at [959, 25] on input "56668203" at bounding box center [1036, 19] width 459 height 36
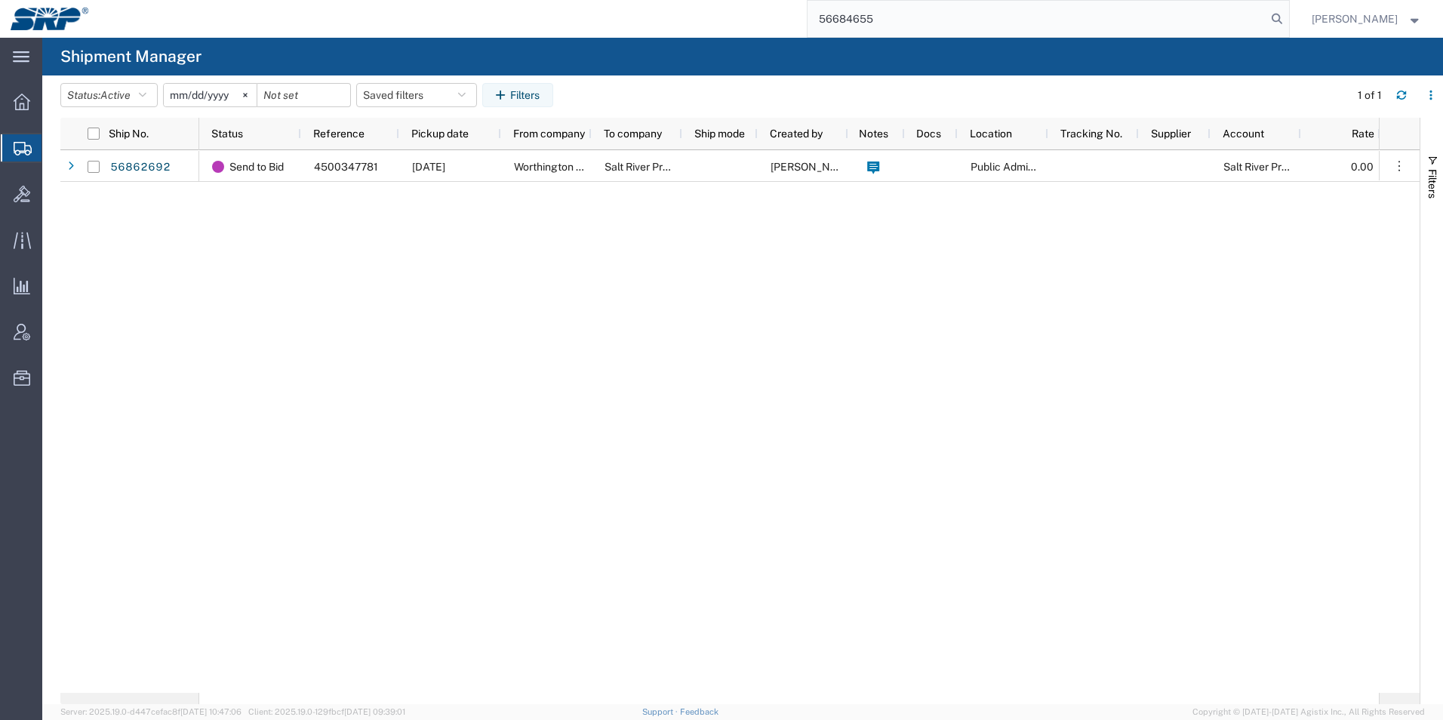
type input "56684655"
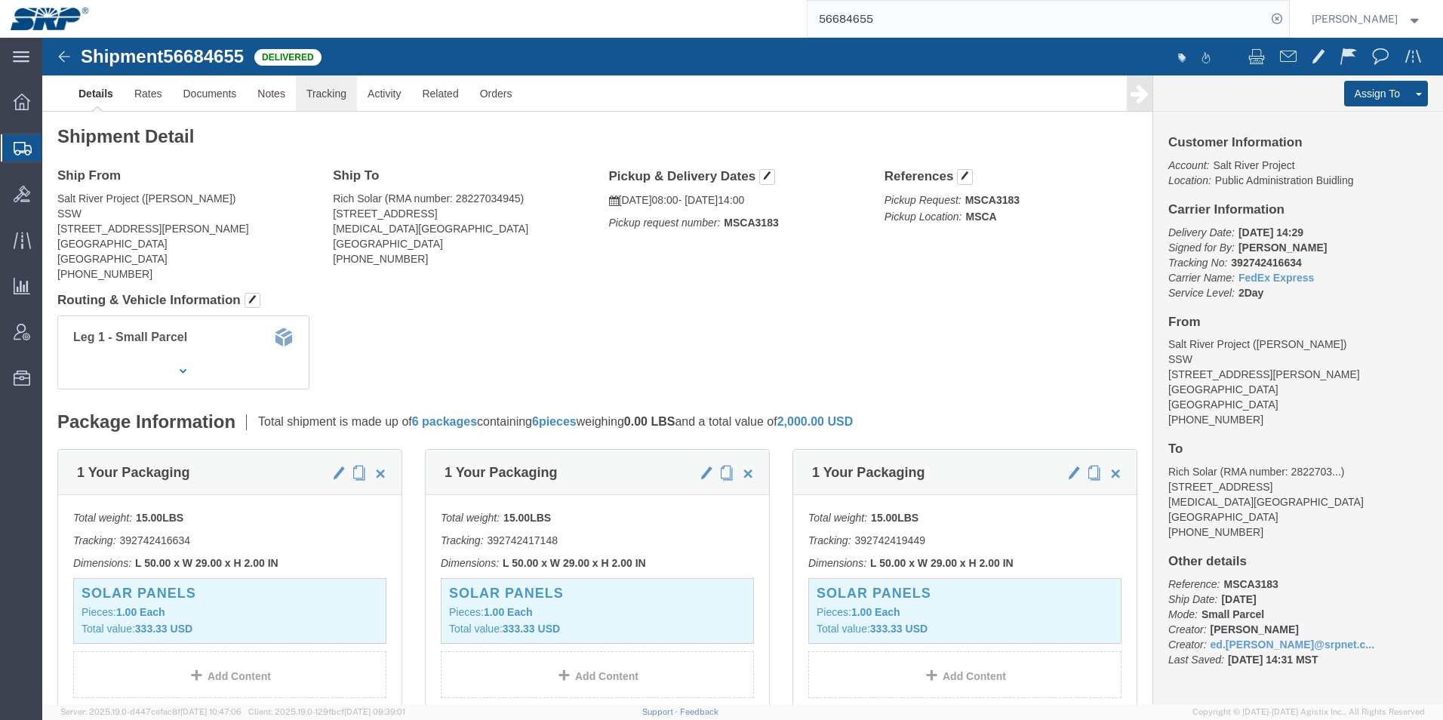
click link "Tracking"
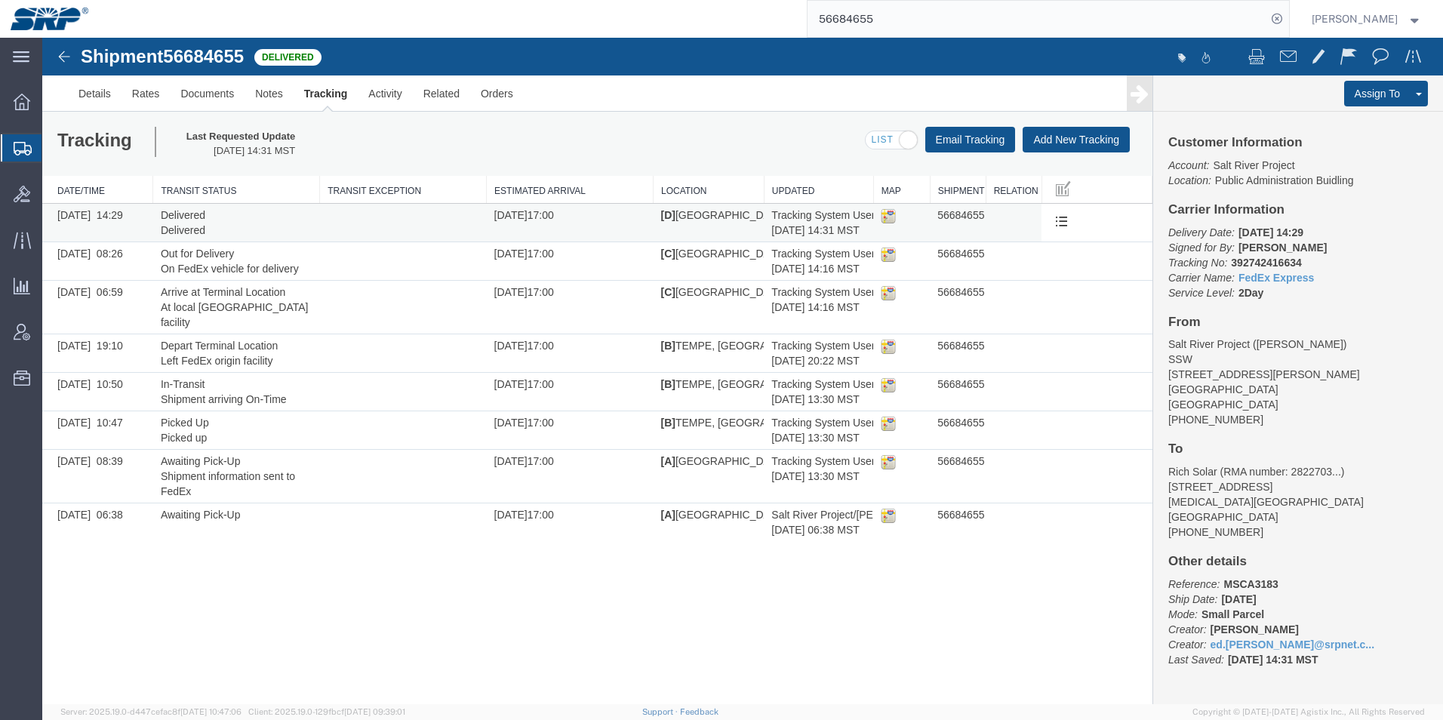
click at [84, 214] on span "[DATE] 14:29" at bounding box center [90, 215] width 66 height 12
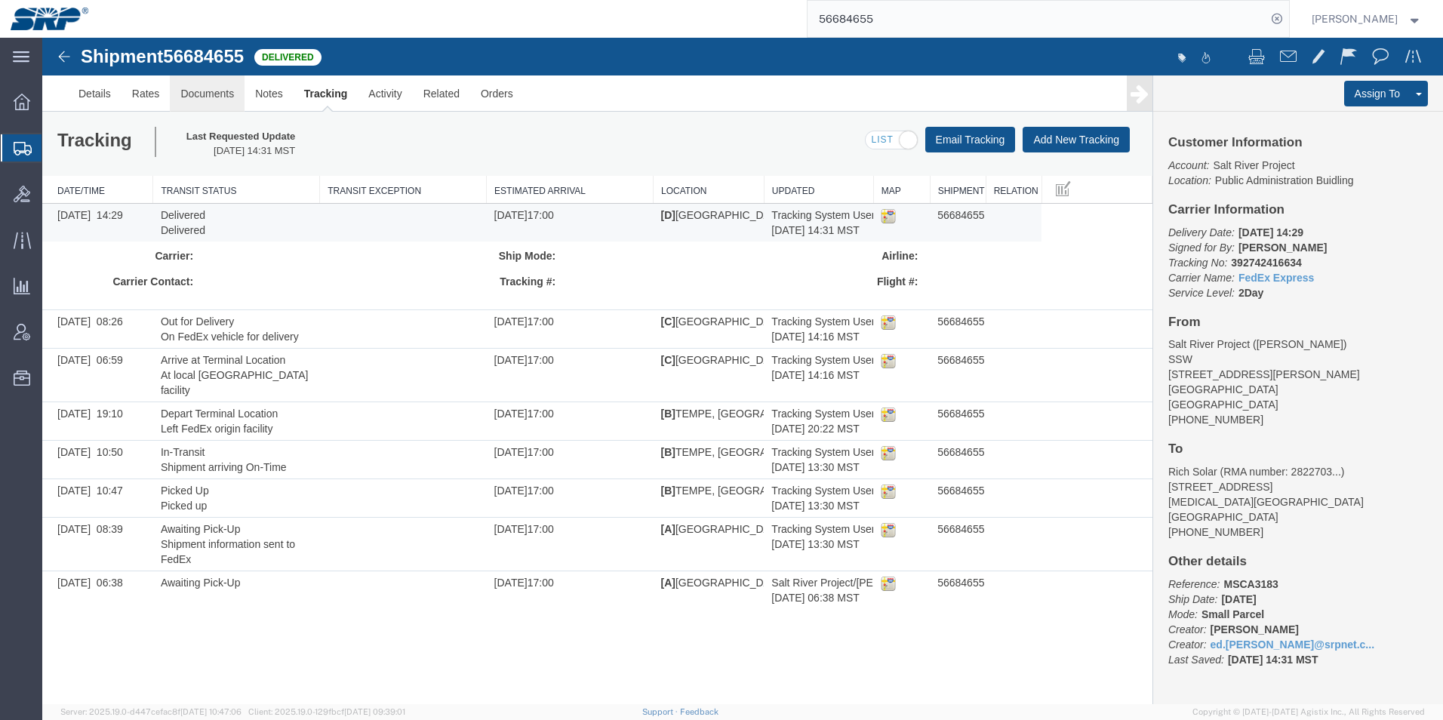
click at [214, 94] on link "Documents" at bounding box center [207, 93] width 75 height 36
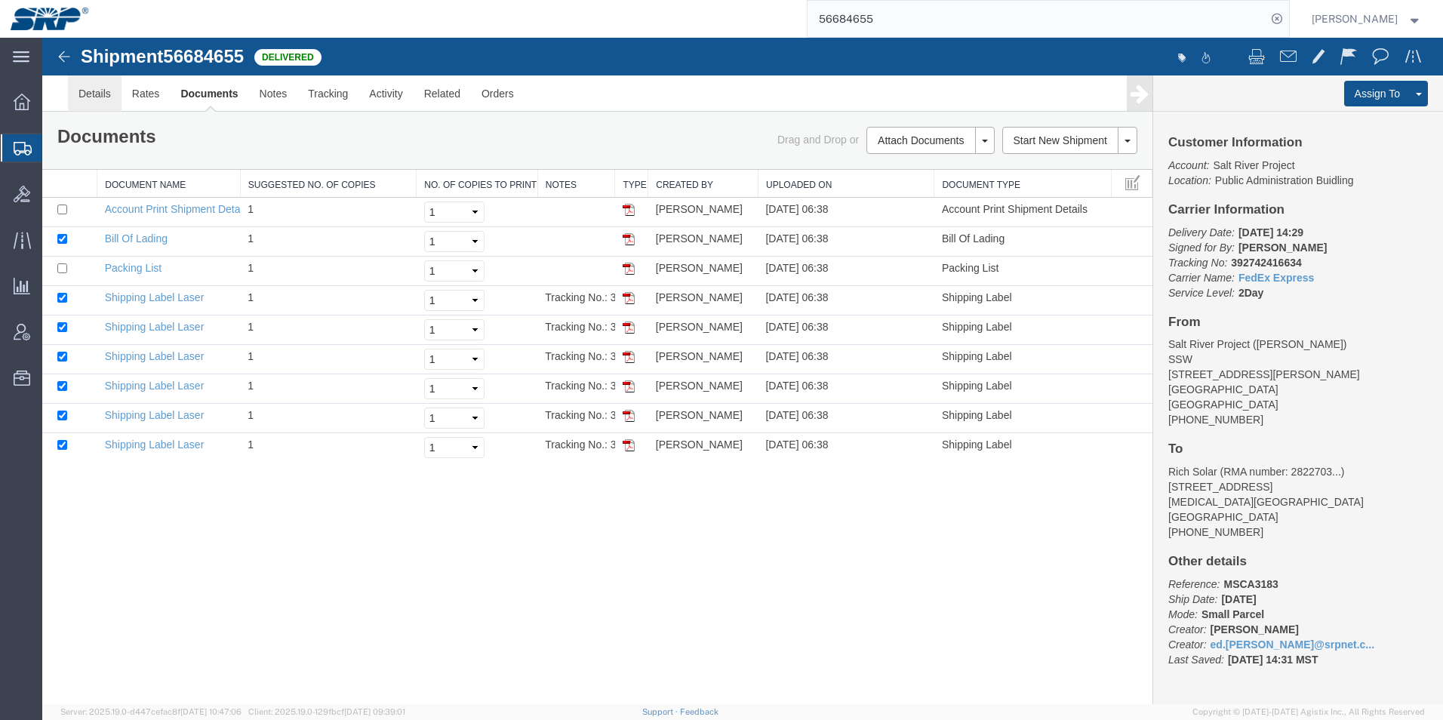
click at [89, 94] on link "Details" at bounding box center [95, 93] width 54 height 36
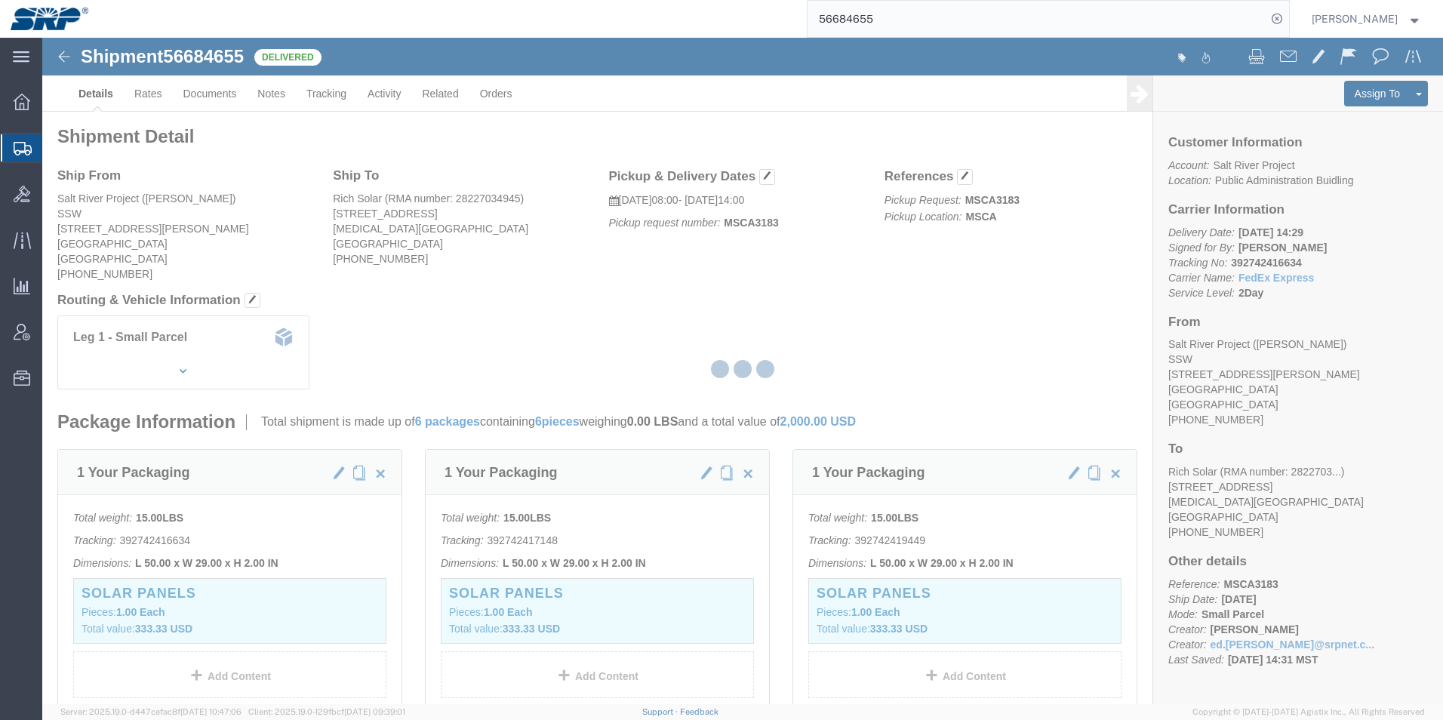
click at [147, 97] on div at bounding box center [742, 371] width 1400 height 666
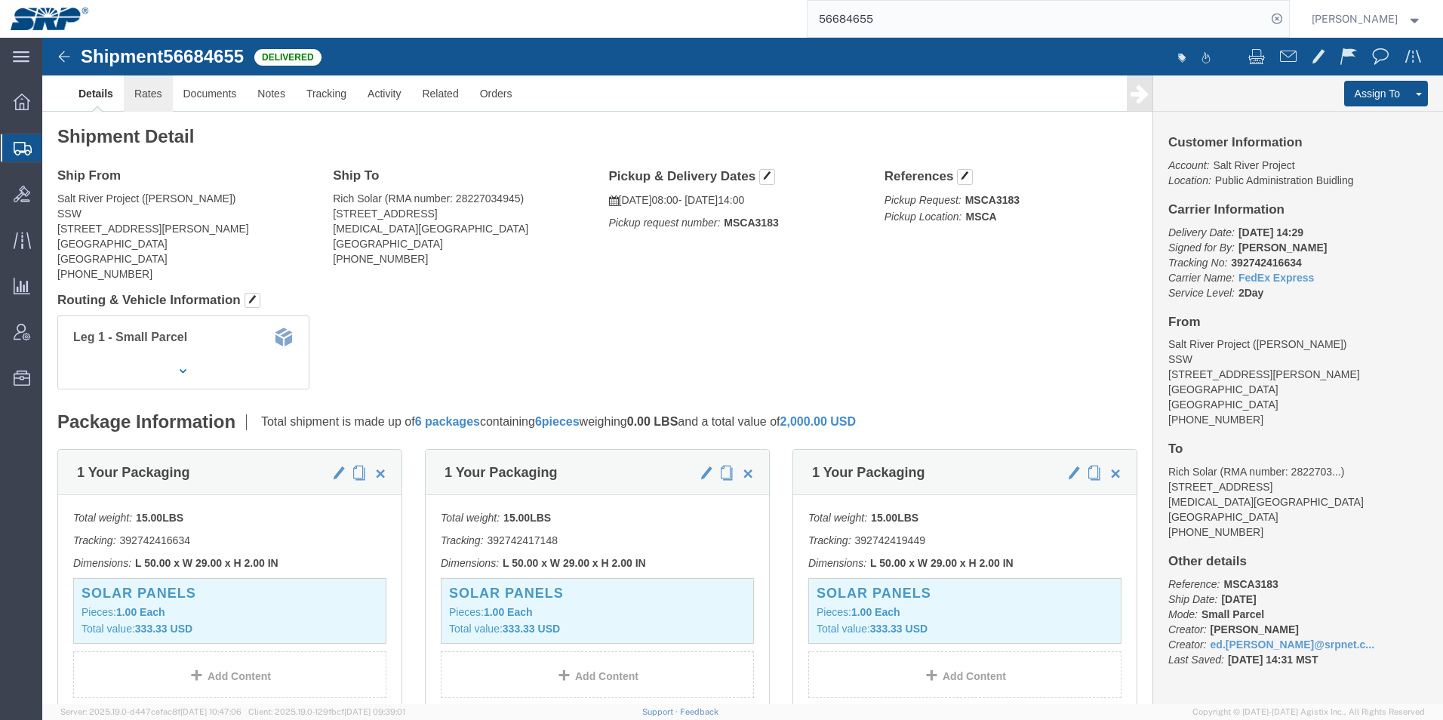
click link "Rates"
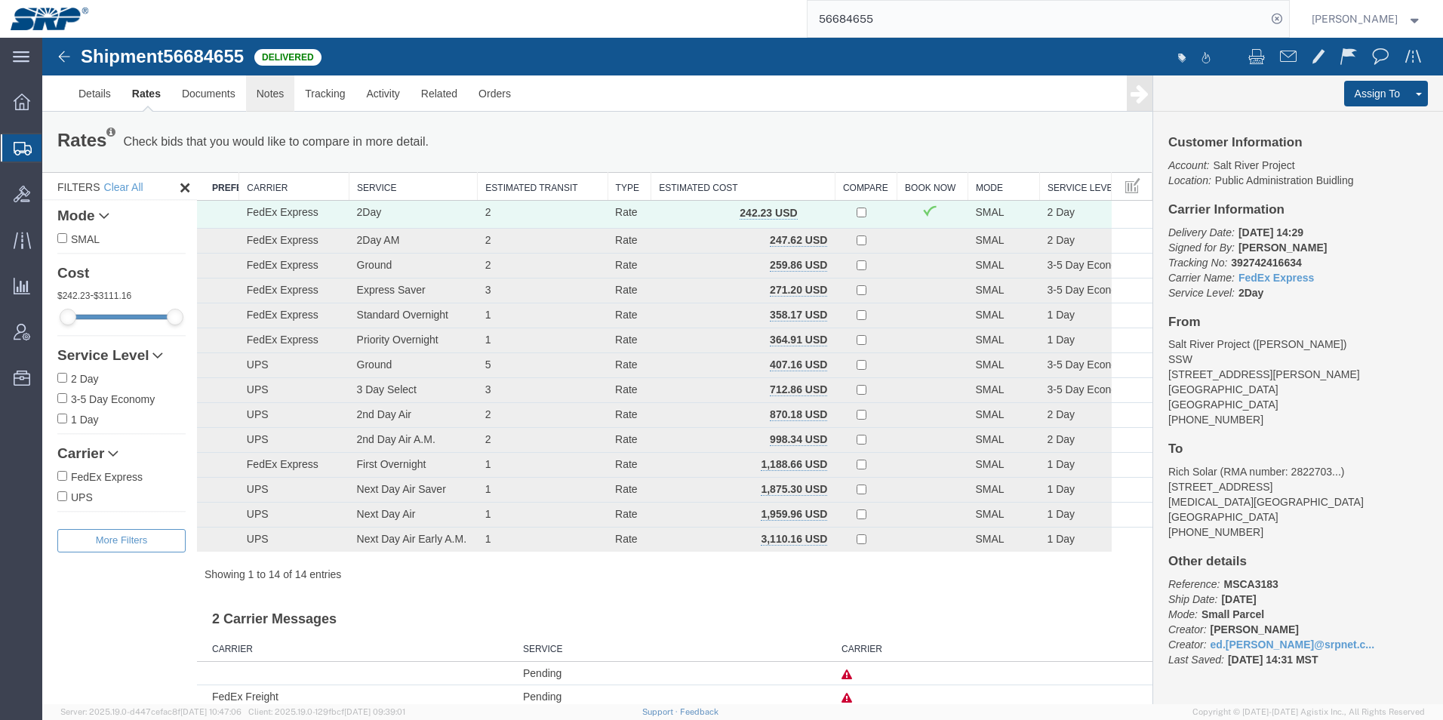
click at [264, 97] on link "Notes" at bounding box center [270, 93] width 49 height 36
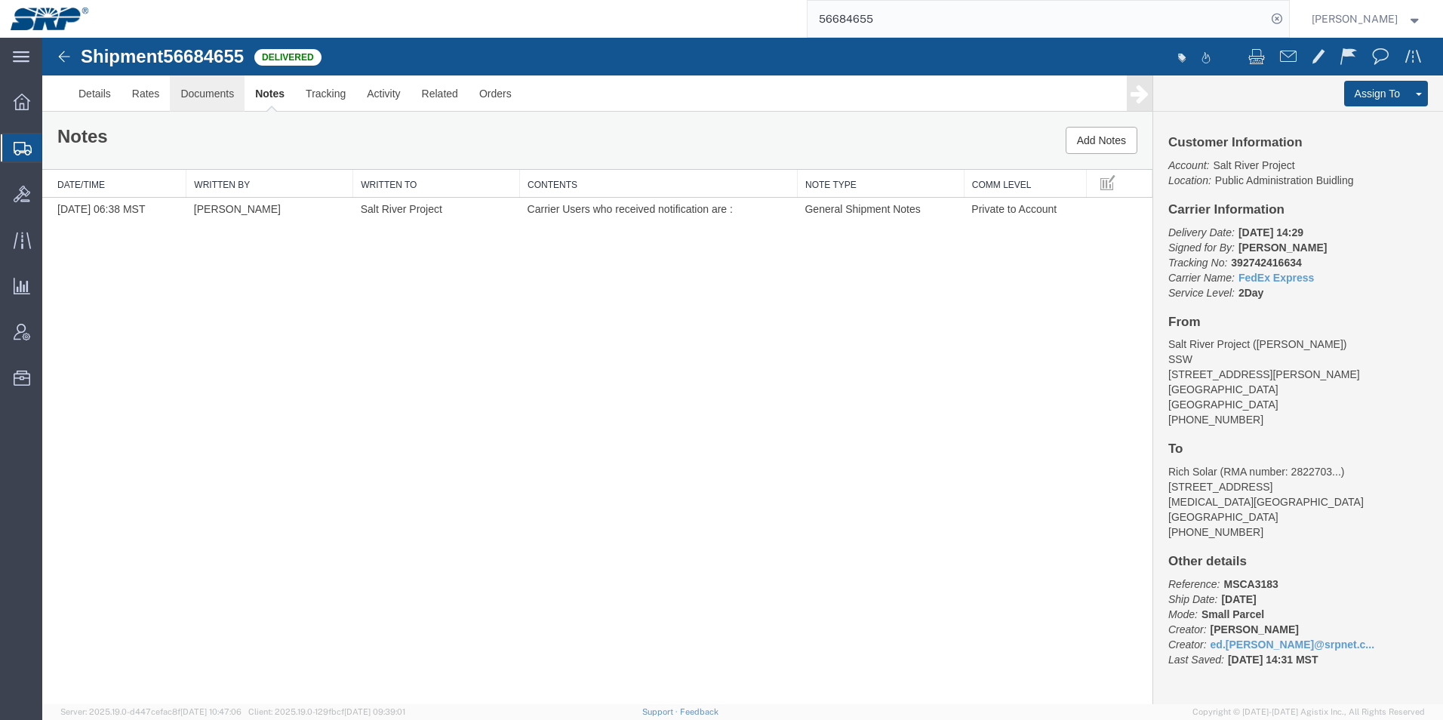
click at [211, 93] on link "Documents" at bounding box center [207, 93] width 75 height 36
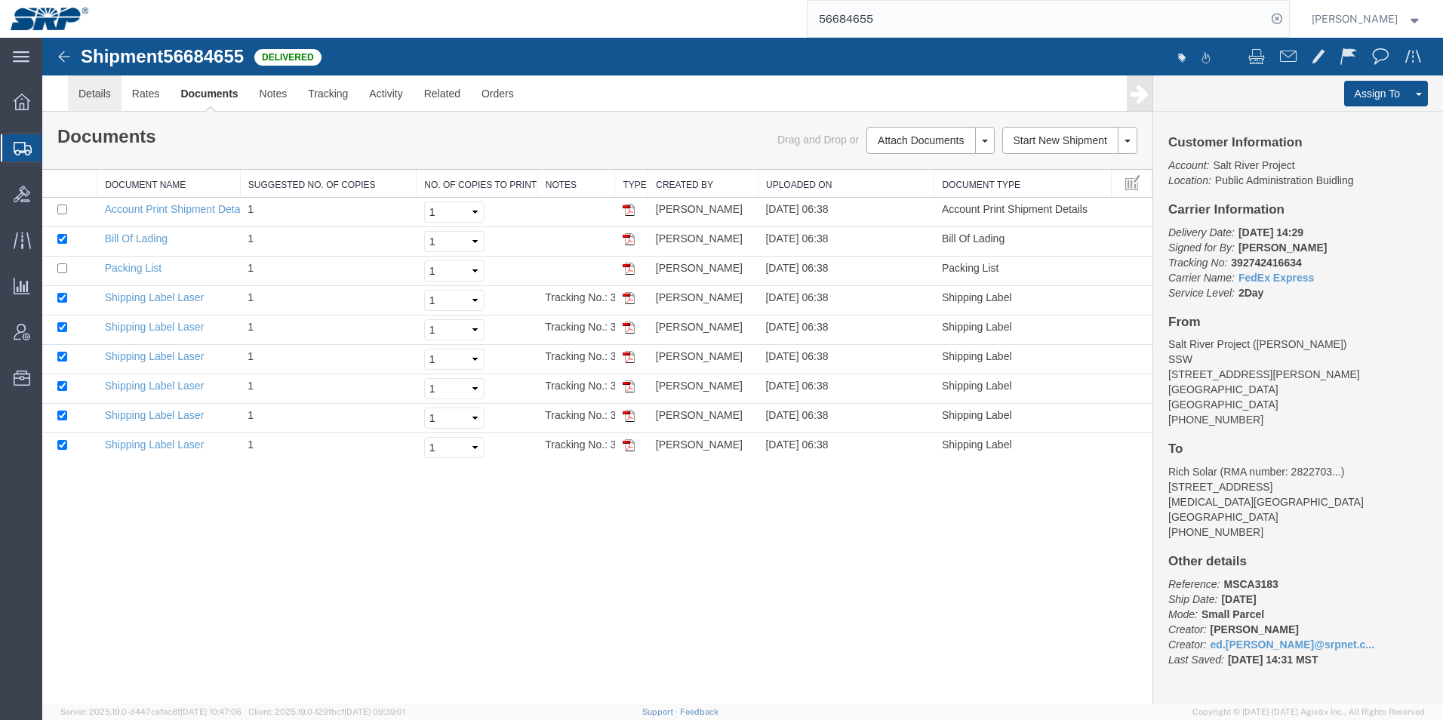
click at [101, 93] on link "Details" at bounding box center [95, 93] width 54 height 36
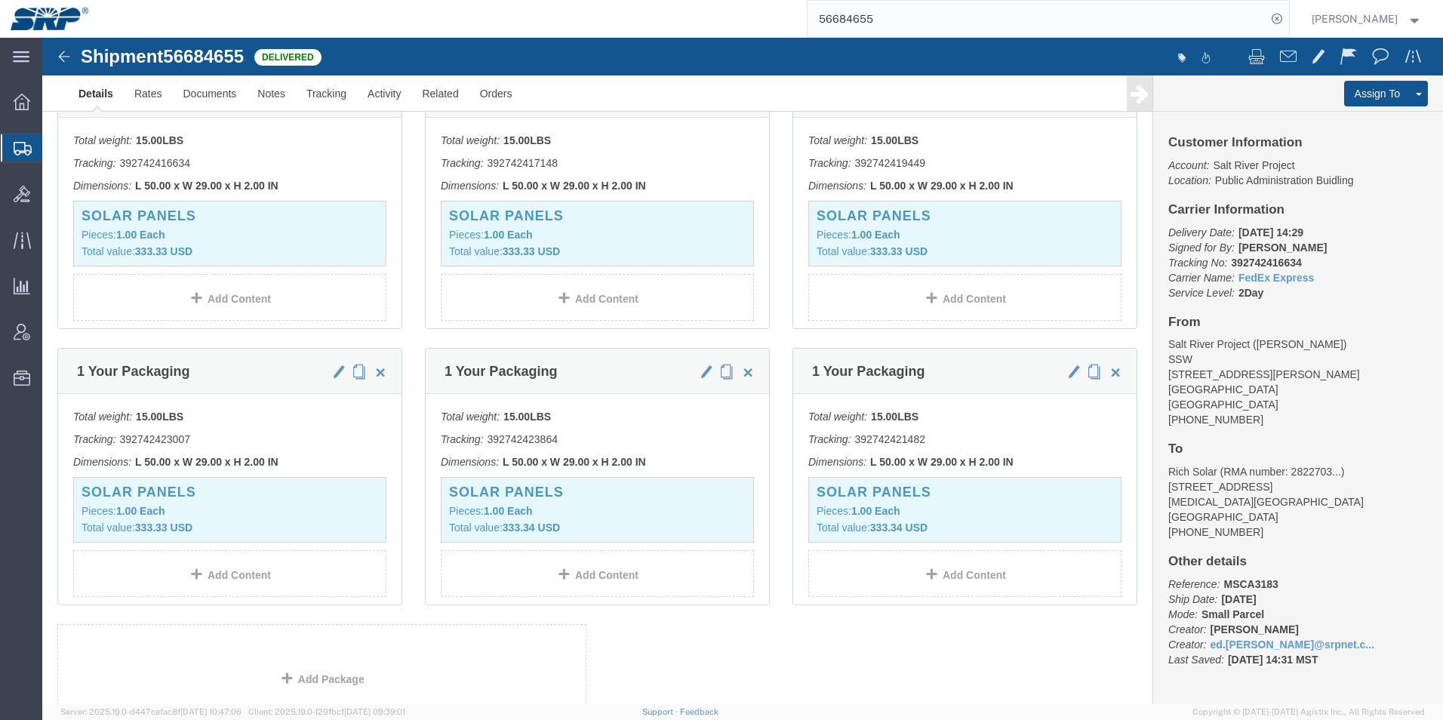
scroll to position [830, 0]
